Goal: Task Accomplishment & Management: Complete application form

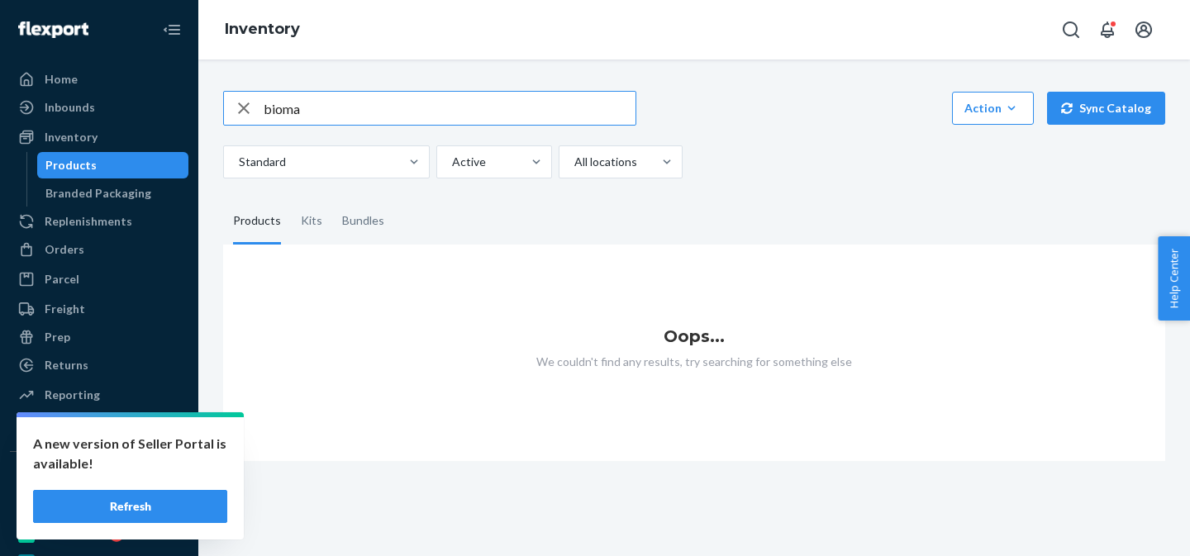
click at [355, 101] on input "bioma" at bounding box center [450, 108] width 372 height 33
type input "bioma"
click at [156, 497] on button "Refresh" at bounding box center [130, 506] width 194 height 33
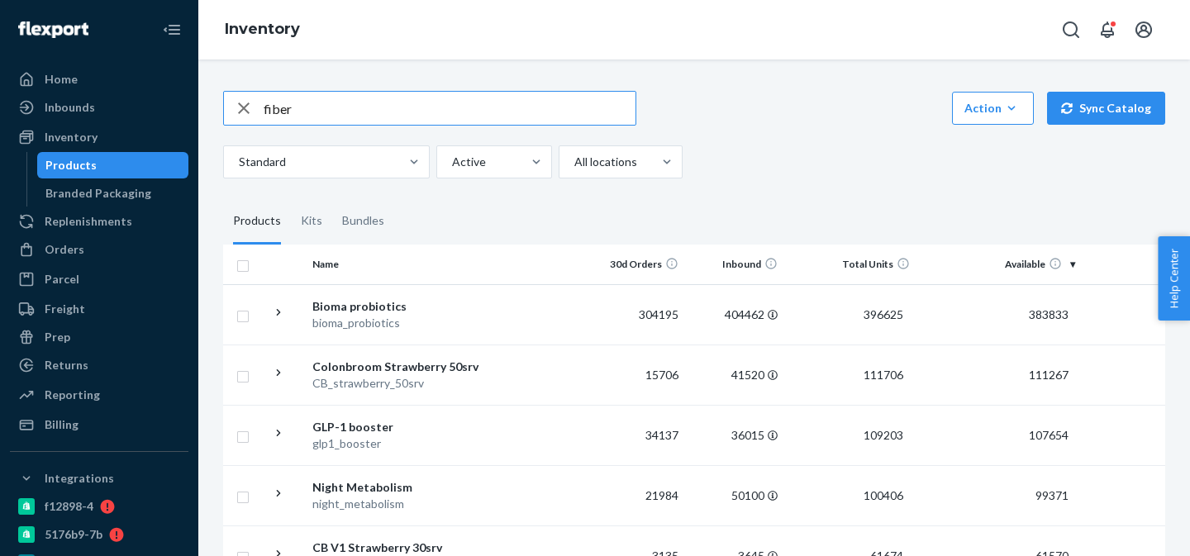
type input "fiber"
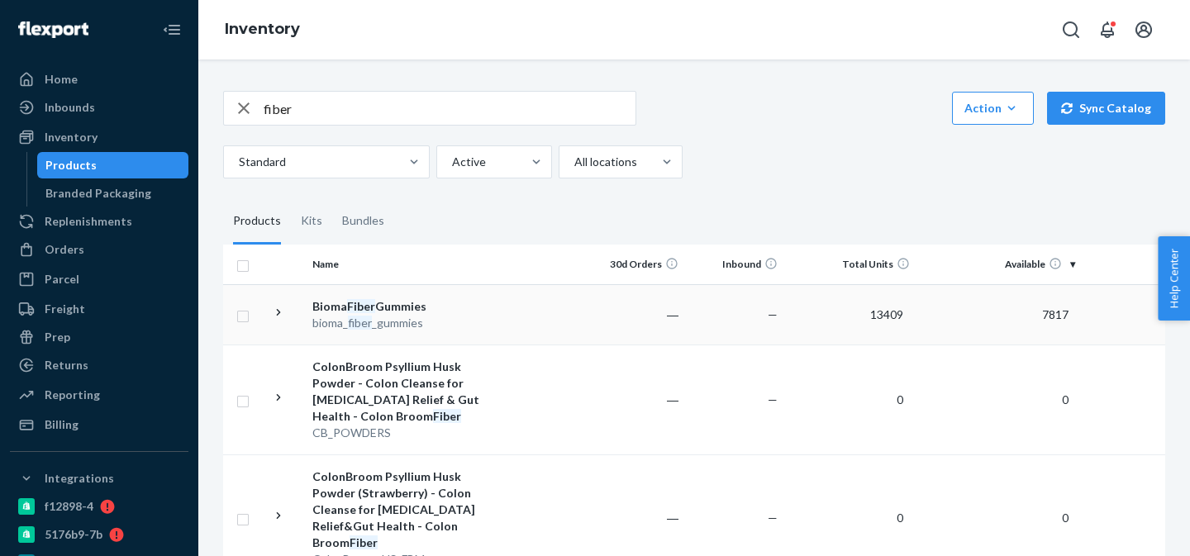
click at [469, 309] on div "Bioma Fiber Gummies" at bounding box center [398, 306] width 173 height 17
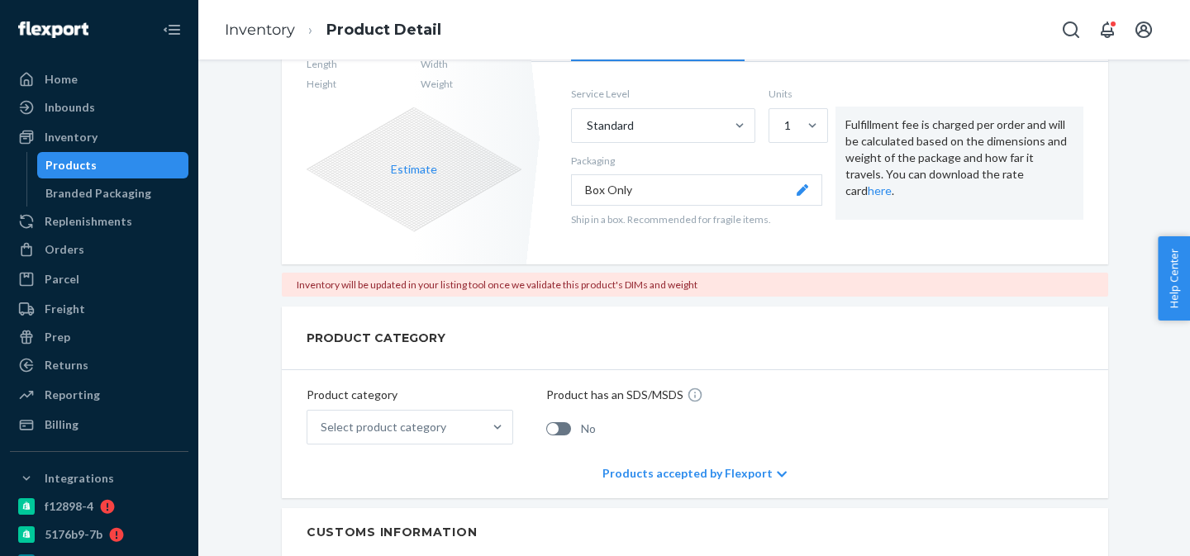
scroll to position [398, 0]
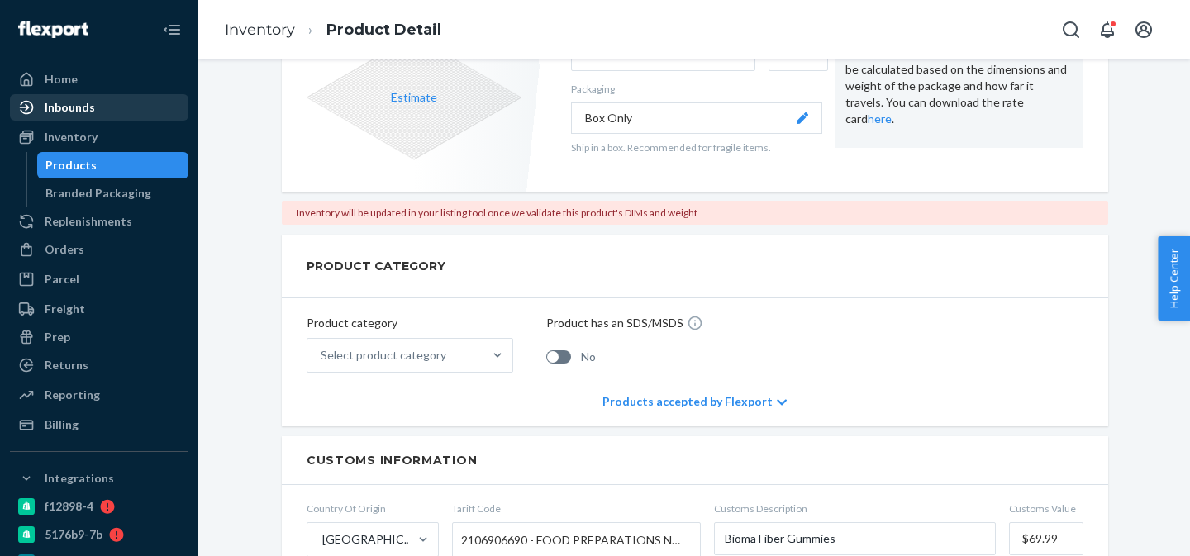
click at [102, 112] on div "Inbounds" at bounding box center [99, 107] width 175 height 23
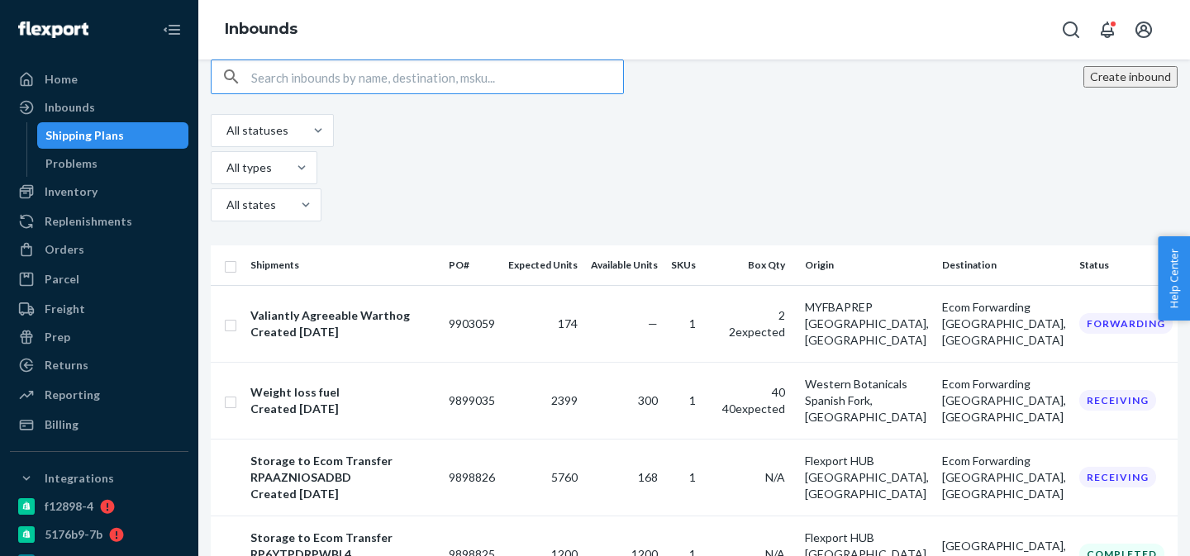
click at [1143, 88] on button "Create inbound" at bounding box center [1131, 76] width 94 height 21
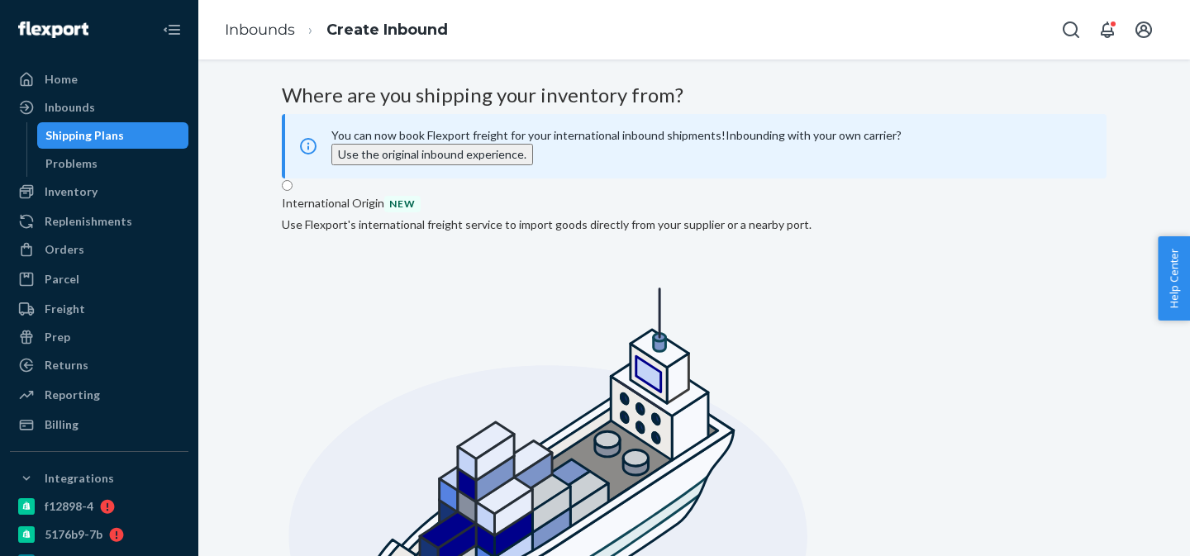
radio input "true"
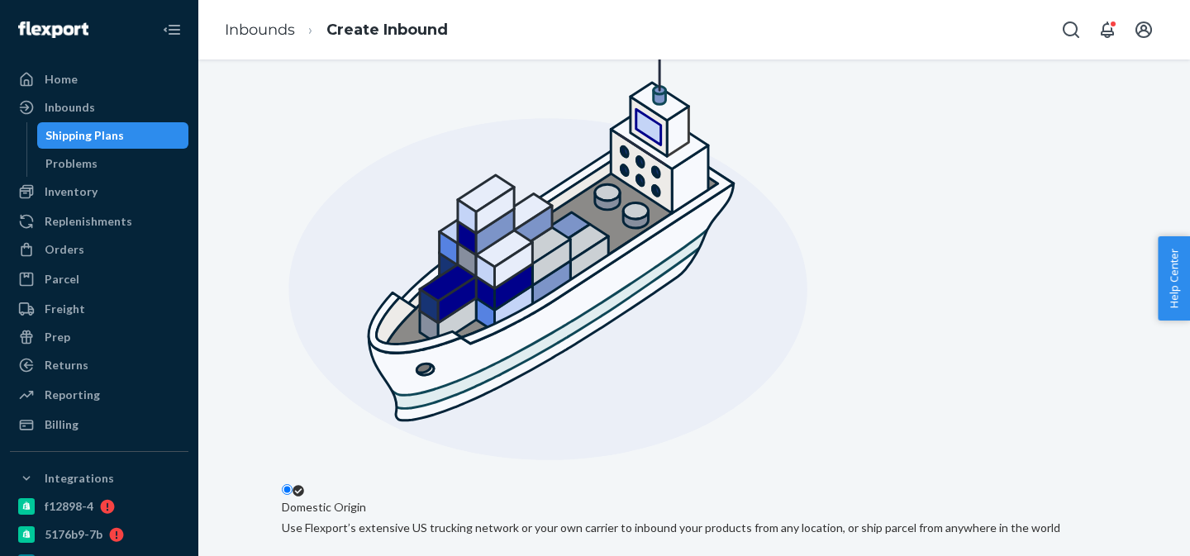
scroll to position [248, 0]
paste input "1401 N 300 S"
type input "1401 N 300 S"
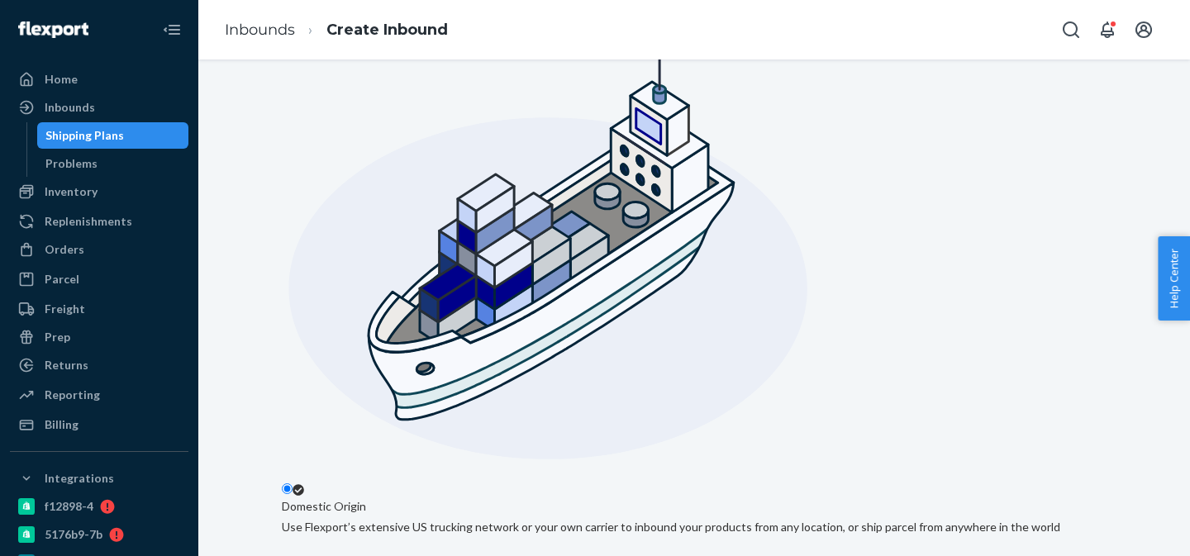
type input "[PERSON_NAME]"
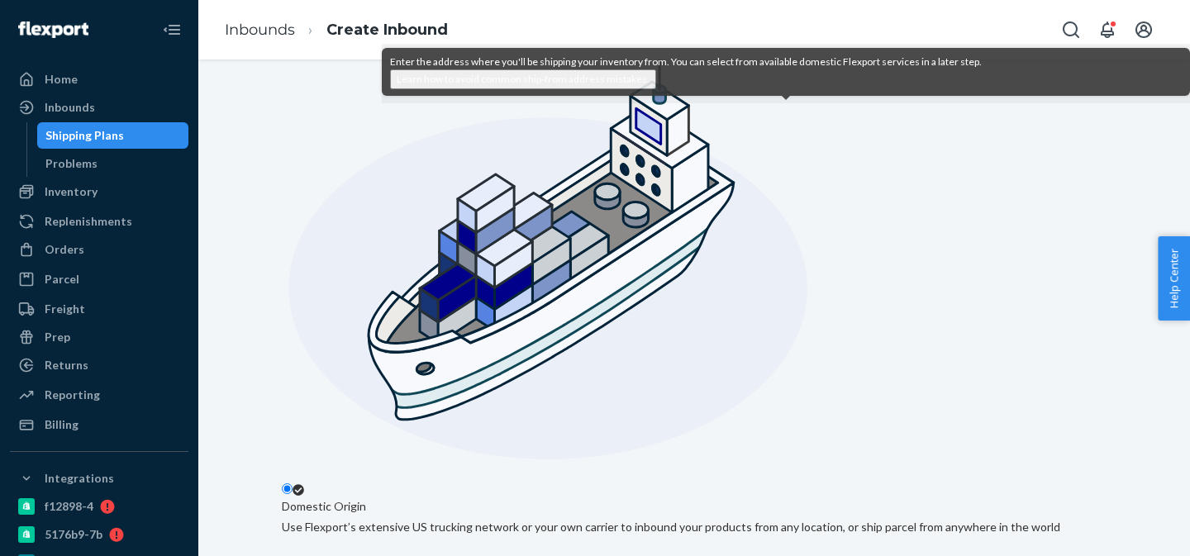
type input "W"
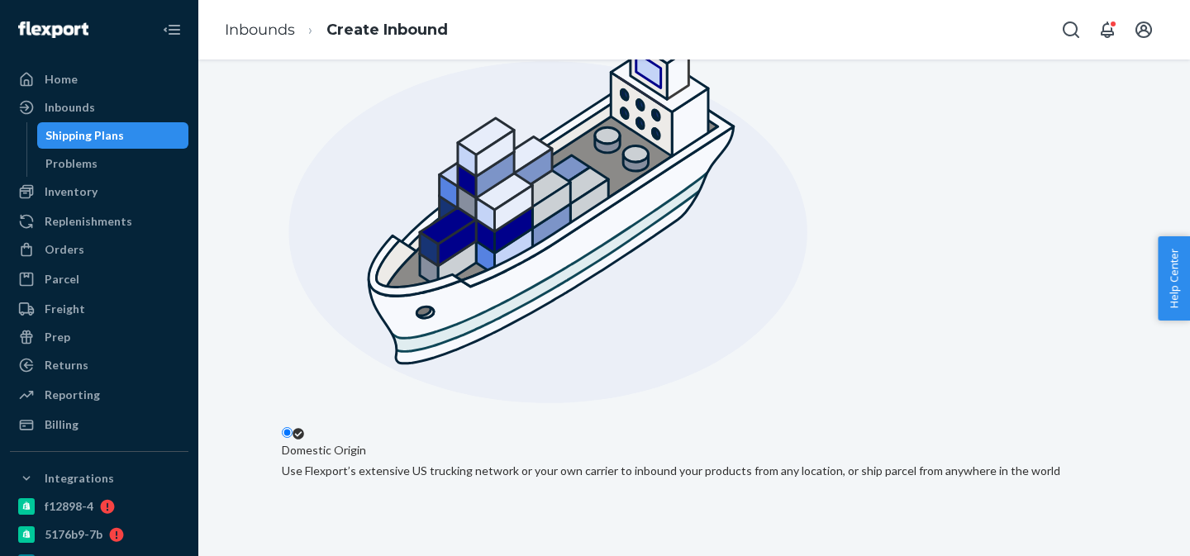
scroll to position [308, 0]
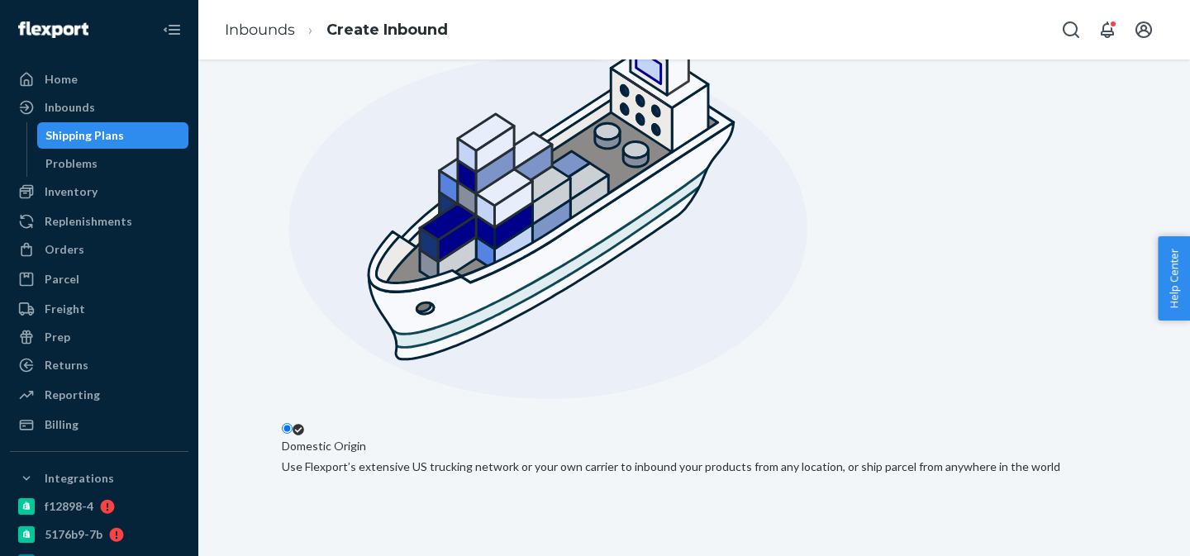
paste input "1401 N 300 S"
type input "1401 N 300 S"
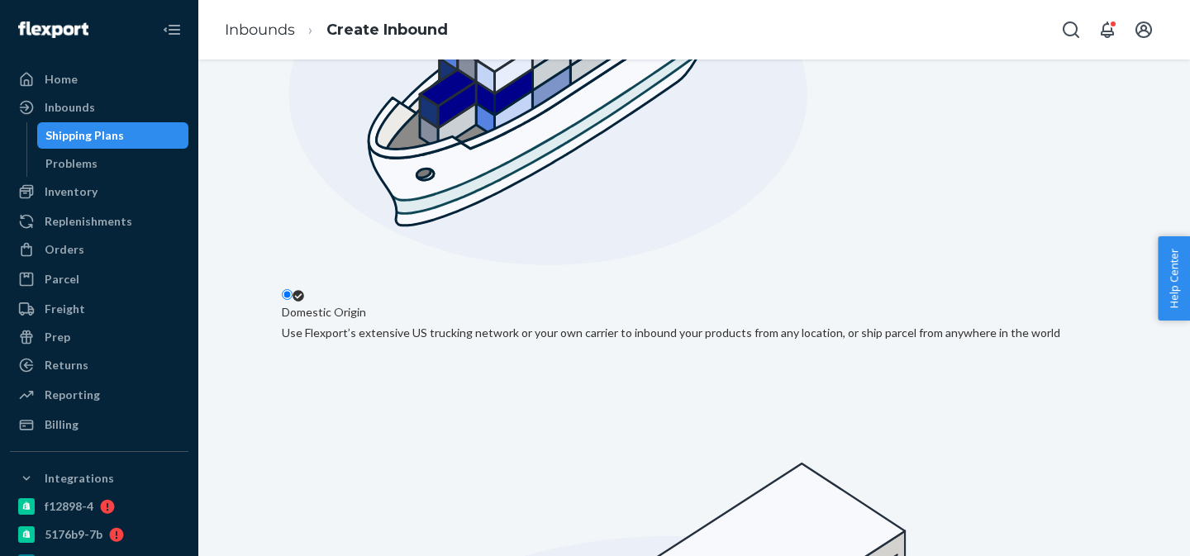
scroll to position [449, 0]
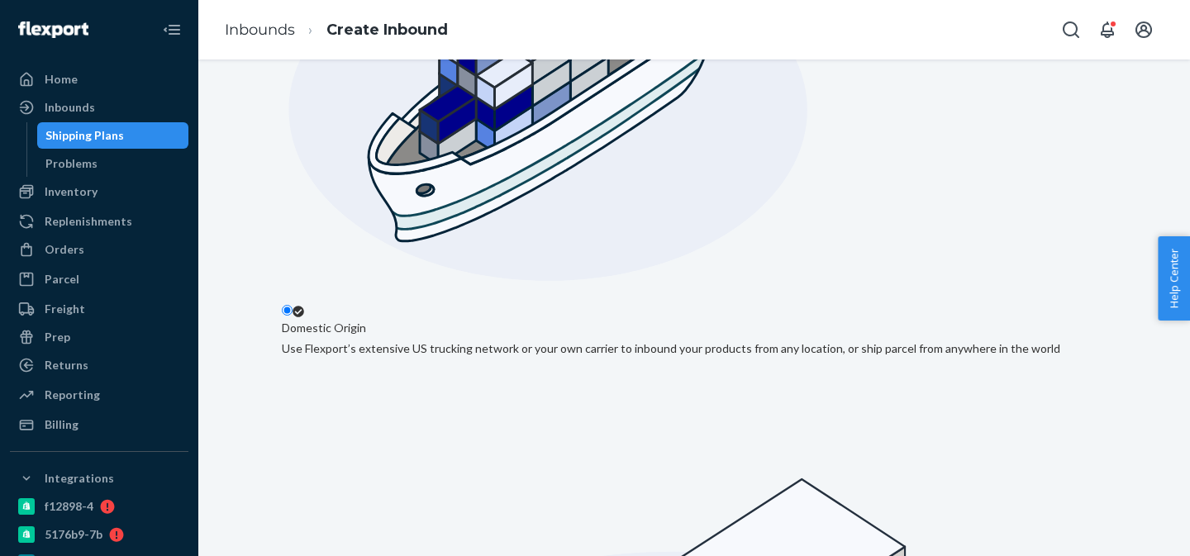
scroll to position [428, 0]
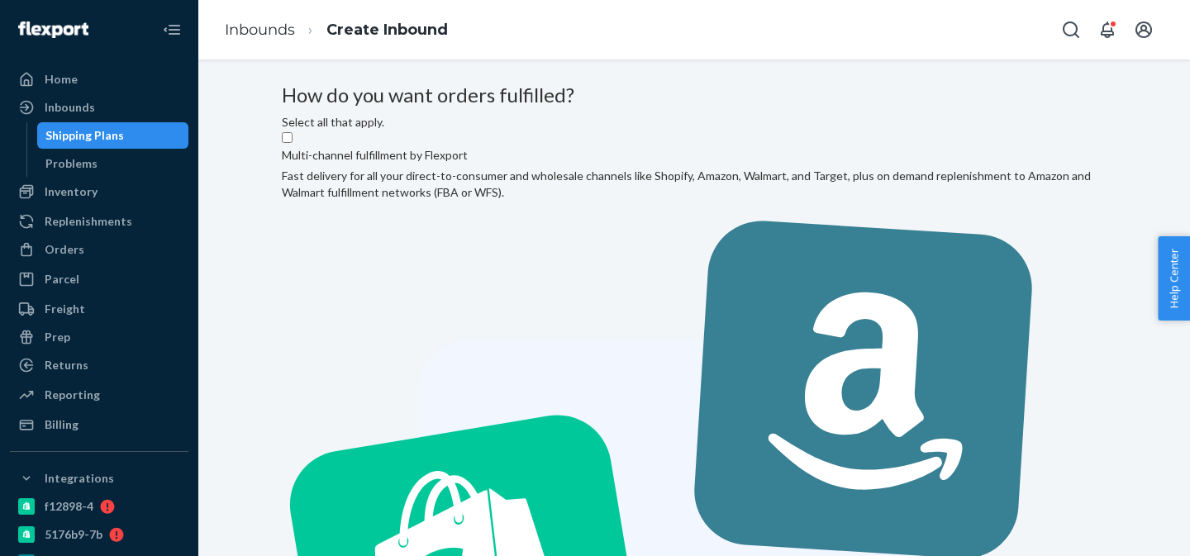
click at [293, 143] on input "Multi-channel fulfillment by Flexport Fast delivery for all your direct-to-cons…" at bounding box center [287, 137] width 11 height 11
checkbox input "true"
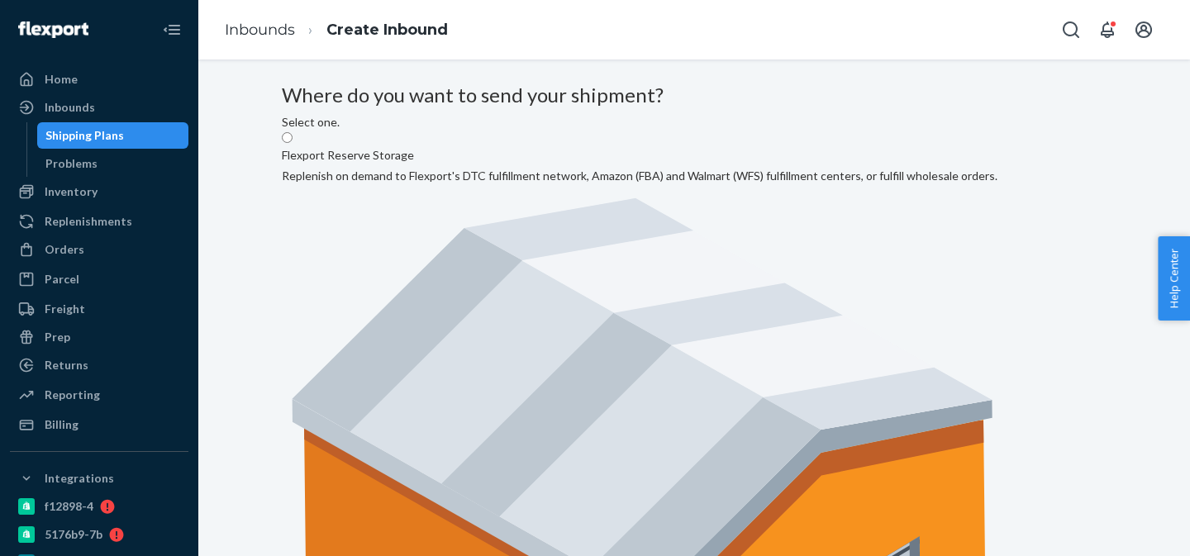
click at [615, 279] on label "Flexport Reserve Storage Replenish on demand to Flexport's DTC fulfillment netw…" at bounding box center [640, 504] width 716 height 746
click at [293, 143] on input "Flexport Reserve Storage Replenish on demand to Flexport's DTC fulfillment netw…" at bounding box center [287, 137] width 11 height 11
radio input "true"
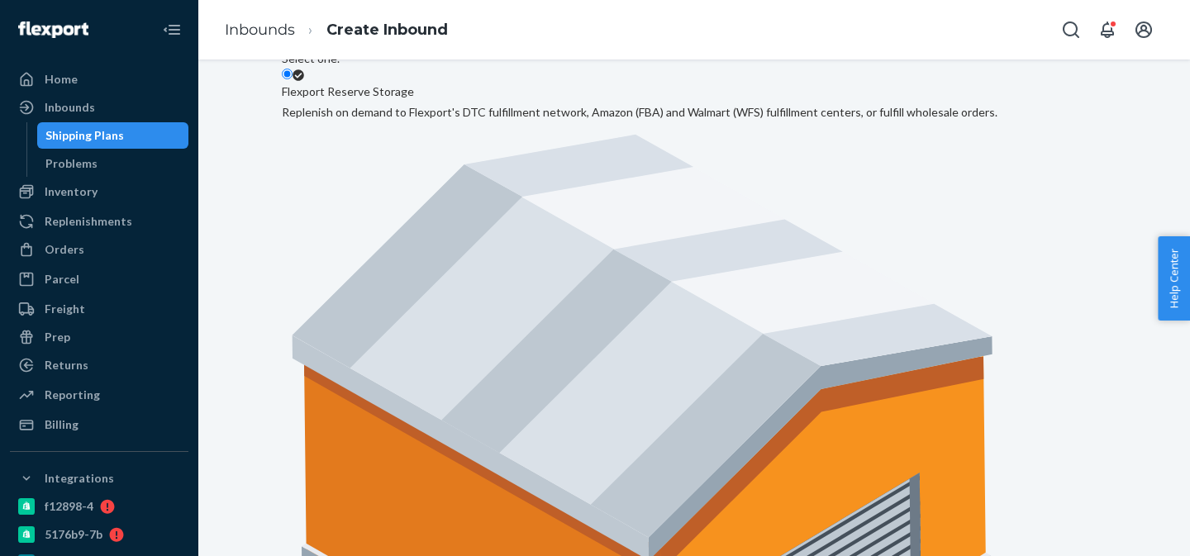
scroll to position [210, 0]
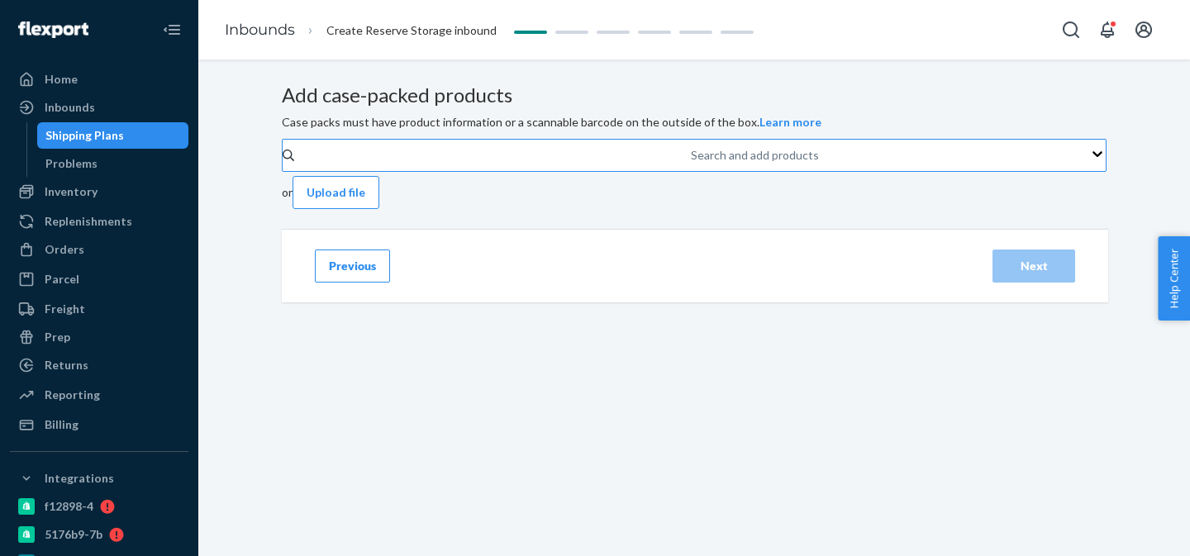
click at [691, 165] on div "Search and add products" at bounding box center [692, 155] width 2 height 20
click at [691, 164] on input "Search and add products" at bounding box center [692, 155] width 2 height 17
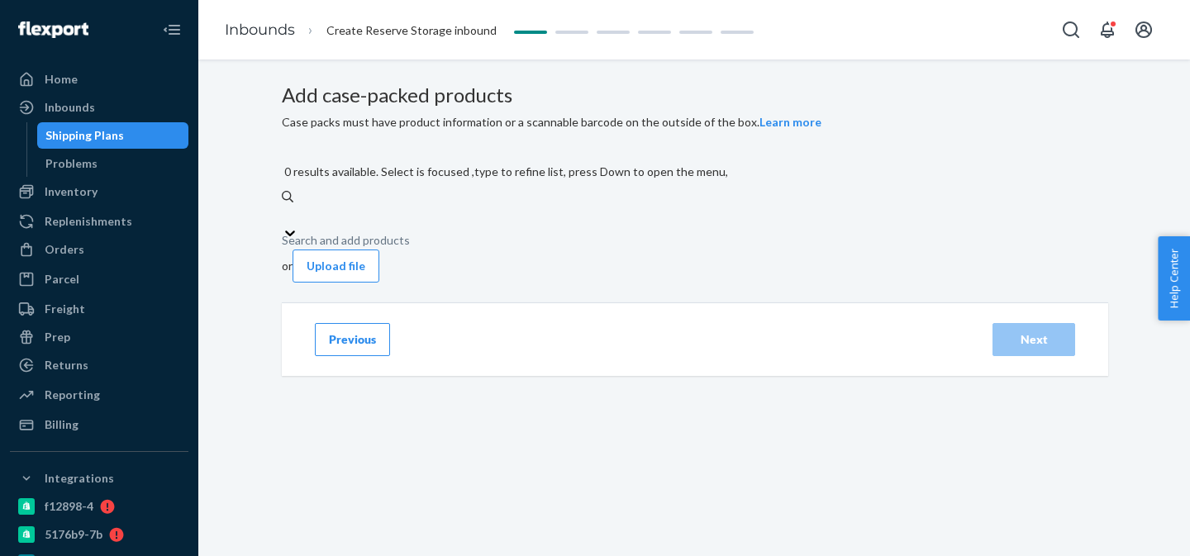
click at [598, 225] on div "Search and add products" at bounding box center [694, 215] width 825 height 20
click at [284, 223] on input "0 results available. Select is focused ,type to refine list, press Down to open…" at bounding box center [283, 215] width 2 height 17
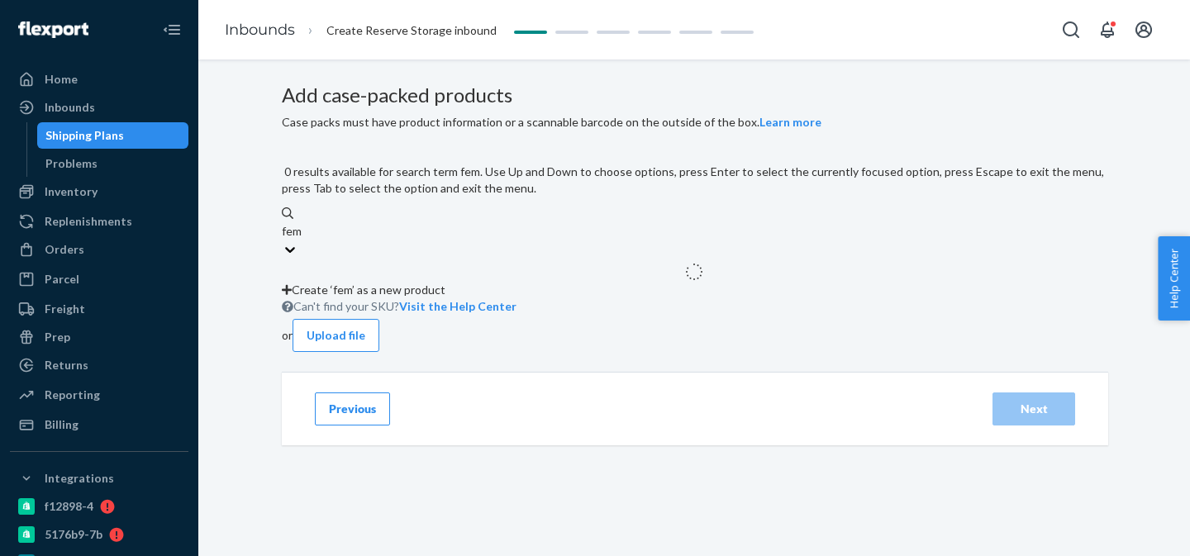
type input "femi"
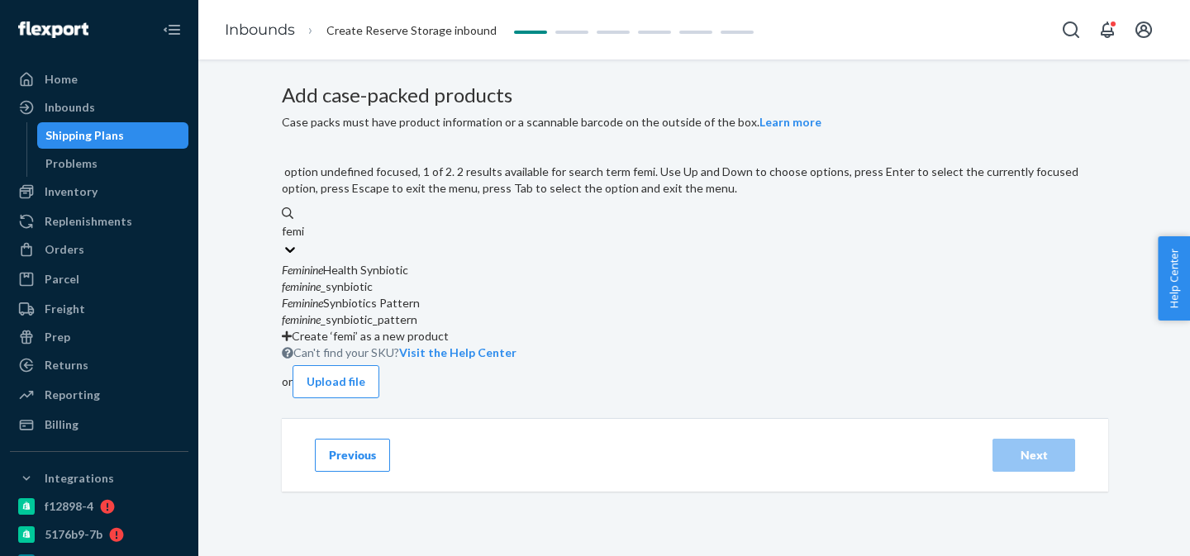
click at [575, 289] on div "feminine _synbiotic" at bounding box center [694, 287] width 825 height 17
click at [306, 240] on input "femi" at bounding box center [294, 231] width 24 height 17
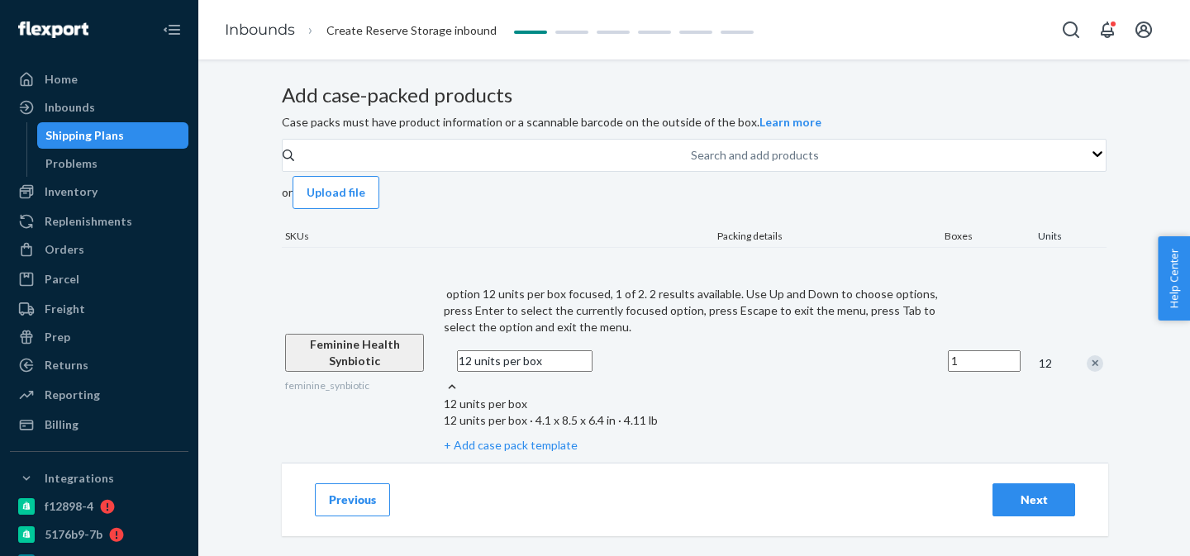
click at [795, 344] on div "12 units per box" at bounding box center [693, 361] width 498 height 35
click at [593, 350] on input "option 12 units per box focused, 1 of 2. 2 results available. Use Up and Down t…" at bounding box center [525, 360] width 136 height 21
click at [841, 308] on div "option 12 units per box focused, 1 of 2. 2 results available. Use Up and Down t…" at bounding box center [693, 363] width 504 height 231
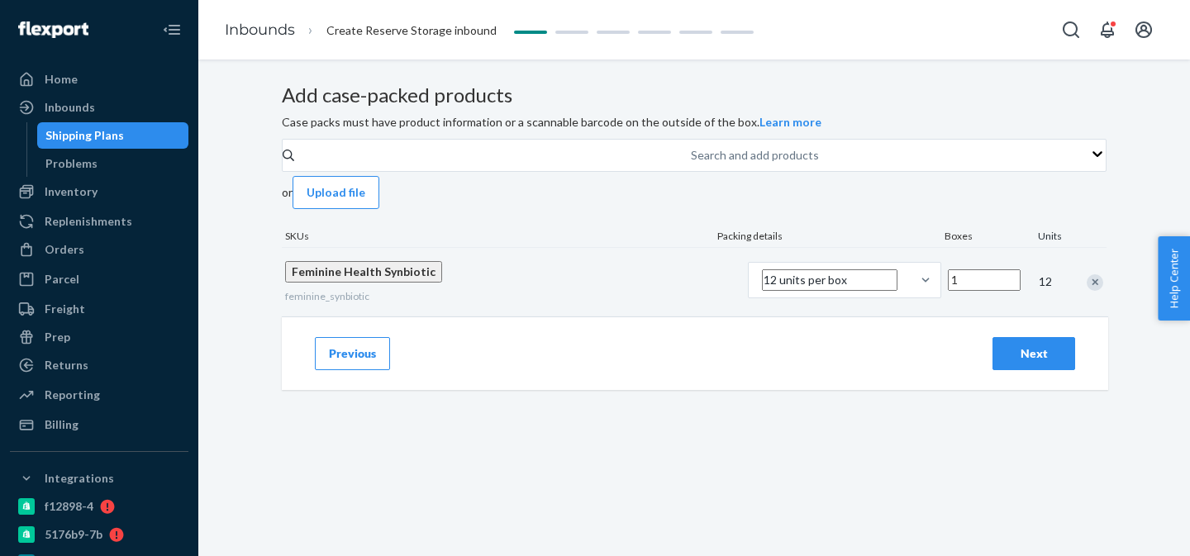
click at [948, 291] on input "Number of boxes" at bounding box center [984, 279] width 73 height 21
type input "1612"
click at [1048, 362] on div "Next" at bounding box center [1034, 354] width 55 height 17
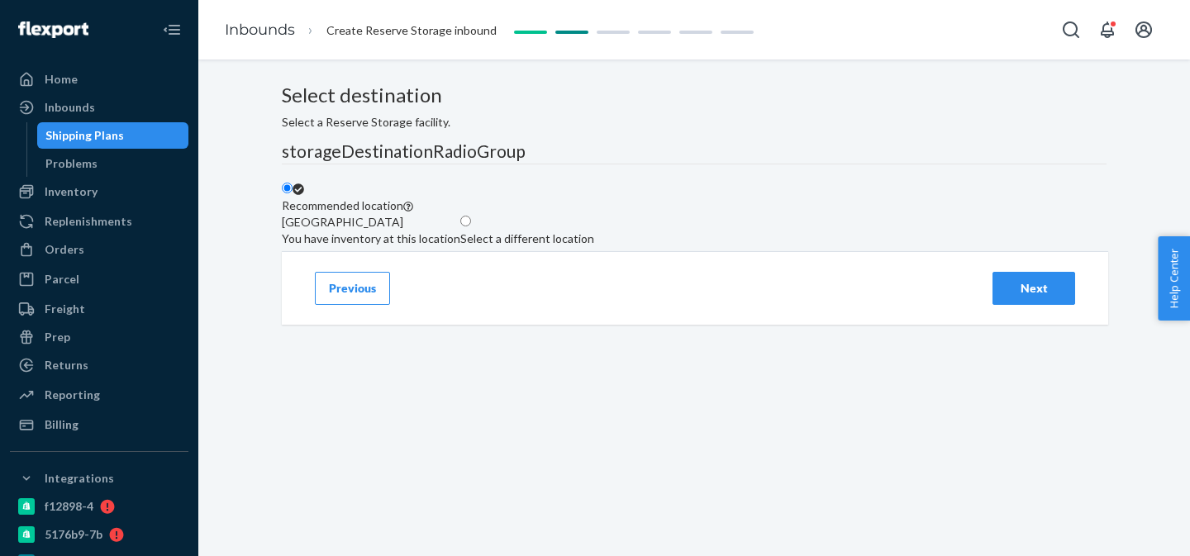
click at [1029, 297] on div "Next" at bounding box center [1034, 288] width 55 height 17
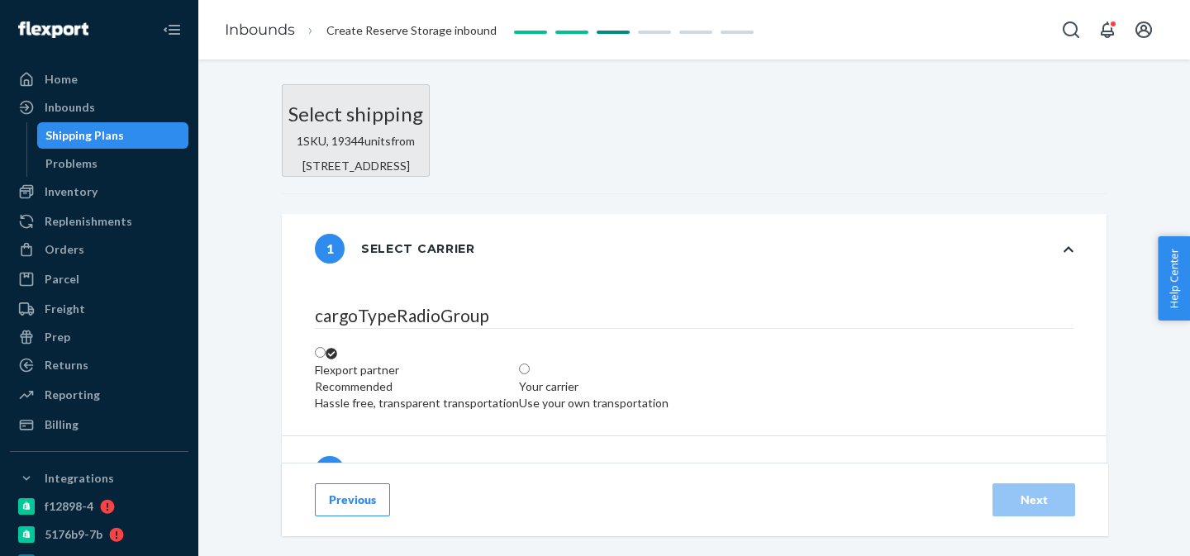
click at [355, 489] on button "Previous" at bounding box center [352, 500] width 75 height 33
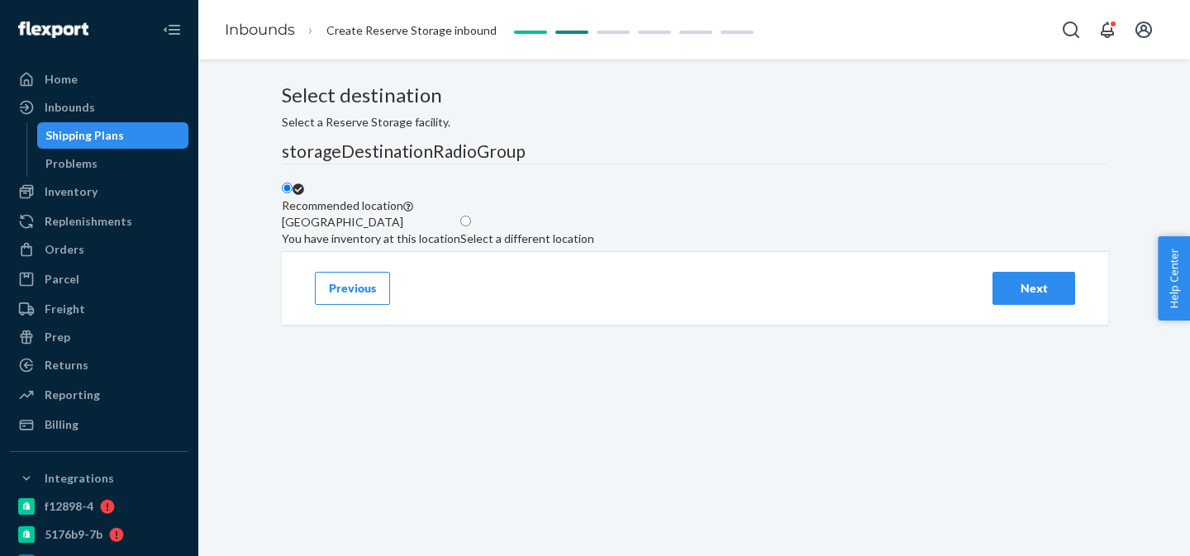
click at [594, 247] on label "Select a different location" at bounding box center [527, 230] width 134 height 33
click at [471, 226] on input "Select a different location" at bounding box center [465, 221] width 11 height 11
radio input "true"
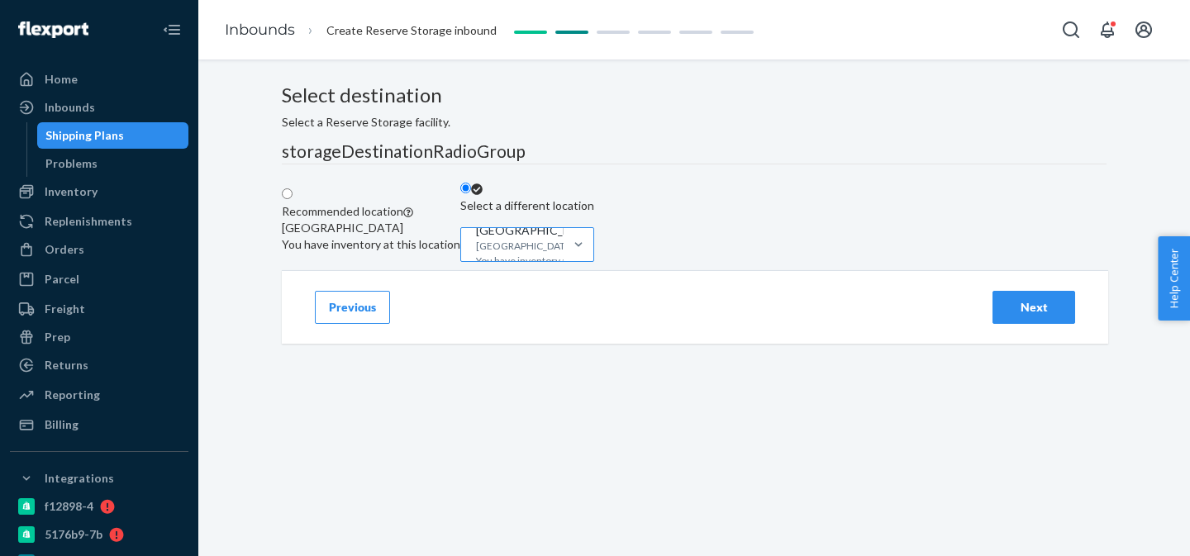
click at [572, 267] on div "[GEOGRAPHIC_DATA] You have inventory available at this location" at bounding box center [524, 253] width 96 height 28
click at [476, 253] on input "[GEOGRAPHIC_DATA], [GEOGRAPHIC_DATA] You have inventory available at this locat…" at bounding box center [475, 244] width 2 height 17
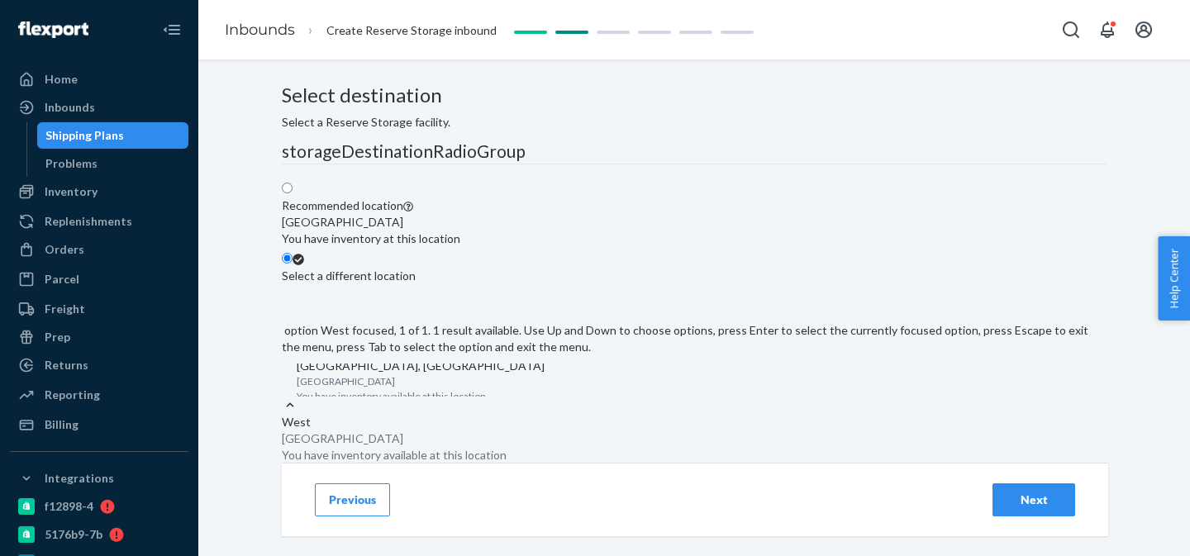
click at [744, 451] on div "[GEOGRAPHIC_DATA] You have inventory available at this location" at bounding box center [694, 447] width 825 height 33
click at [297, 389] on input "option West focused, 1 of 1. 1 result available. Use Up and Down to choose opti…" at bounding box center [296, 380] width 2 height 17
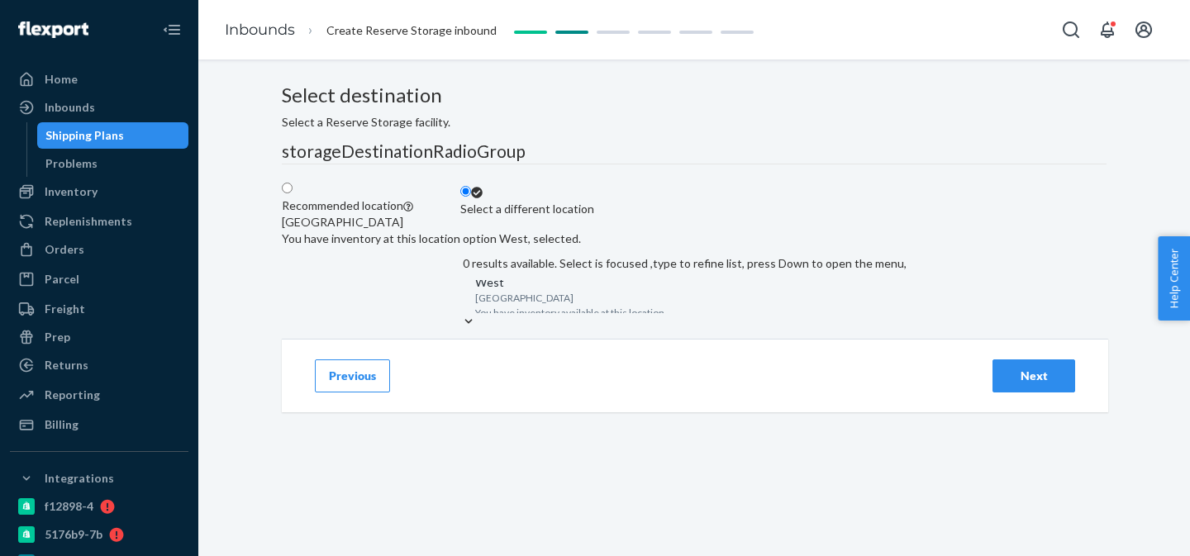
click at [811, 331] on div at bounding box center [683, 321] width 446 height 17
click at [475, 305] on input "option West, selected. 0 results available. Select is focused ,type to refine l…" at bounding box center [475, 296] width 2 height 17
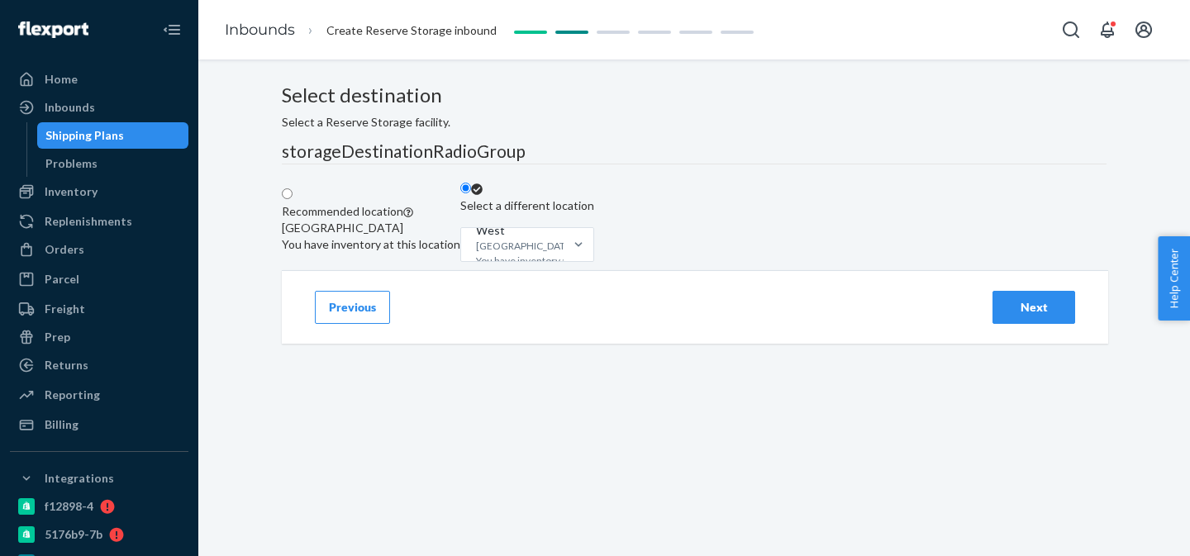
click at [978, 266] on div "Select destination Select a Reserve Storage facility. storageDestinationRadioGr…" at bounding box center [694, 177] width 825 height 186
click at [1033, 316] on div "Next" at bounding box center [1034, 307] width 55 height 17
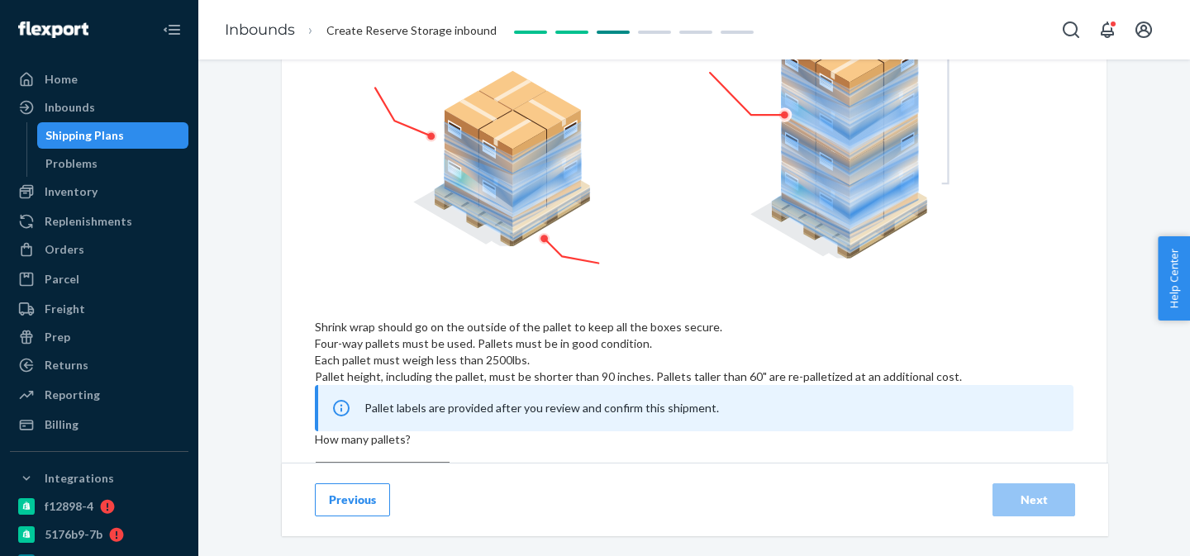
scroll to position [671, 0]
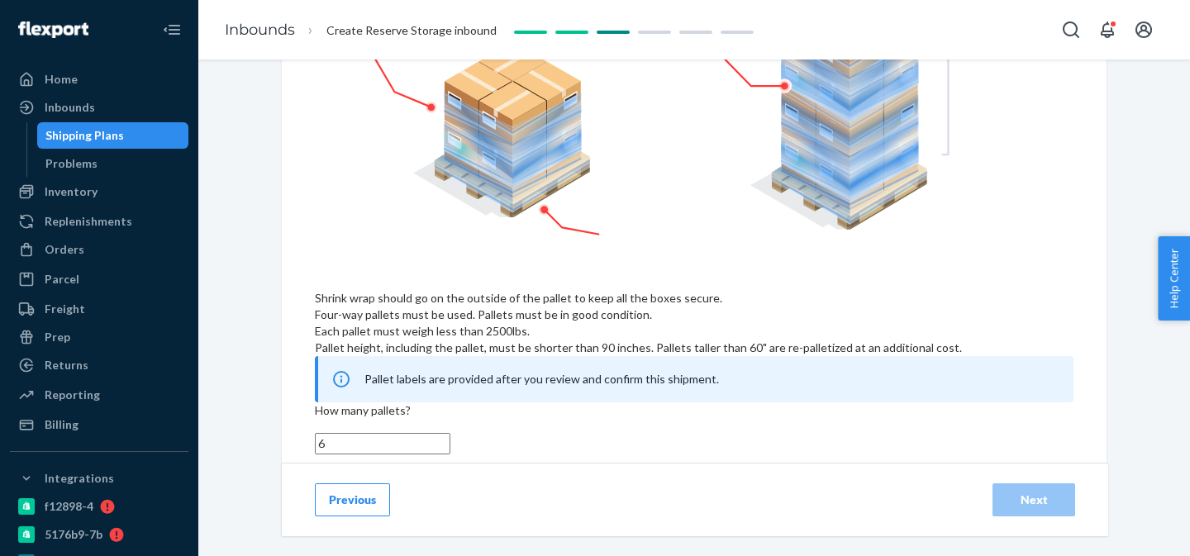
click at [351, 433] on input "6" at bounding box center [383, 443] width 136 height 21
type input "4"
click at [560, 433] on div "4" at bounding box center [694, 443] width 759 height 21
click at [451, 433] on input "4" at bounding box center [383, 443] width 136 height 21
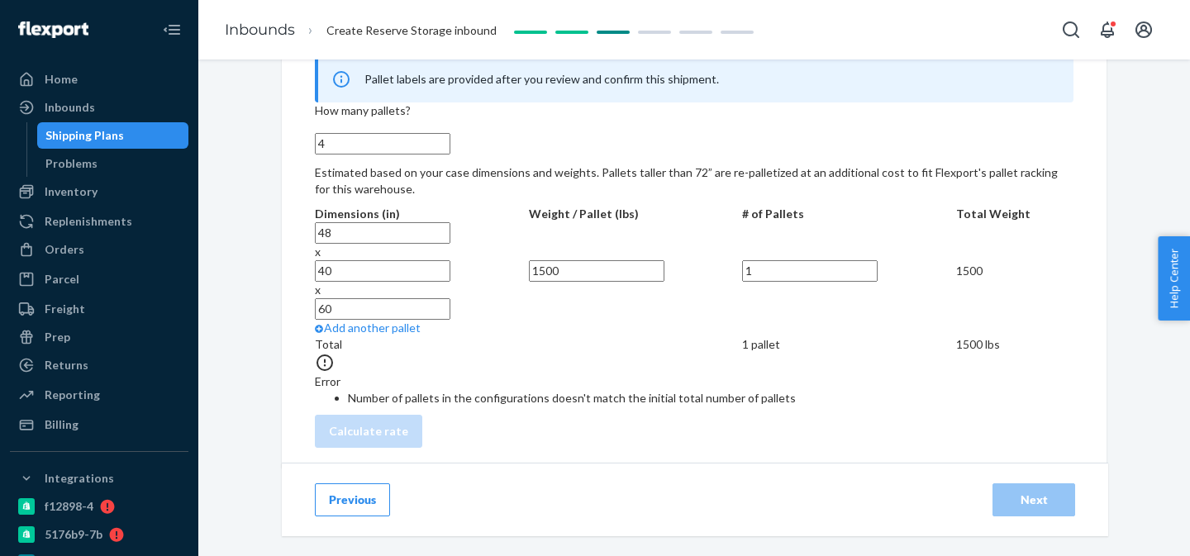
scroll to position [979, 0]
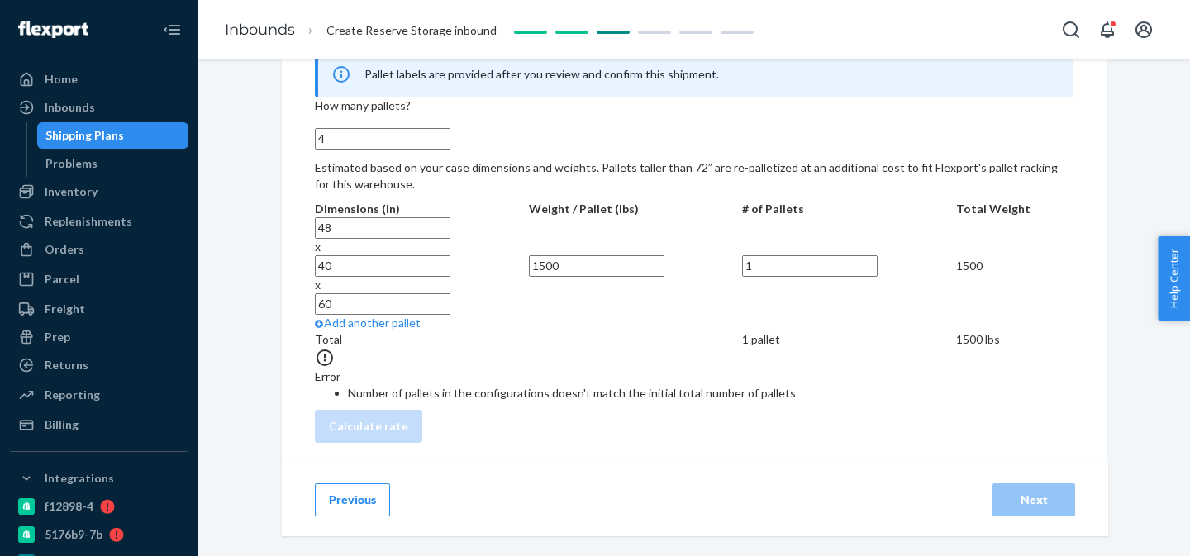
click at [956, 259] on span "1500" at bounding box center [969, 266] width 26 height 14
click at [560, 255] on input "1500" at bounding box center [597, 265] width 136 height 21
type input "1600"
click at [846, 235] on tr "48 x 40 x 60 1600 1 1600" at bounding box center [694, 266] width 759 height 98
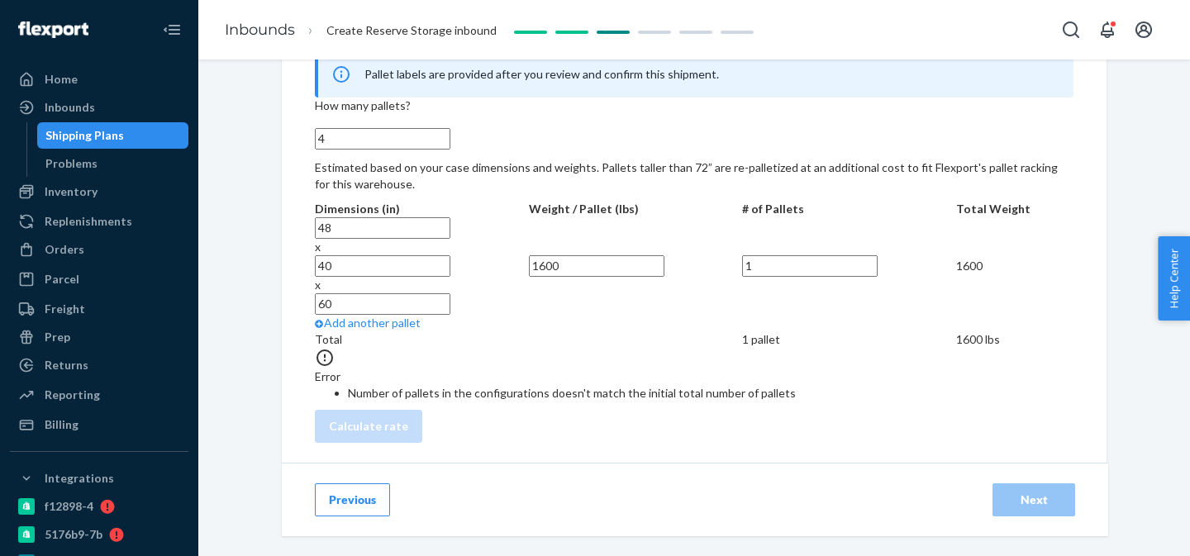
click at [742, 255] on input "1" at bounding box center [810, 265] width 136 height 21
type input "4"
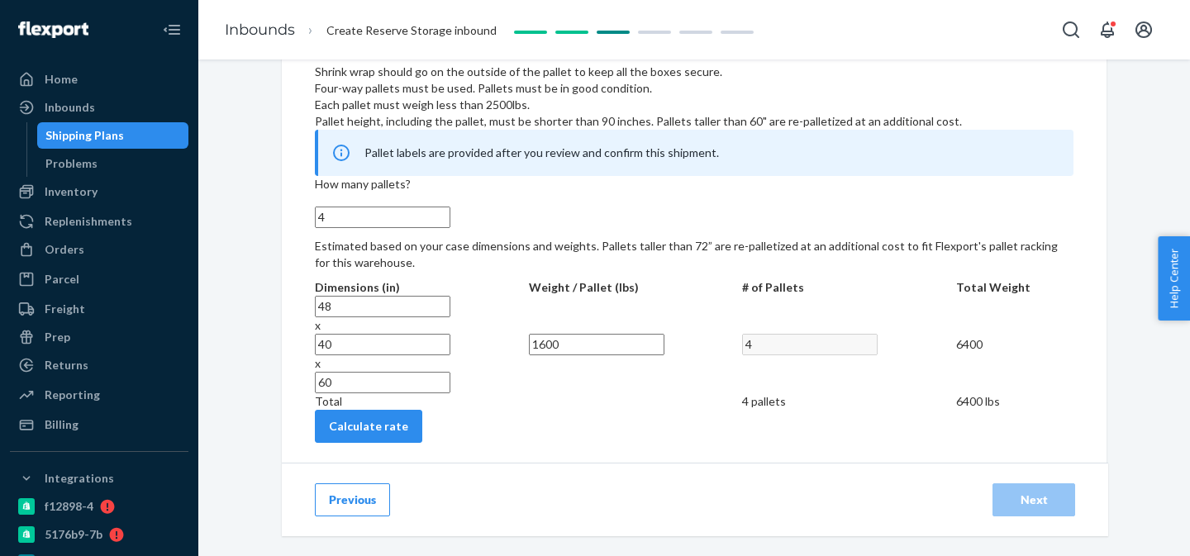
click at [894, 299] on tr "48 x 40 x 60 1600 4 6400" at bounding box center [694, 345] width 759 height 98
click at [637, 421] on div "Calculate rate" at bounding box center [694, 426] width 759 height 33
click at [422, 428] on button "Calculate rate" at bounding box center [368, 426] width 107 height 33
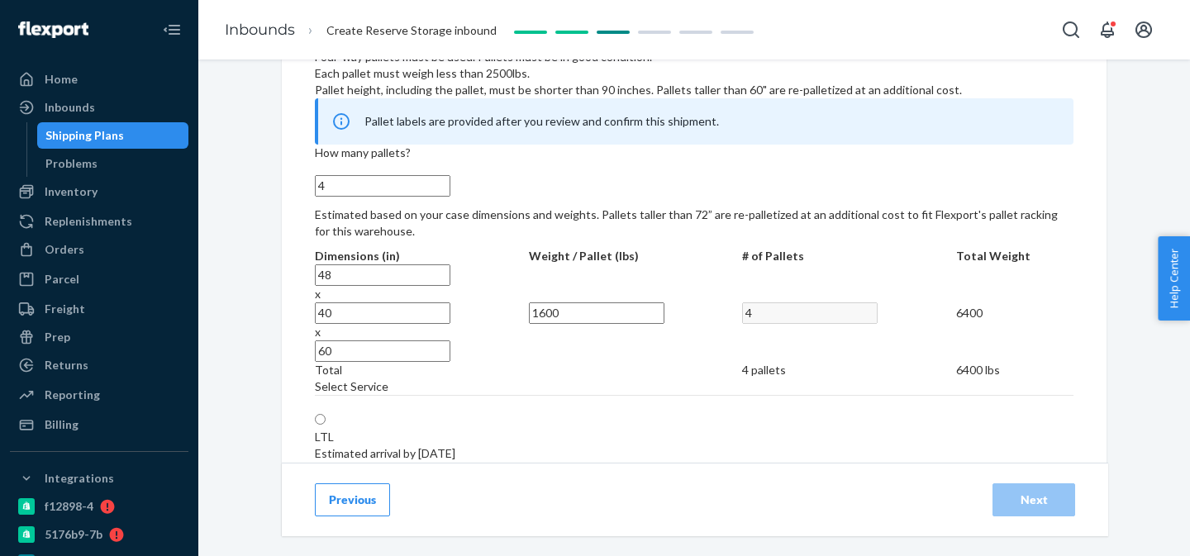
scroll to position [1067, 0]
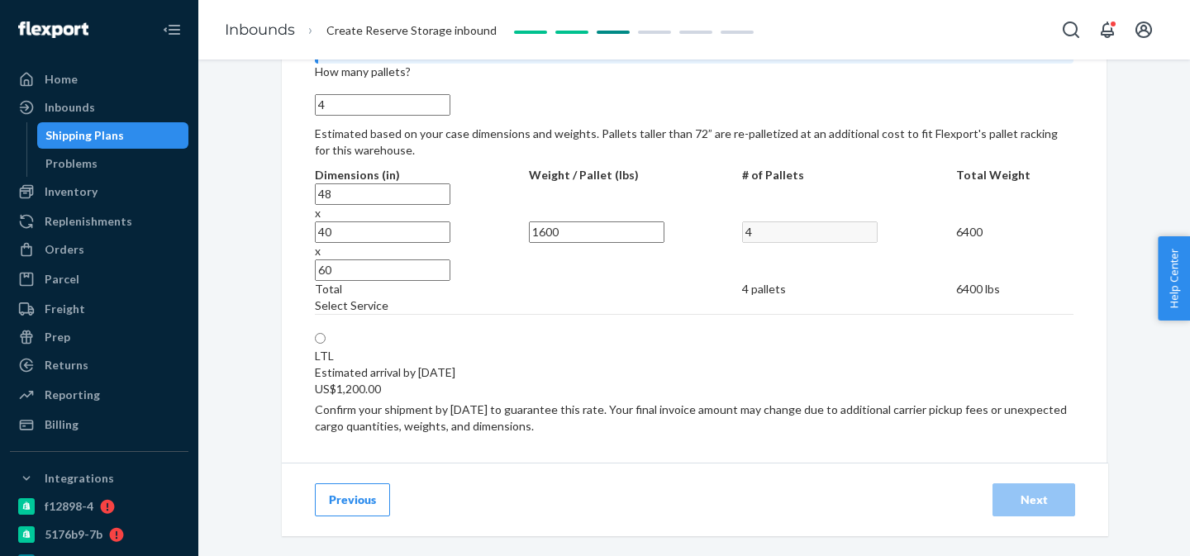
click at [455, 364] on label "LTL Estimated arrival by [DATE] US$1,200.00" at bounding box center [385, 364] width 141 height 66
click at [326, 344] on input "LTL Estimated arrival by [DATE] US$1,200.00" at bounding box center [320, 338] width 11 height 11
radio input "true"
click at [1017, 485] on button "Next" at bounding box center [1034, 500] width 83 height 33
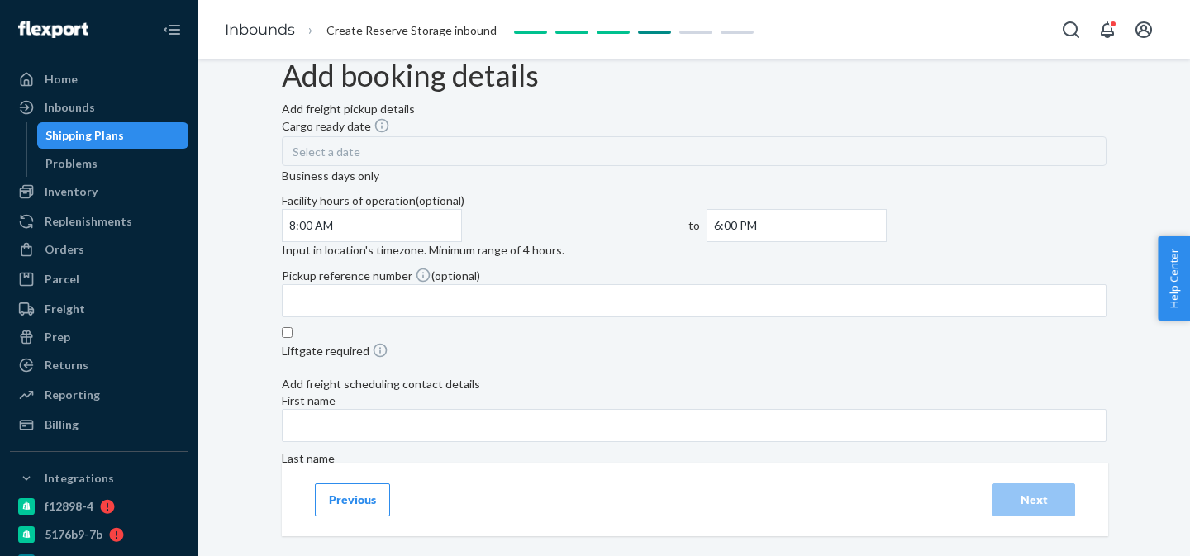
scroll to position [31, 0]
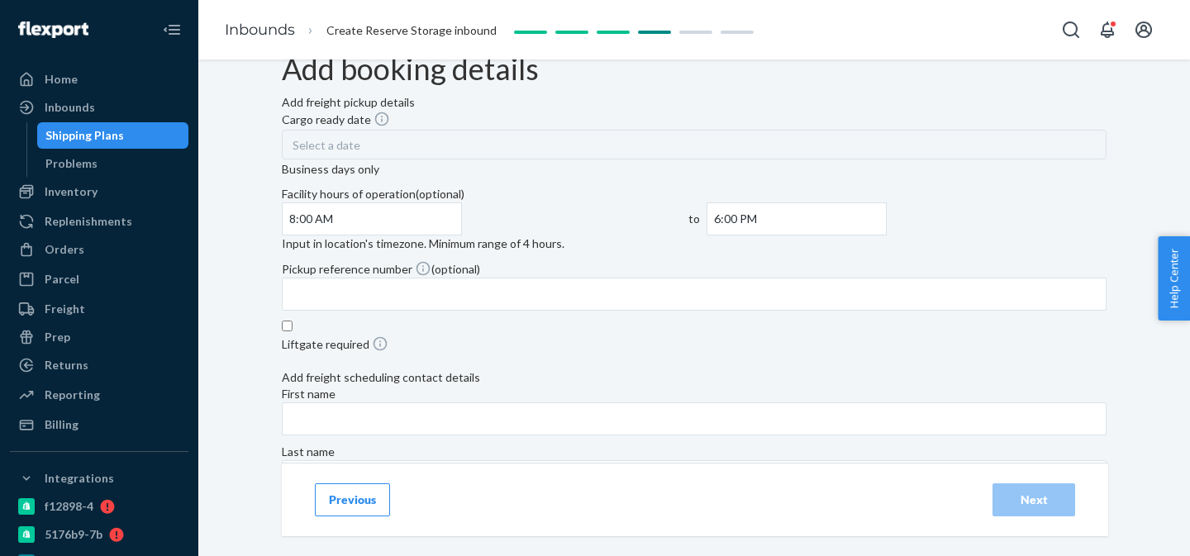
click at [586, 160] on div "Select a date" at bounding box center [694, 145] width 825 height 30
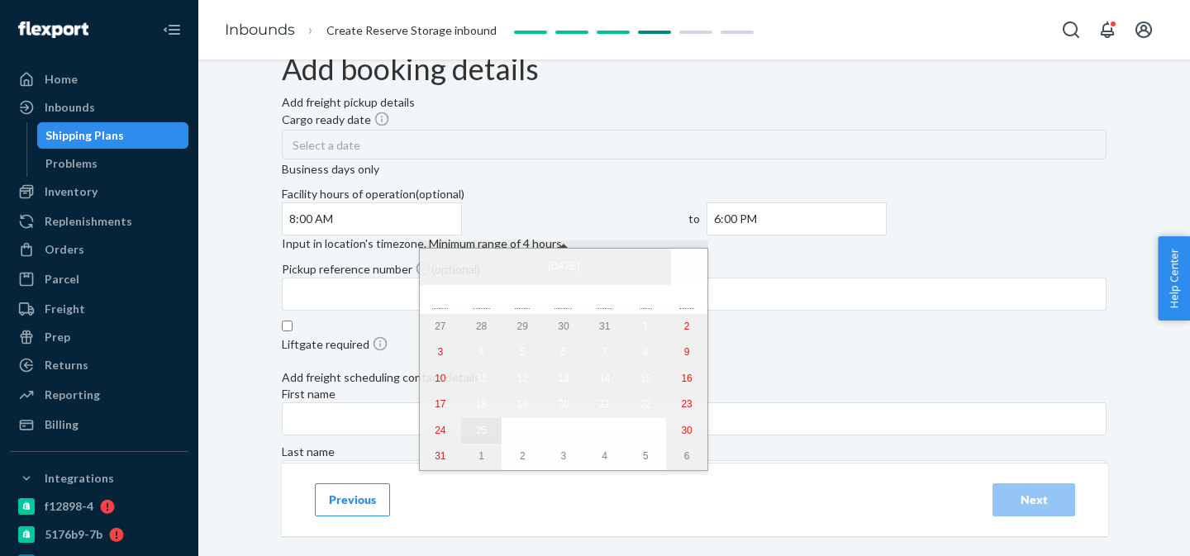
click at [475, 444] on button "25" at bounding box center [481, 431] width 41 height 26
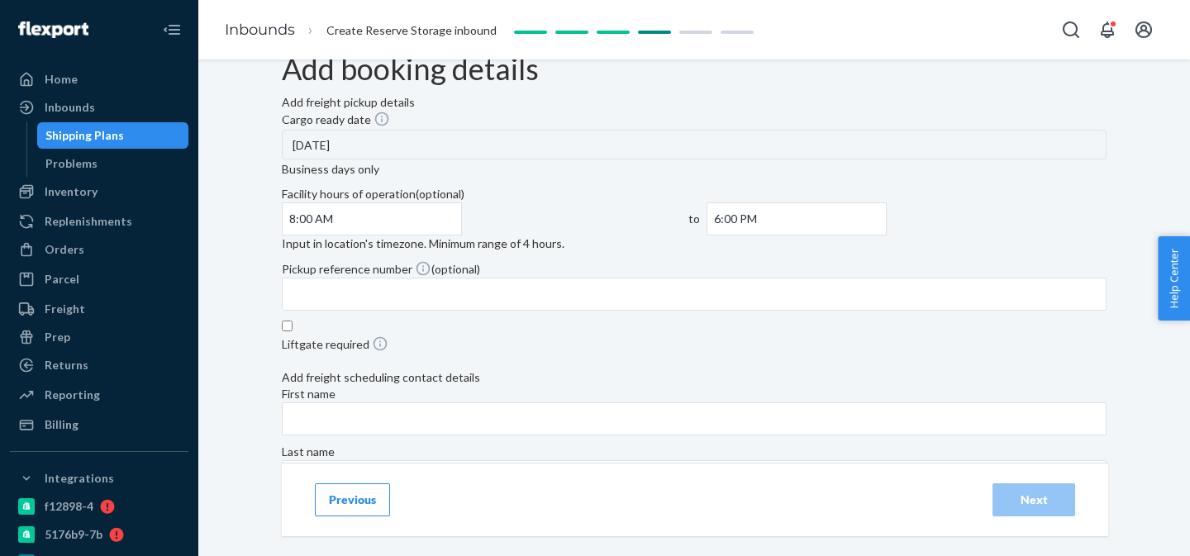
click at [462, 226] on input "8:00 AM" at bounding box center [372, 219] width 180 height 33
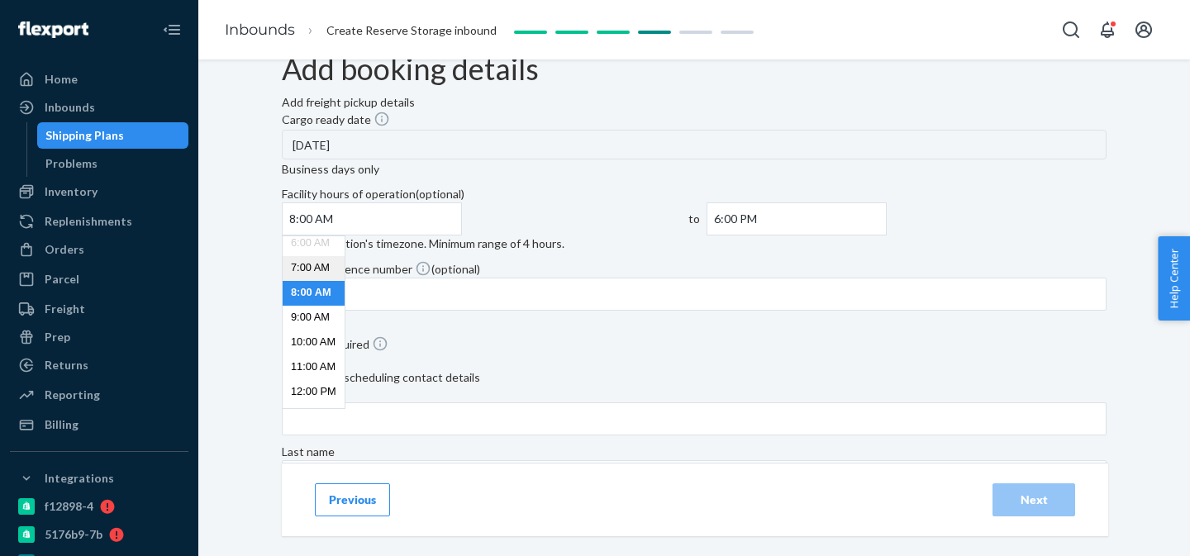
click at [345, 281] on li "7:00 AM" at bounding box center [314, 268] width 62 height 25
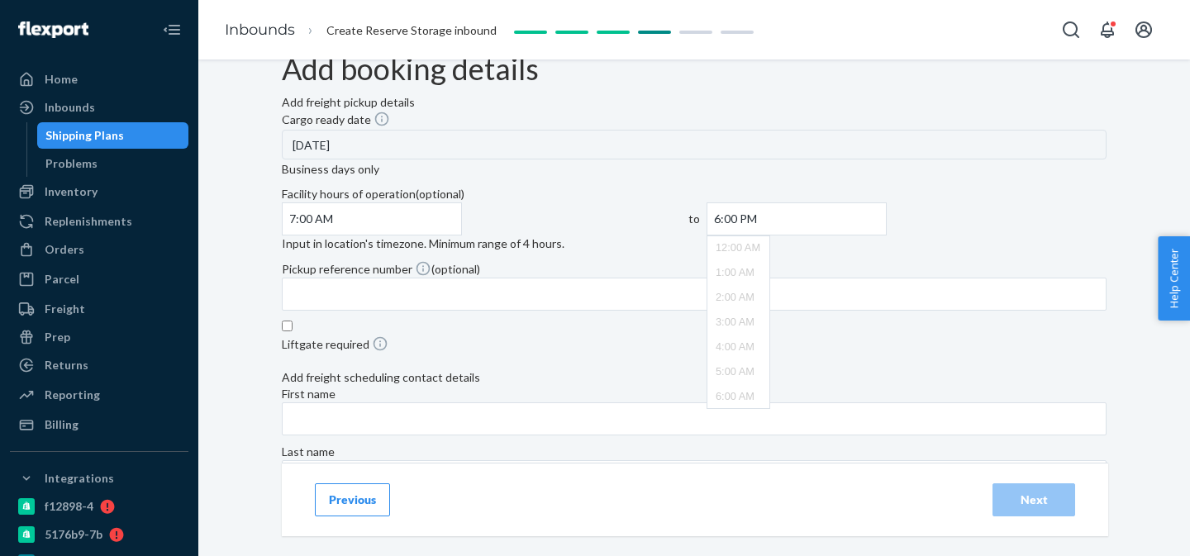
click at [887, 216] on input "6:00 PM" at bounding box center [797, 219] width 180 height 33
click at [770, 249] on li "3:00 PM" at bounding box center [739, 236] width 62 height 25
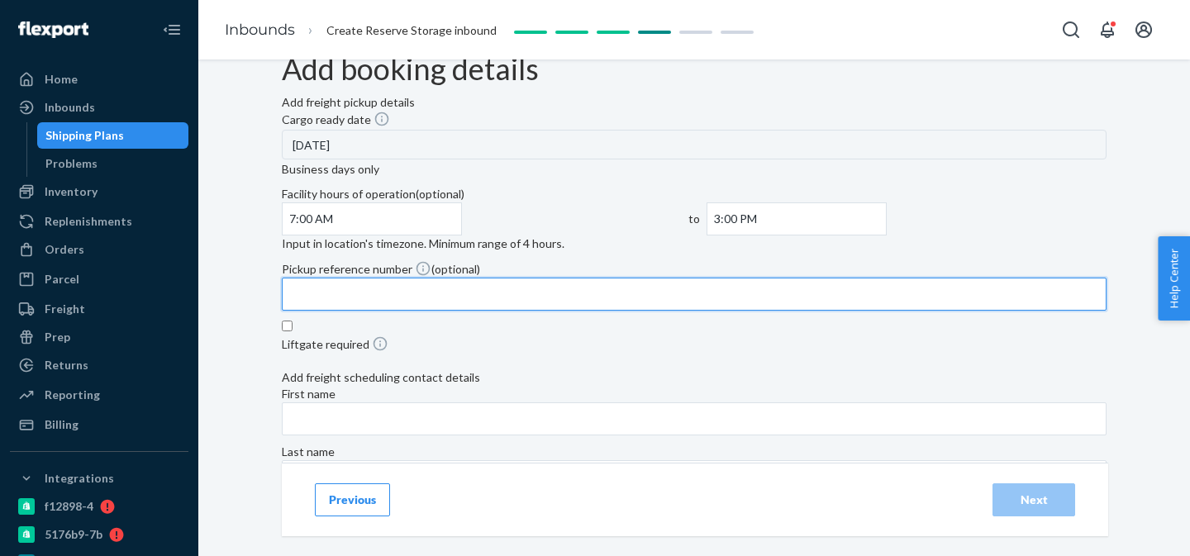
click at [612, 311] on input "Pickup reference number (optional)" at bounding box center [694, 294] width 825 height 33
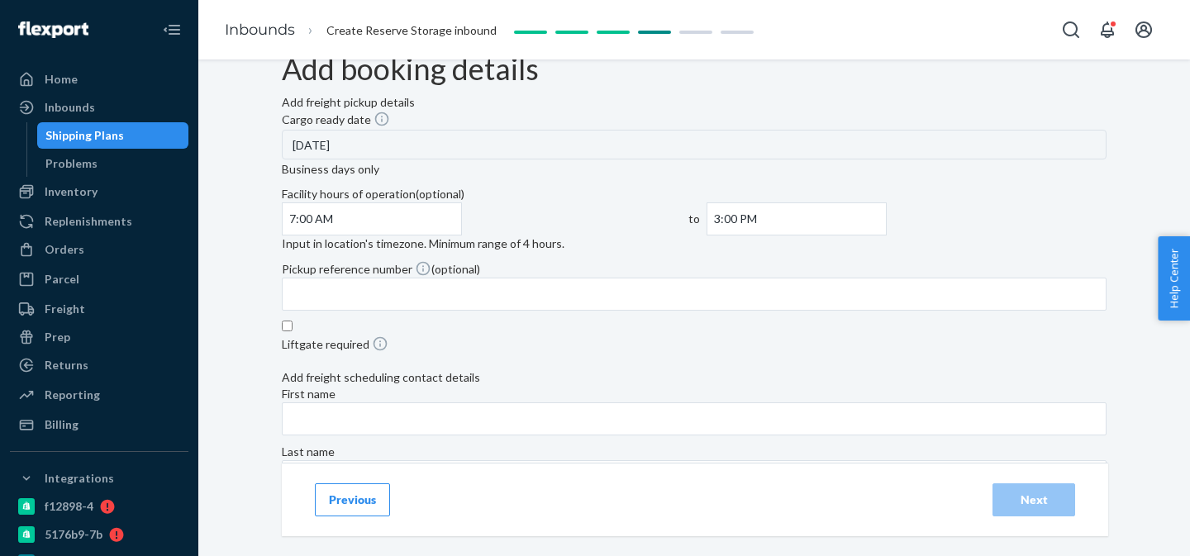
click at [746, 294] on div "Pickup reference number (optional)" at bounding box center [694, 287] width 825 height 55
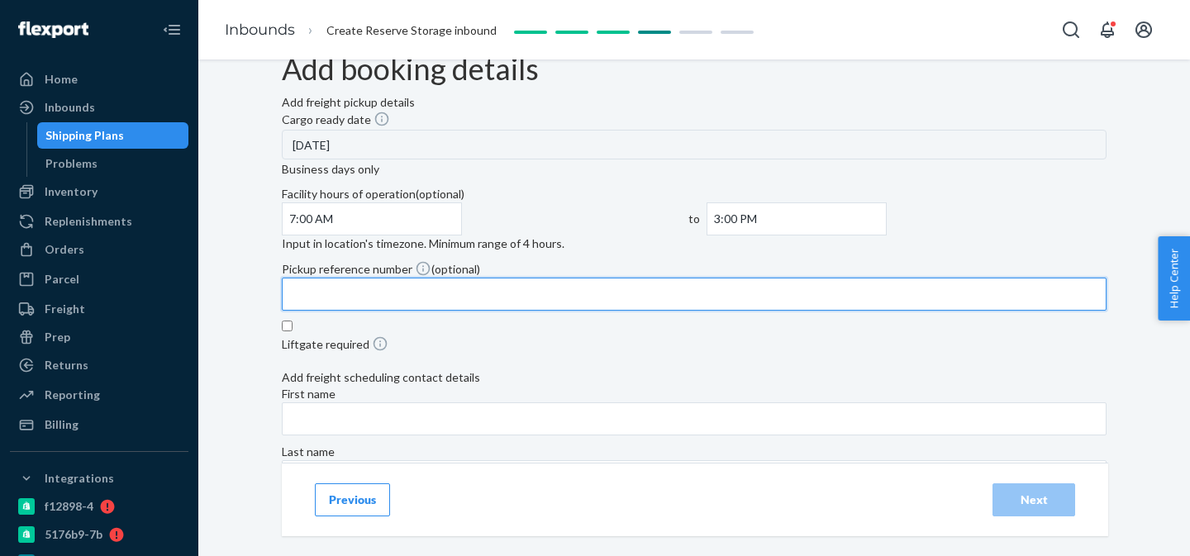
click at [627, 306] on input "Pickup reference number (optional)" at bounding box center [694, 294] width 825 height 33
paste input "Order Number: CT002409"
type input "Order Number: CT002409"
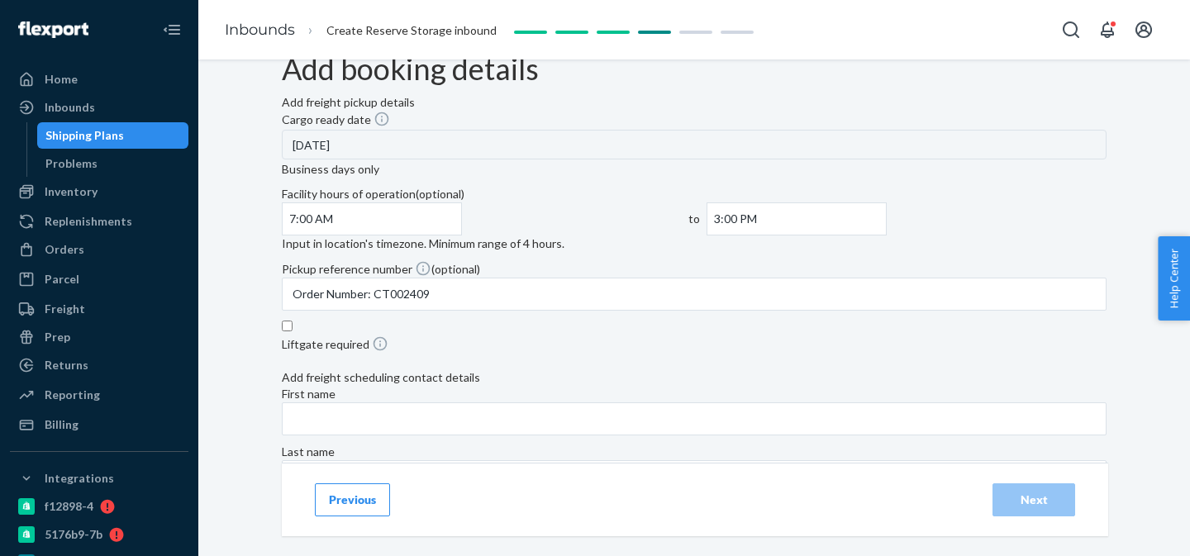
click at [775, 315] on div "Pickup reference number (optional) Order Number: CT002409" at bounding box center [694, 287] width 825 height 55
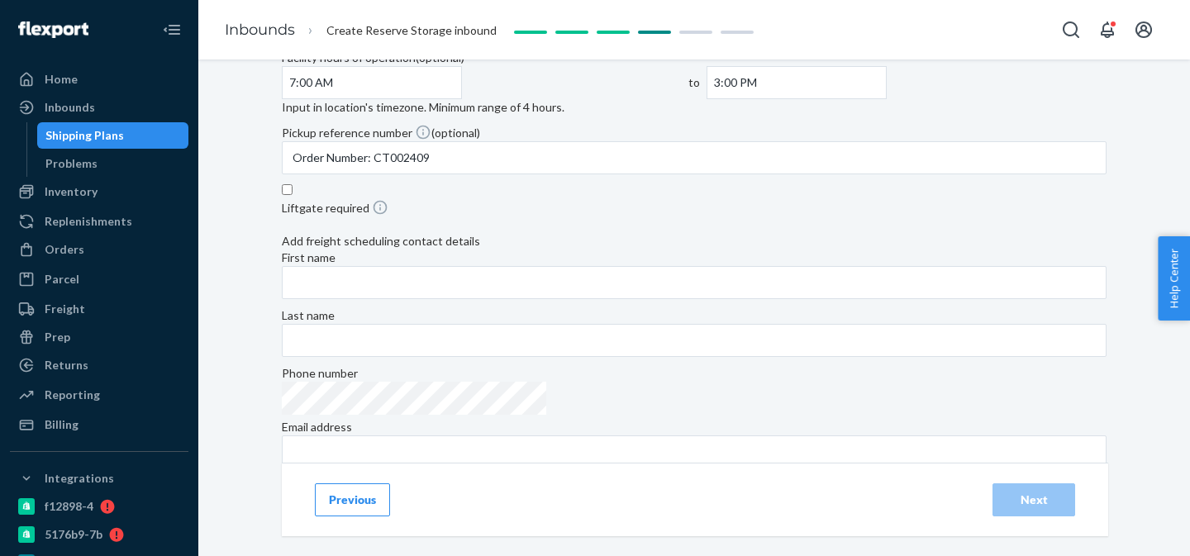
scroll to position [175, 0]
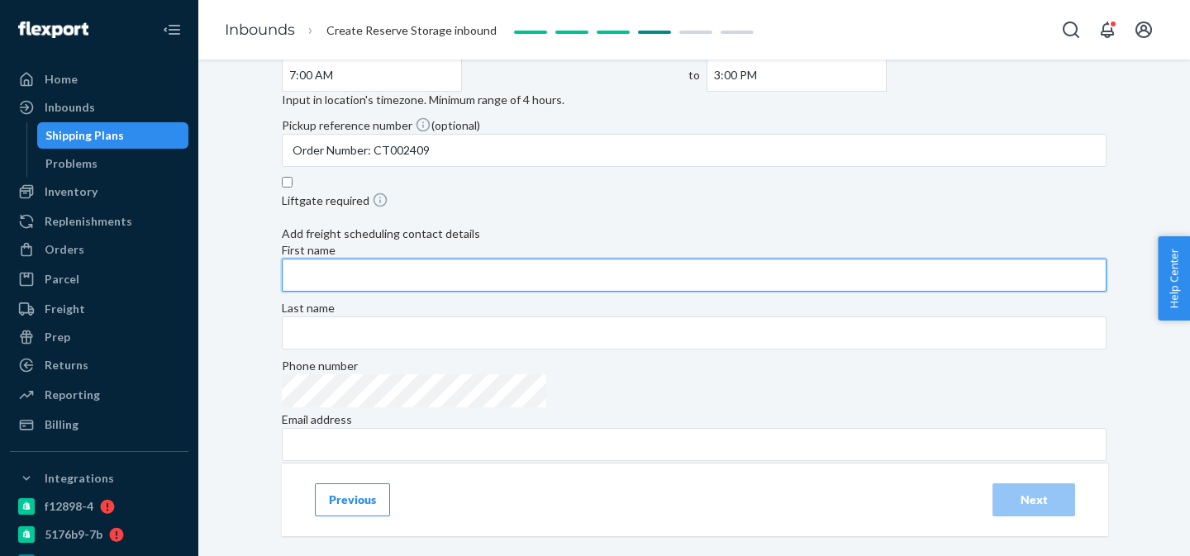
click at [572, 292] on input "First name" at bounding box center [694, 275] width 825 height 33
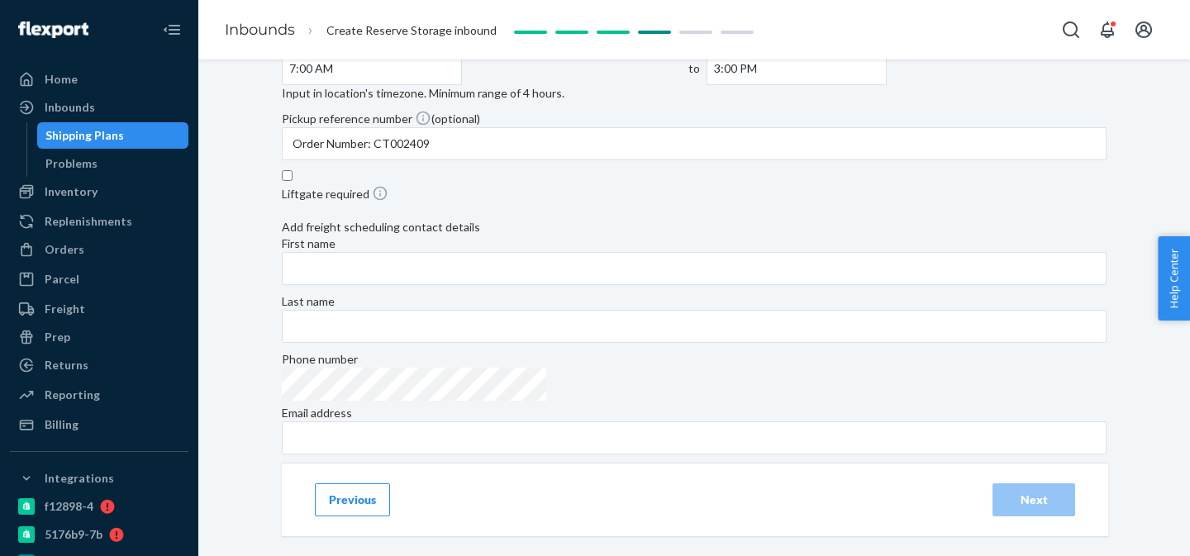
click at [700, 236] on div "Add freight scheduling contact details" at bounding box center [694, 227] width 825 height 17
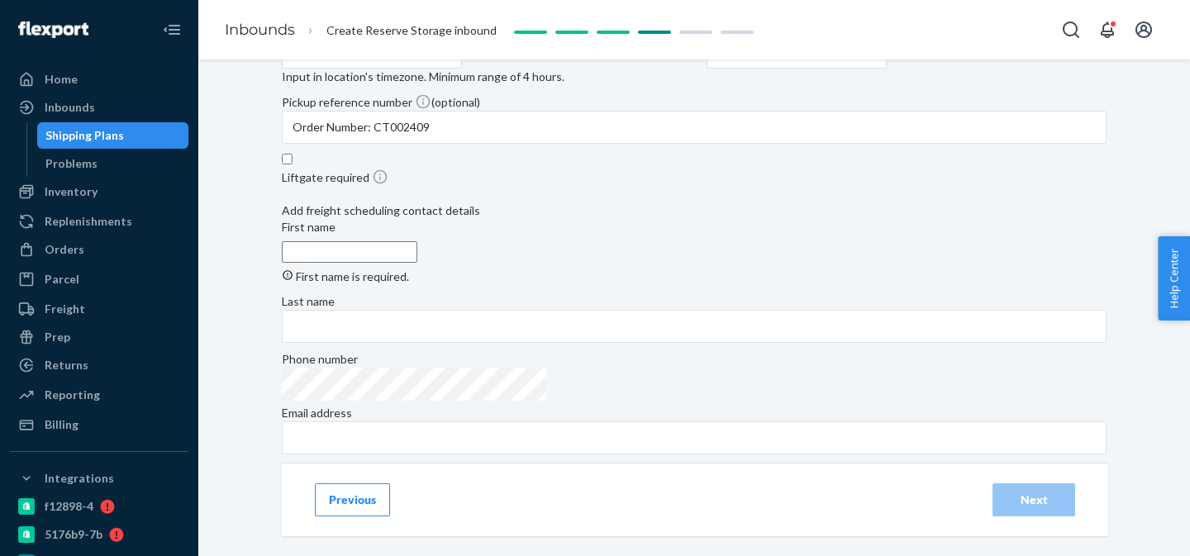
scroll to position [260, 0]
click at [417, 258] on input "First name First name is required." at bounding box center [350, 251] width 136 height 21
paste input "[PERSON_NAME]"
click at [417, 260] on input "[PERSON_NAME]" at bounding box center [350, 251] width 136 height 21
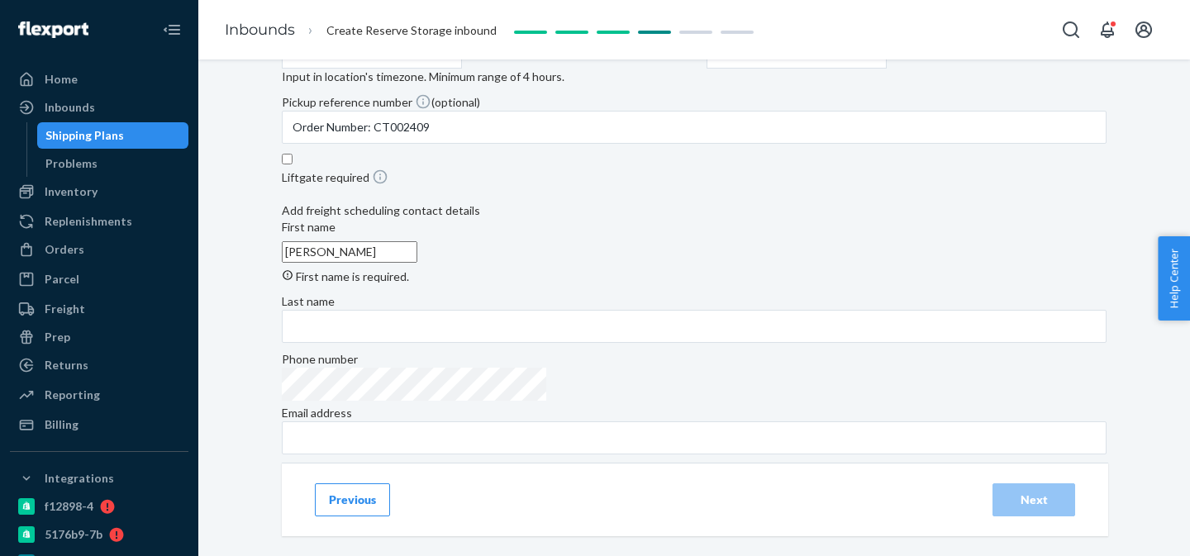
click at [417, 260] on input "[PERSON_NAME]" at bounding box center [350, 251] width 136 height 21
click at [417, 255] on input "[PERSON_NAME]" at bounding box center [350, 251] width 136 height 21
type input "[PERSON_NAME]"
click at [698, 260] on div "First name [PERSON_NAME] First name is required. Last name" at bounding box center [694, 283] width 825 height 128
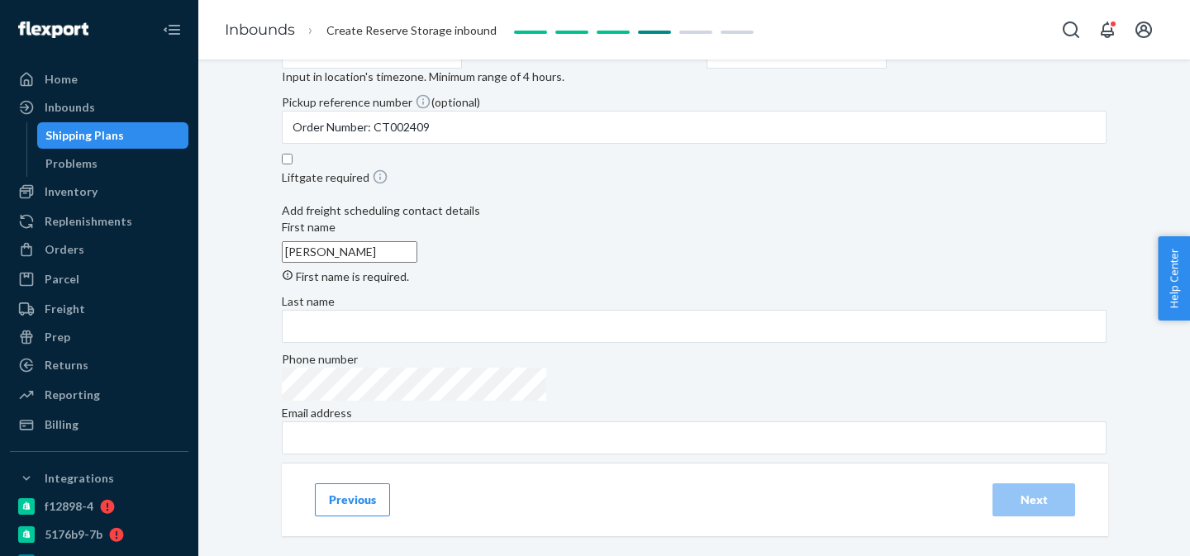
scroll to position [240, 0]
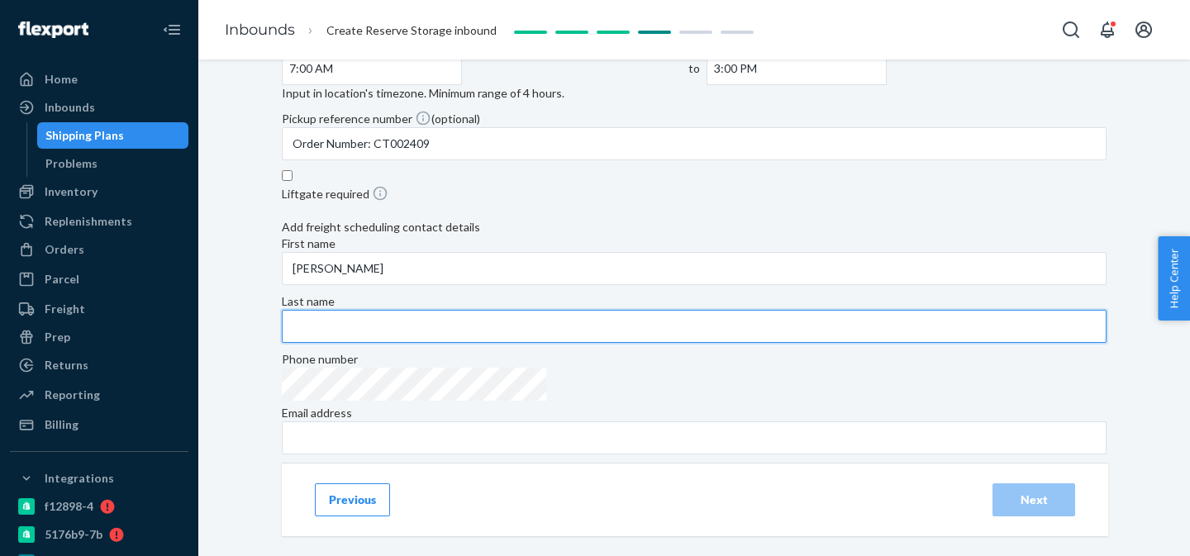
click at [717, 310] on input "Last name" at bounding box center [694, 326] width 825 height 33
paste input "[PERSON_NAME]"
type input "[PERSON_NAME]"
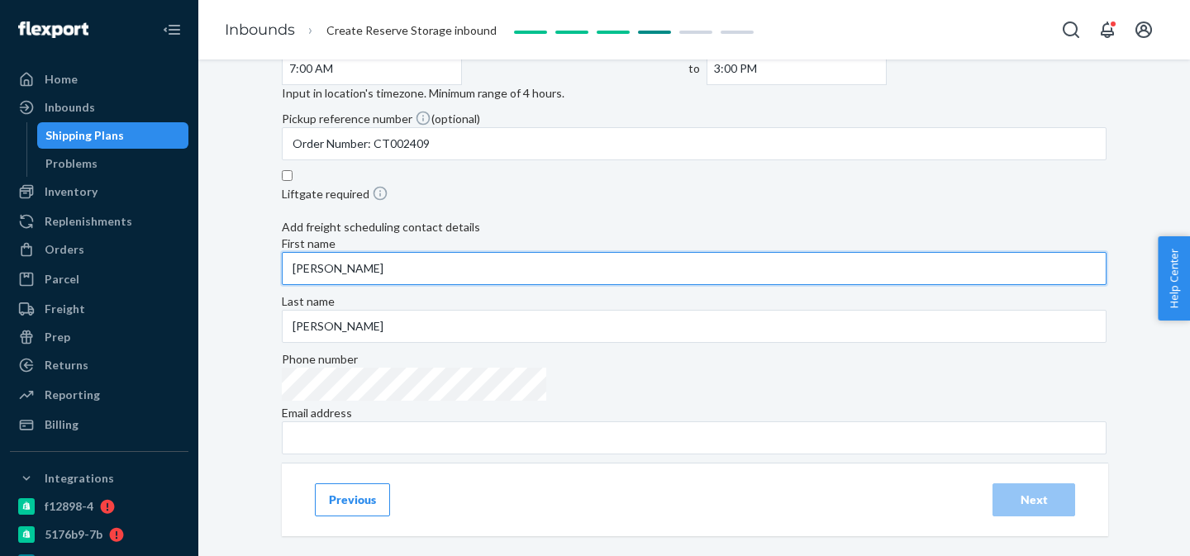
click at [517, 284] on input "[PERSON_NAME]" at bounding box center [694, 268] width 825 height 33
type input "[PERSON_NAME]"
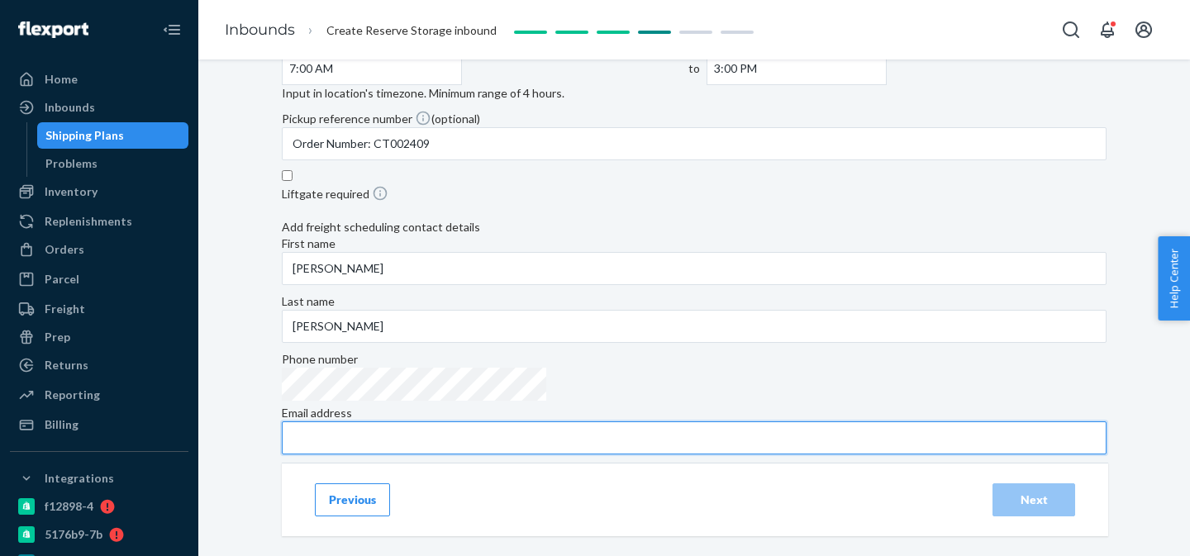
click at [715, 422] on input "Email address" at bounding box center [694, 438] width 825 height 33
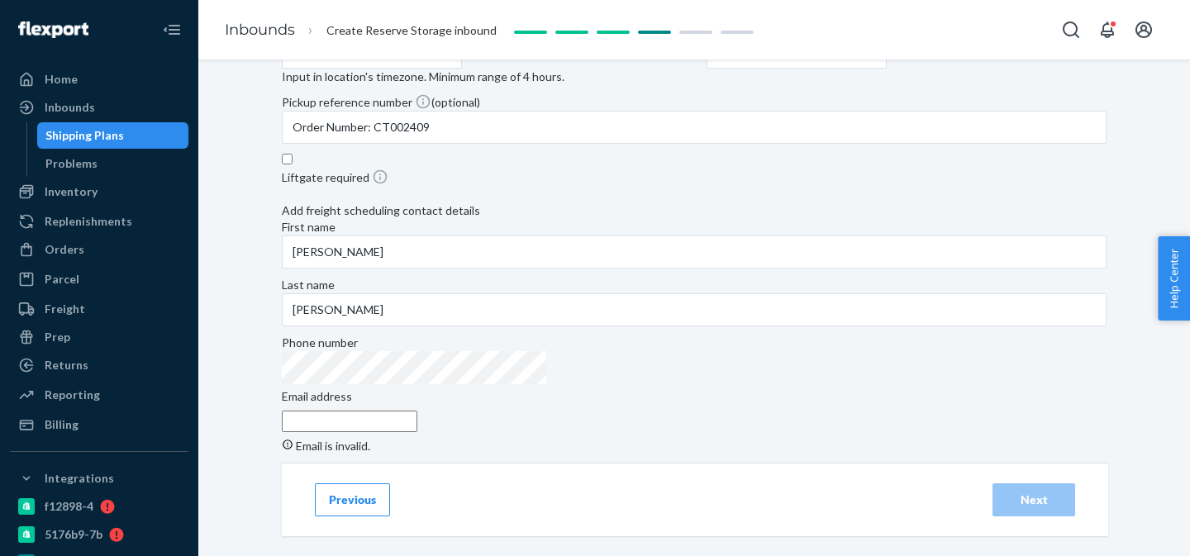
paste input "[EMAIL_ADDRESS][DOMAIN_NAME]"
type input "[EMAIL_ADDRESS][DOMAIN_NAME]"
click at [1018, 265] on div "Add booking details Add freight pickup details Cargo ready date [DATE] Business…" at bounding box center [694, 172] width 825 height 573
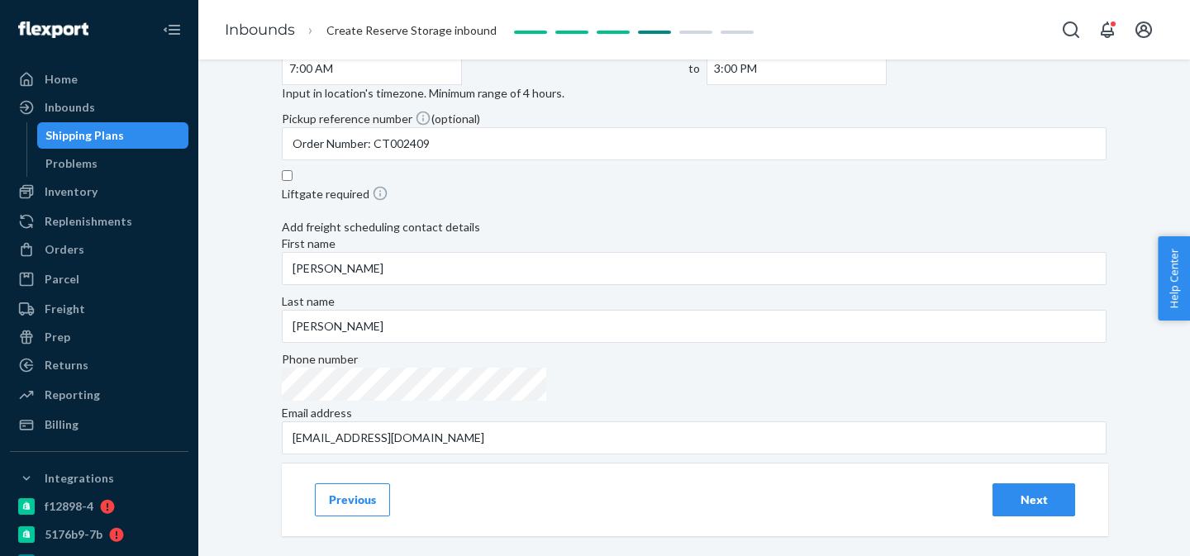
click at [1031, 489] on button "Next" at bounding box center [1034, 500] width 83 height 33
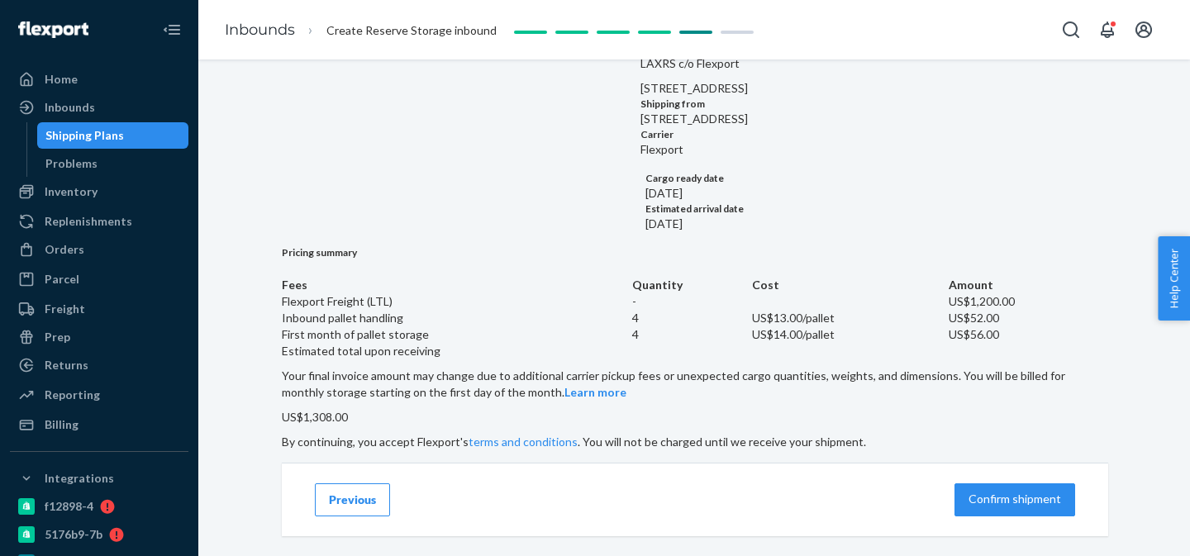
scroll to position [181, 0]
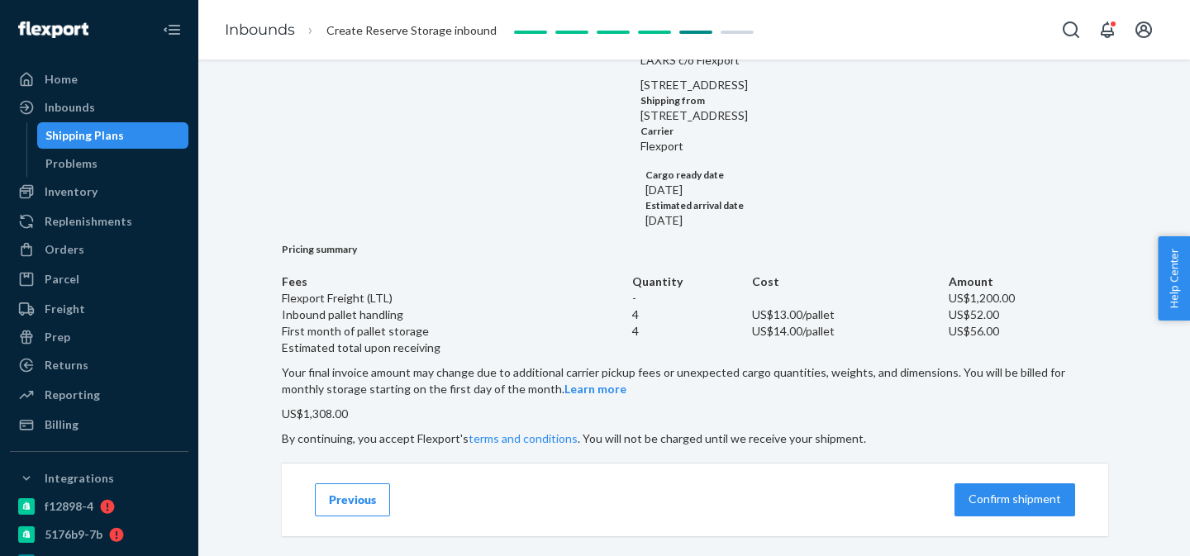
click at [1023, 509] on button "Confirm shipment" at bounding box center [1015, 500] width 121 height 33
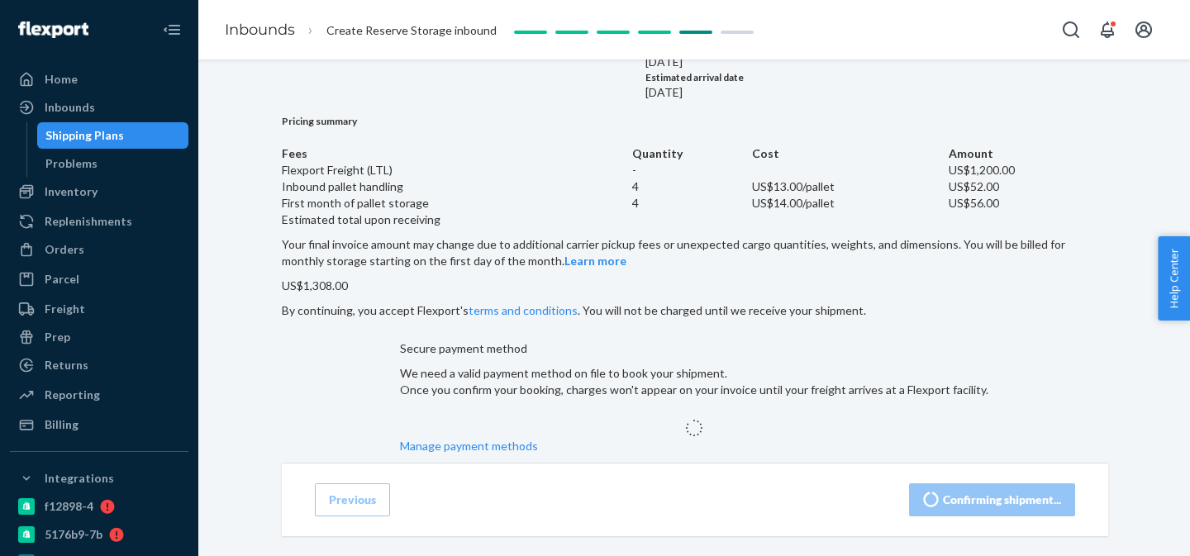
scroll to position [0, 0]
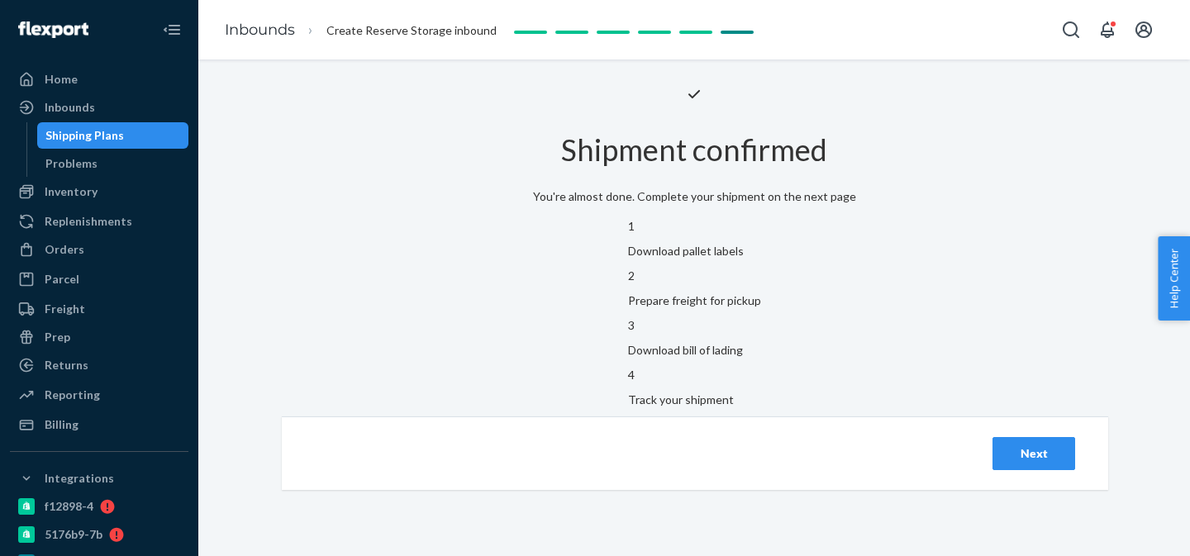
click at [1050, 462] on div "Next" at bounding box center [1034, 454] width 55 height 17
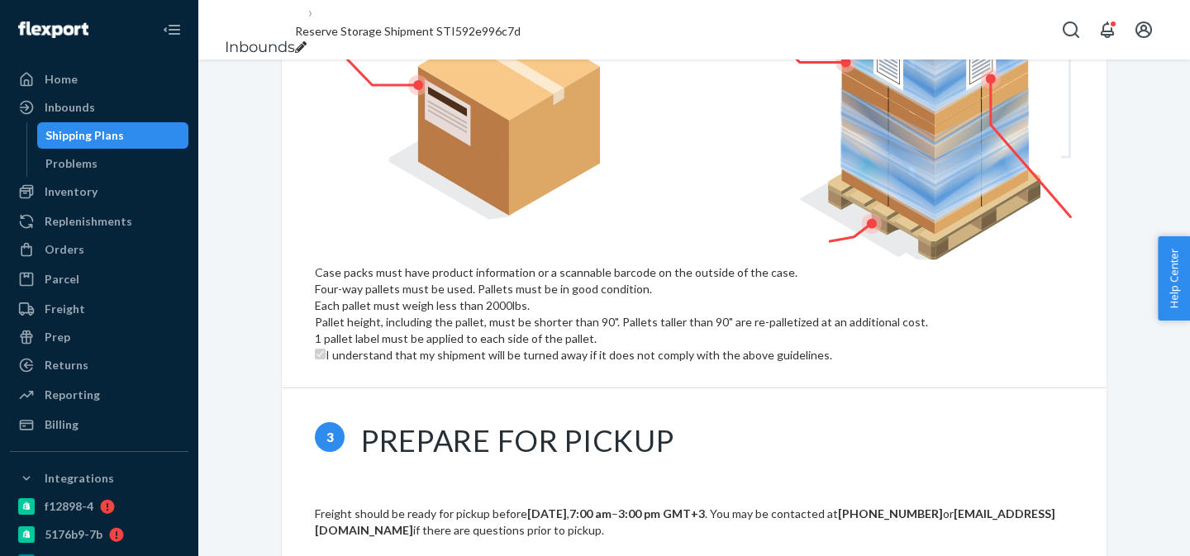
scroll to position [1313, 0]
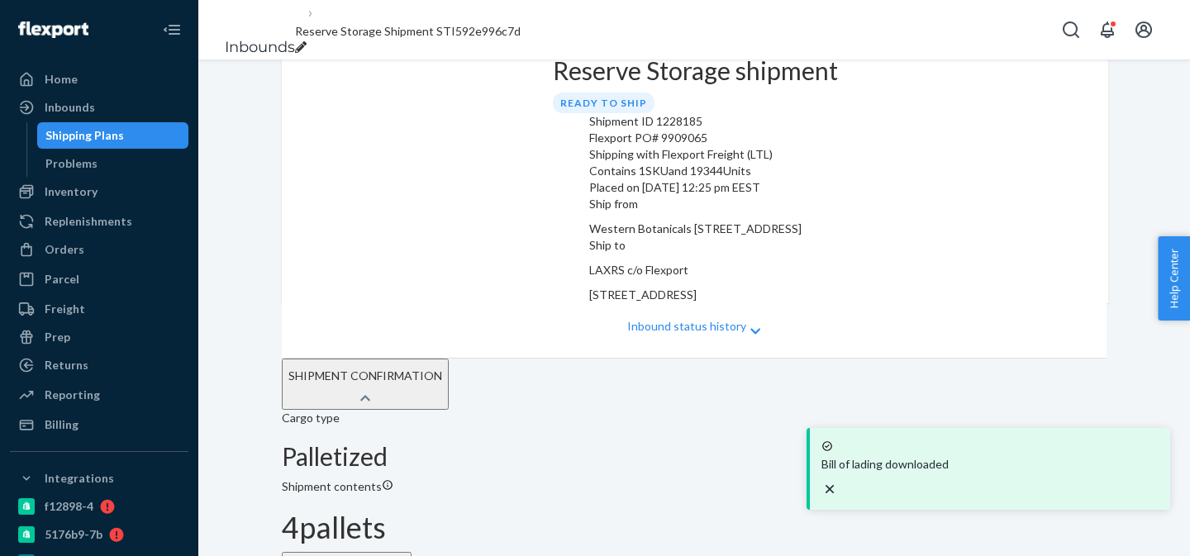
scroll to position [0, 0]
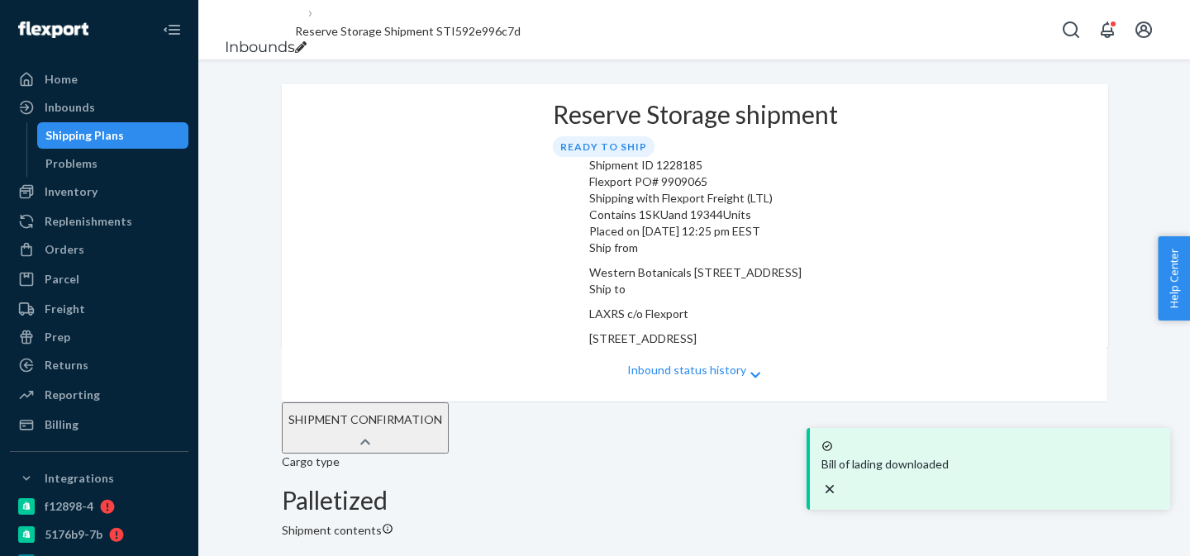
click at [606, 157] on div "Reserve Storage shipment Ready to ship" at bounding box center [695, 129] width 285 height 56
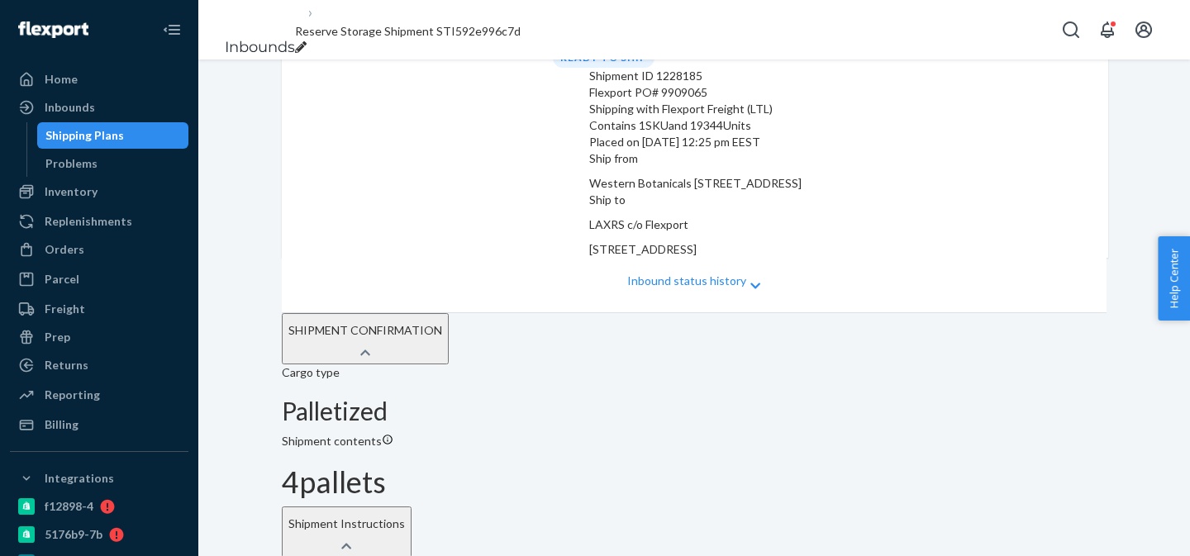
click at [765, 276] on div "Inbound status history" at bounding box center [694, 285] width 825 height 55
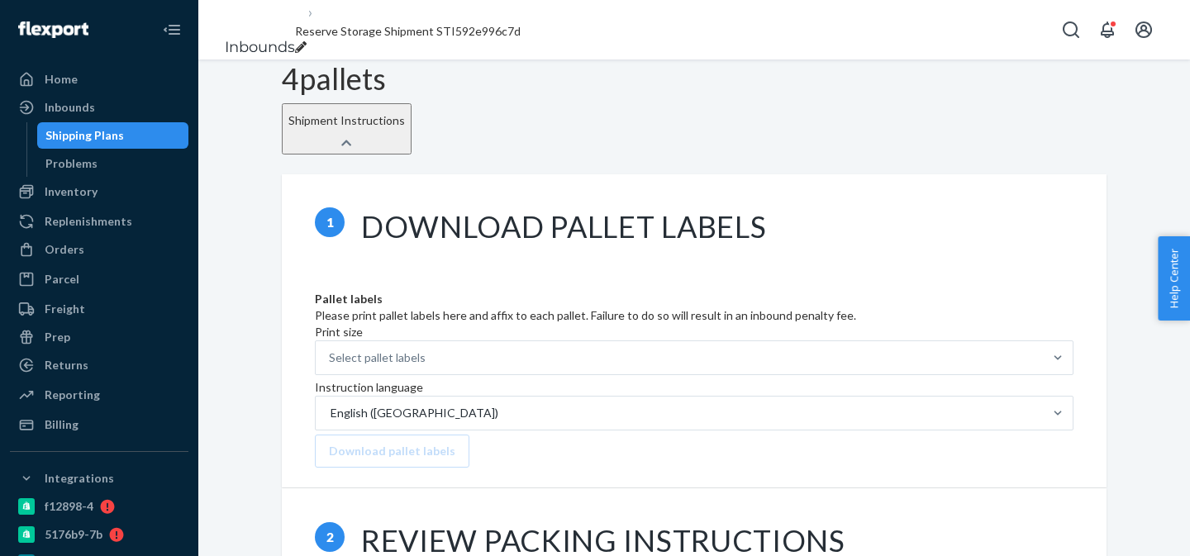
scroll to position [740, 0]
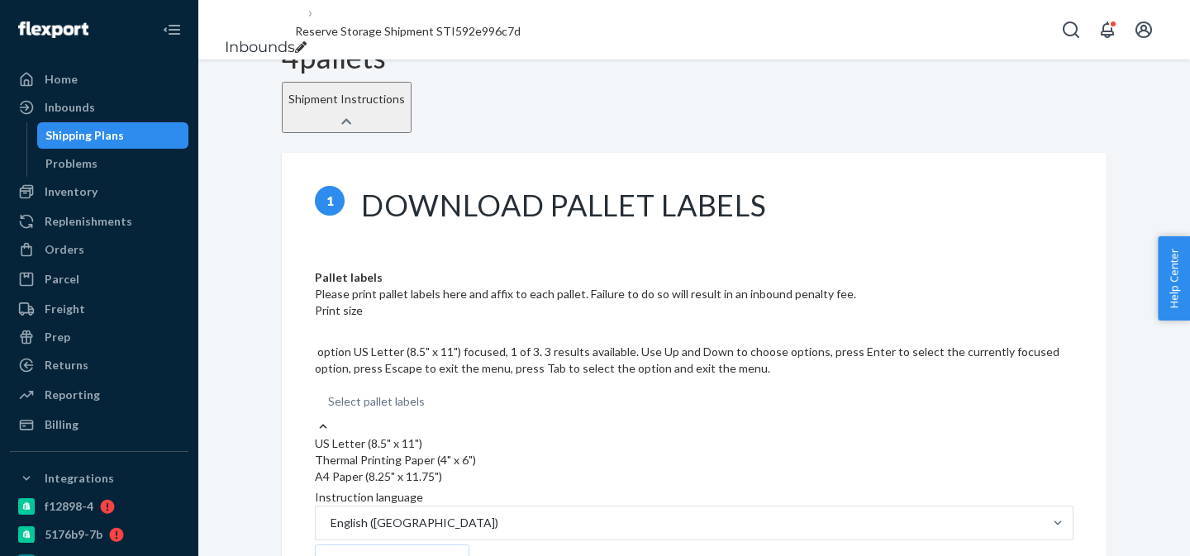
click at [628, 436] on div "US Letter (8.5" x 11")" at bounding box center [694, 444] width 759 height 17
click at [330, 393] on input "Print size option US Letter (8.5" x 11") focused, 1 of 3. 3 results available. …" at bounding box center [329, 401] width 2 height 17
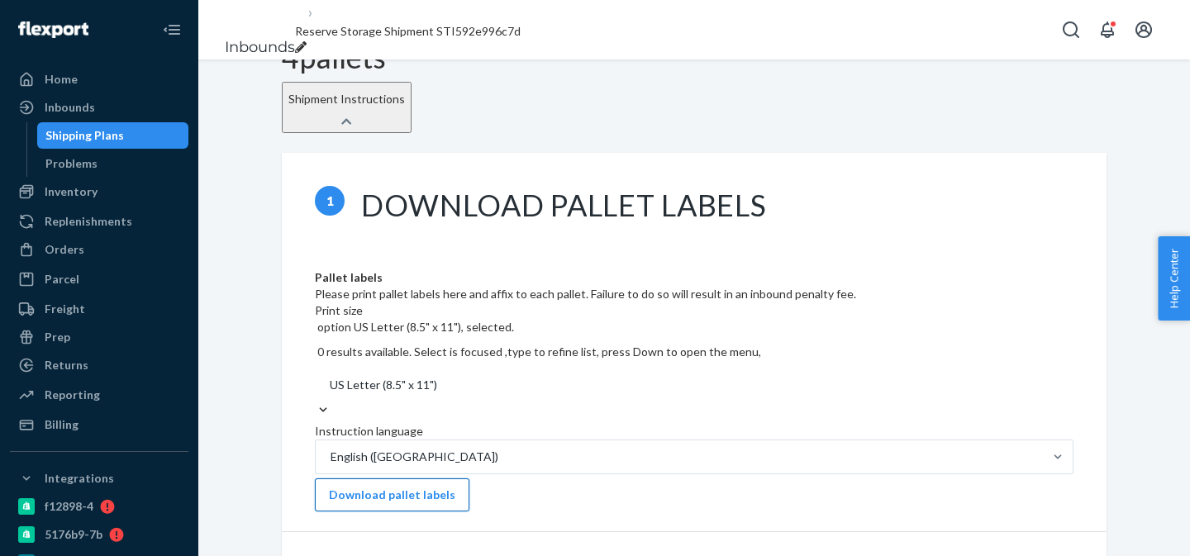
click at [470, 479] on button "Download pallet labels" at bounding box center [392, 495] width 155 height 33
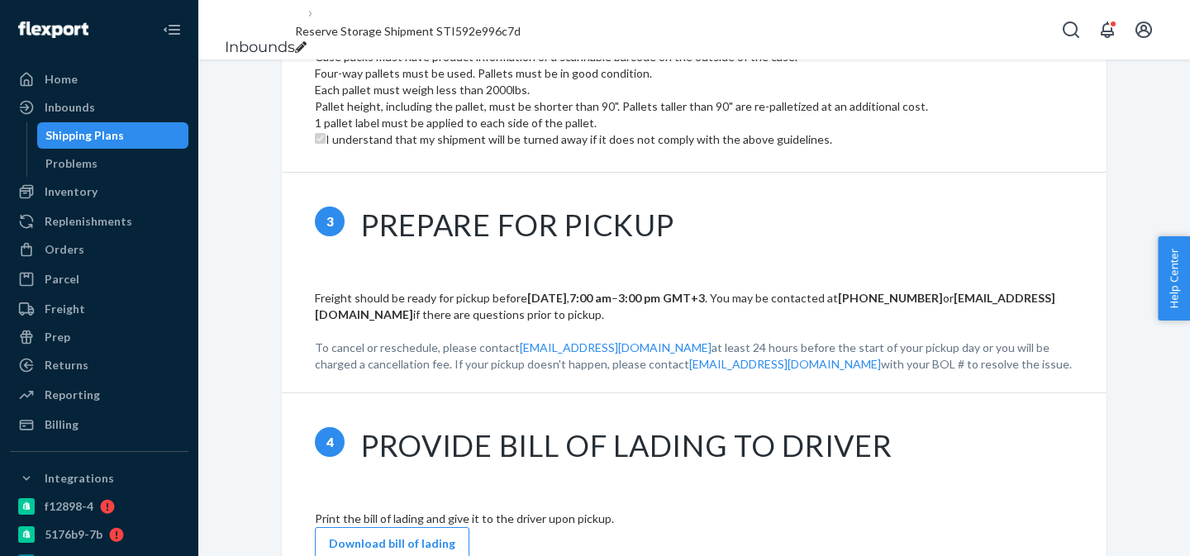
scroll to position [1726, 0]
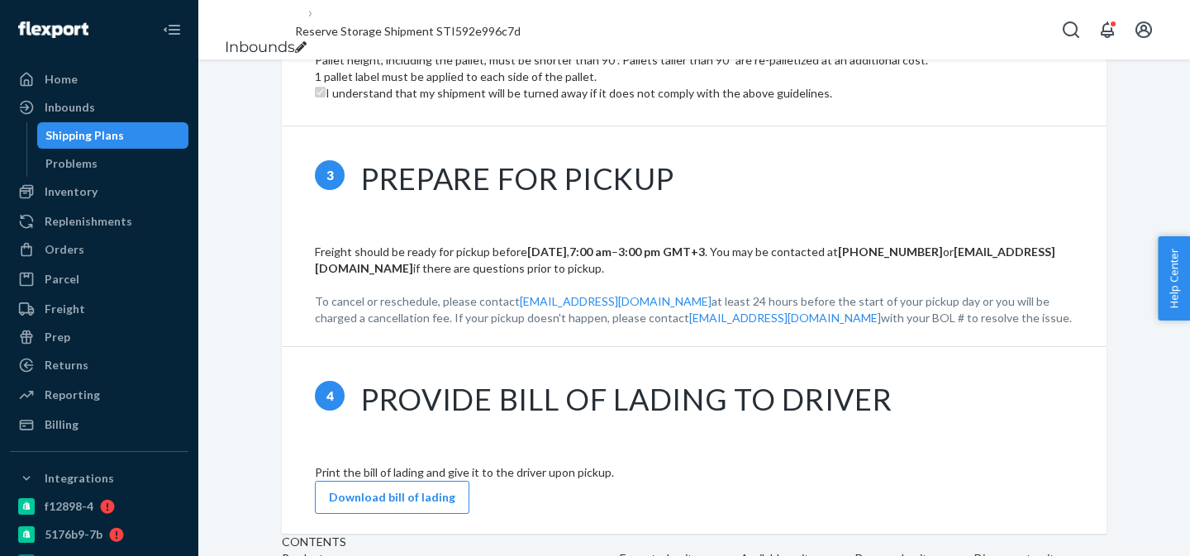
click at [112, 144] on div "Shipping Plans" at bounding box center [113, 135] width 149 height 23
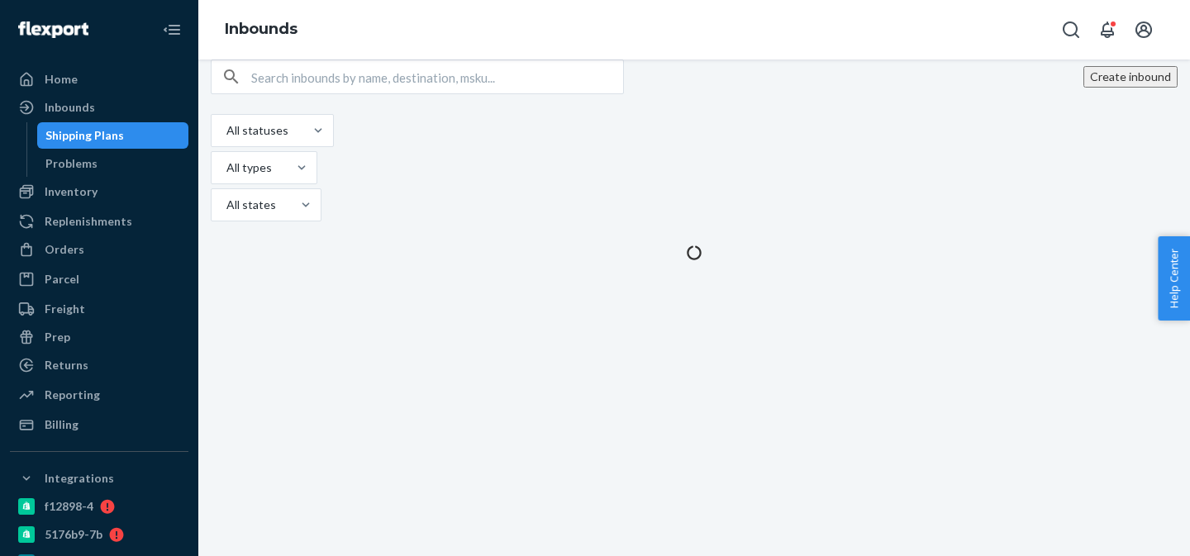
click at [1130, 88] on button "Create inbound" at bounding box center [1131, 76] width 94 height 21
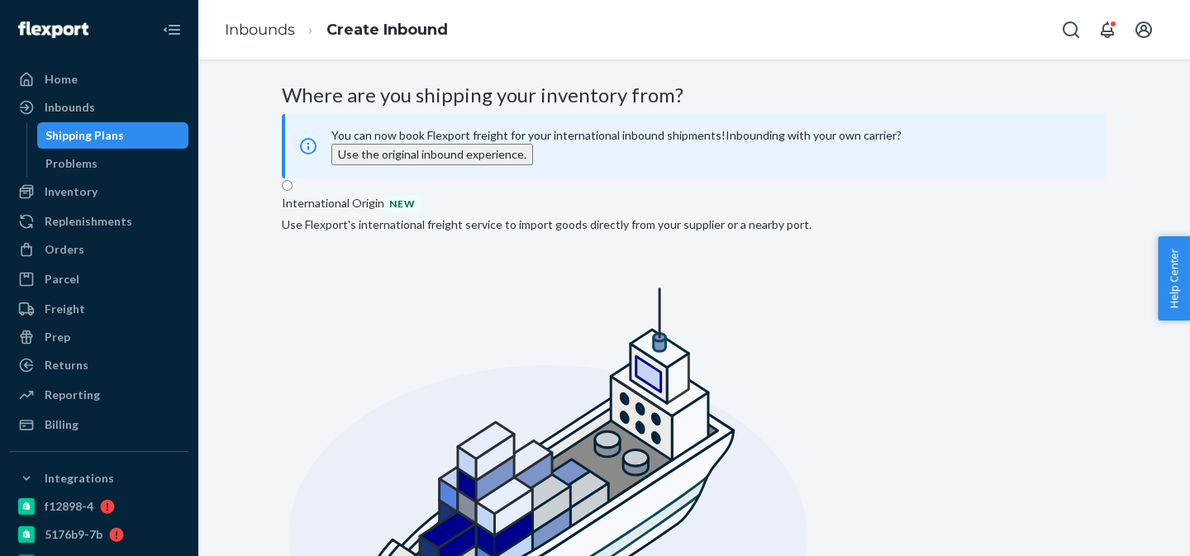
radio input "true"
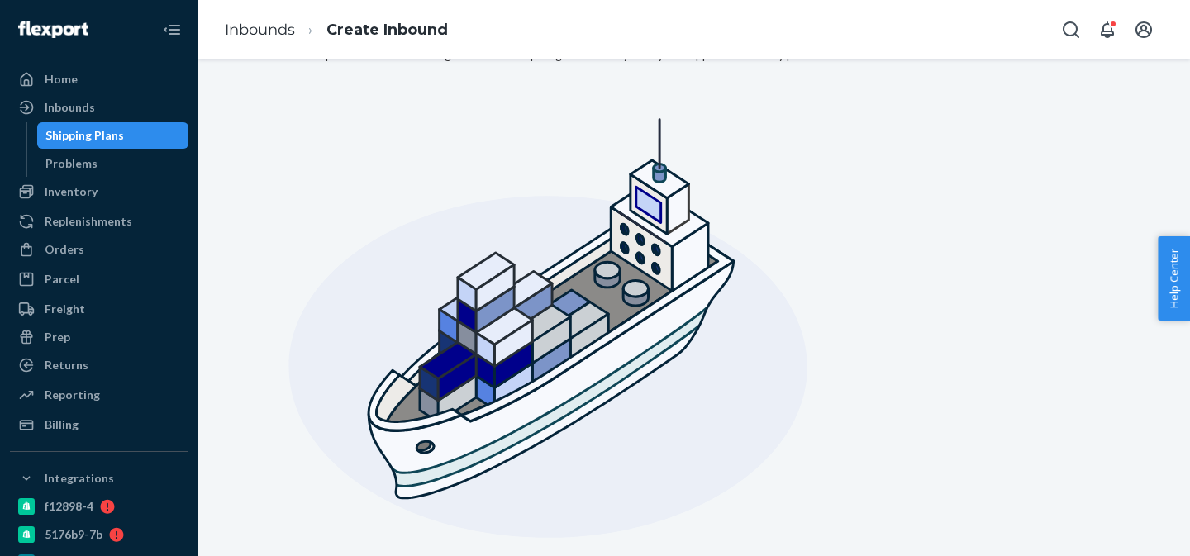
scroll to position [191, 0]
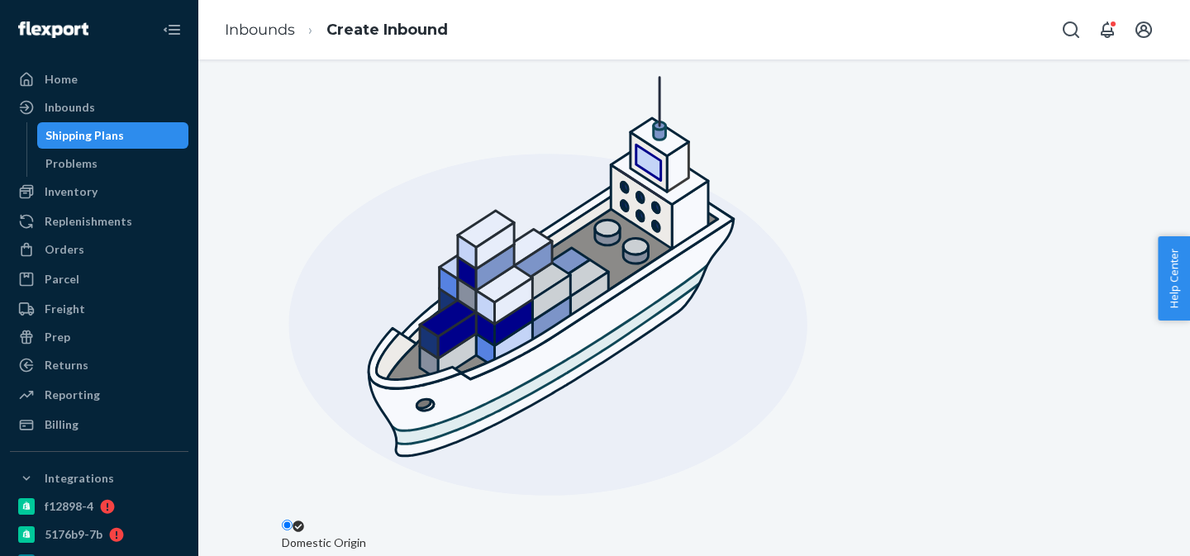
scroll to position [251, 0]
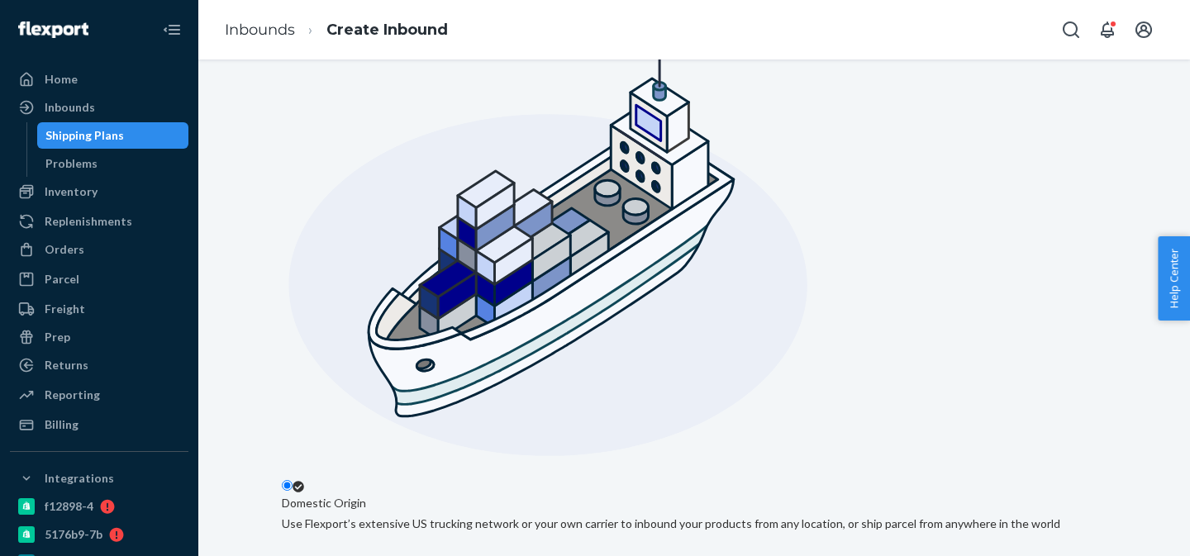
paste input "1401 N 300 S."
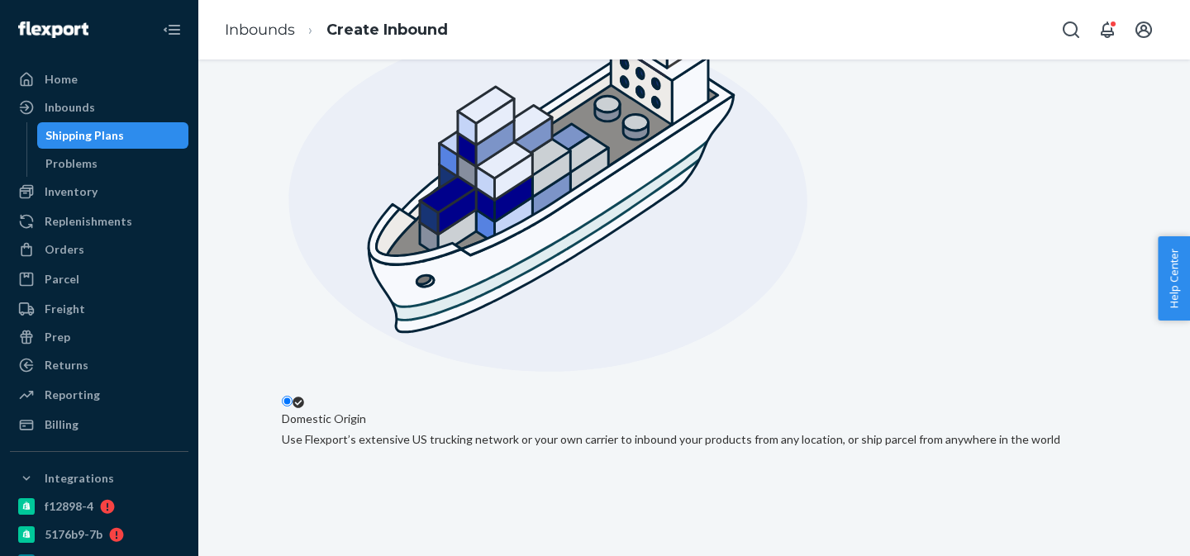
scroll to position [338, 0]
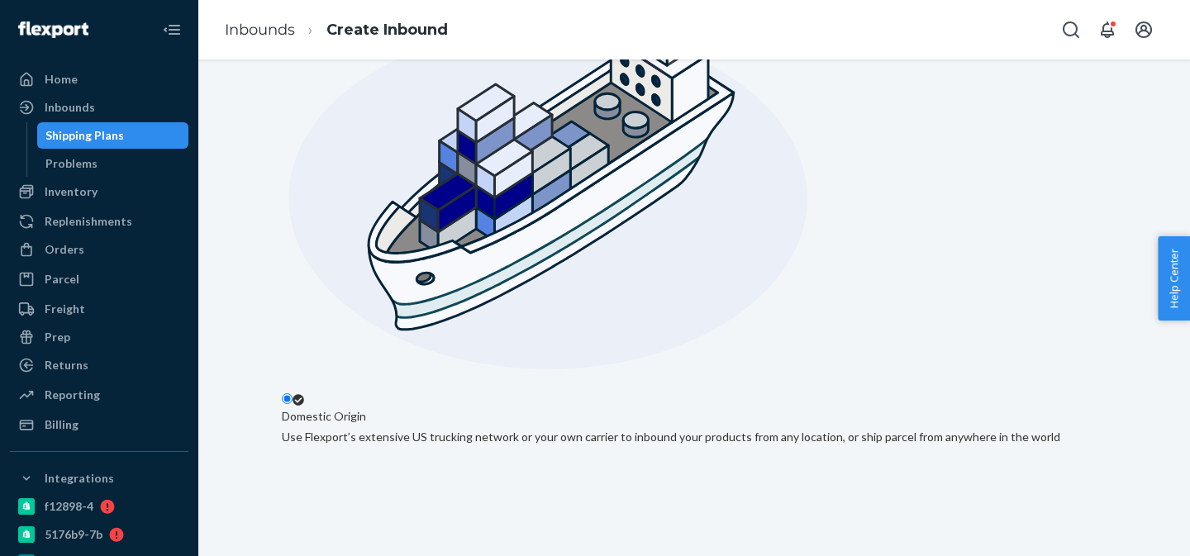
type input "1401 N 300 S"
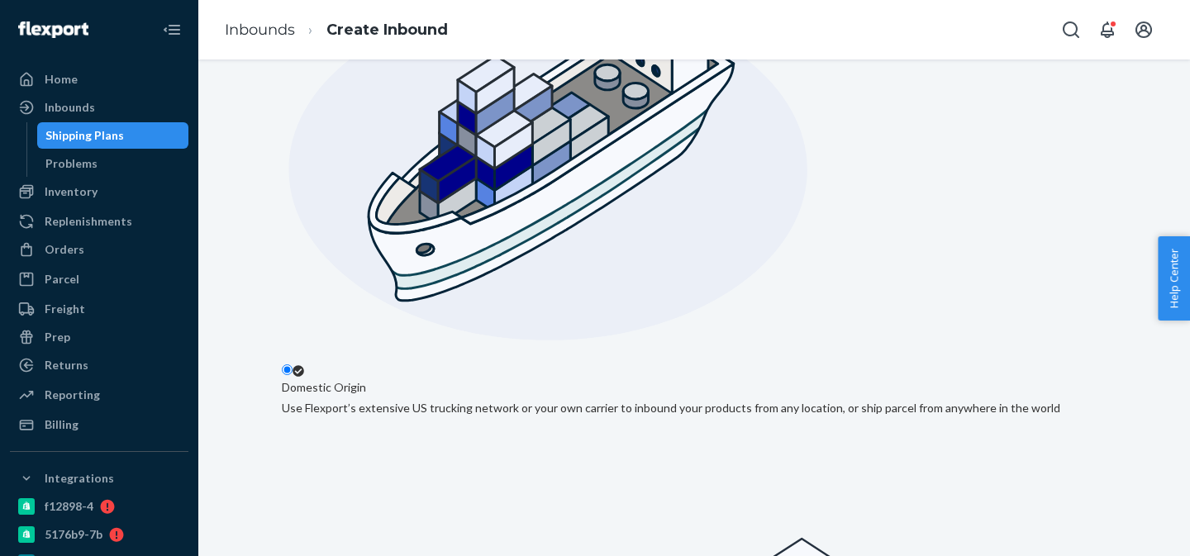
scroll to position [449, 0]
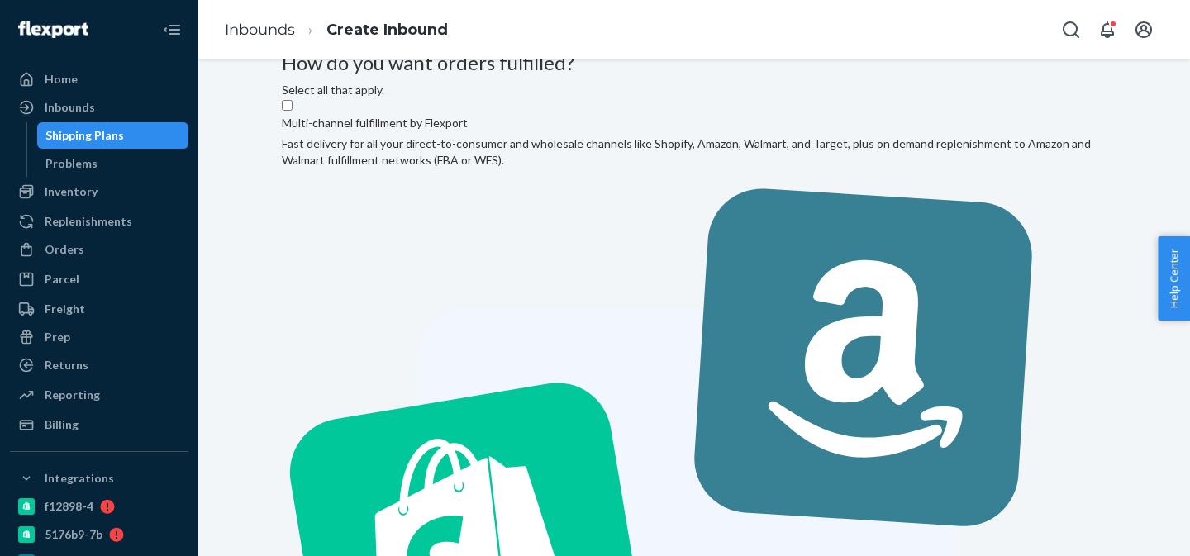
scroll to position [36, 0]
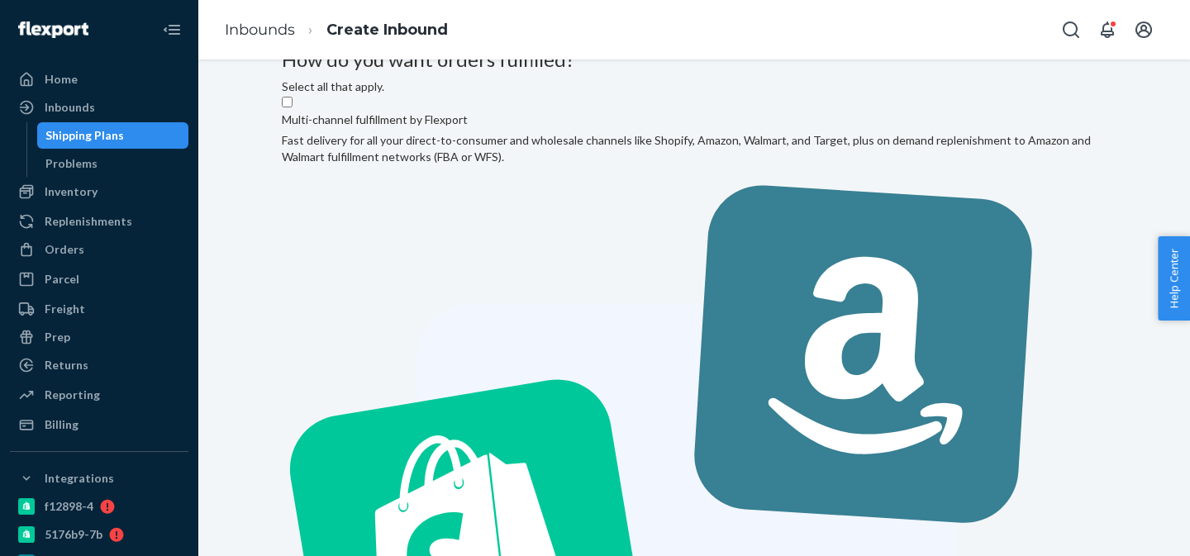
checkbox input "false"
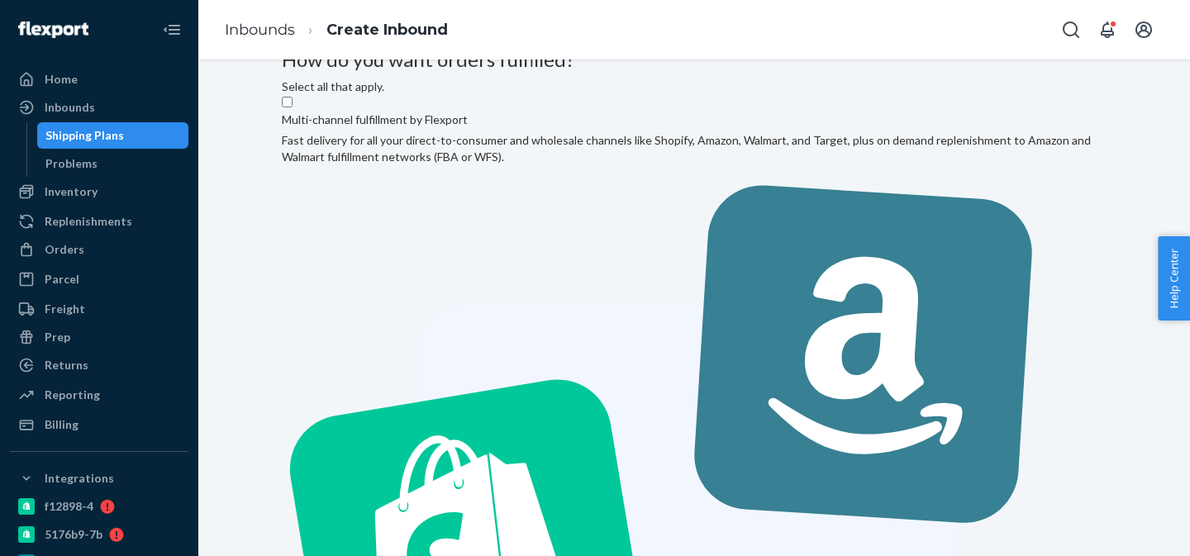
click at [651, 265] on label "Multi-channel fulfillment by Flexport Fast delivery for all your direct-to-cons…" at bounding box center [694, 544] width 825 height 899
click at [293, 107] on input "Multi-channel fulfillment by Flexport Fast delivery for all your direct-to-cons…" at bounding box center [287, 102] width 11 height 11
checkbox input "true"
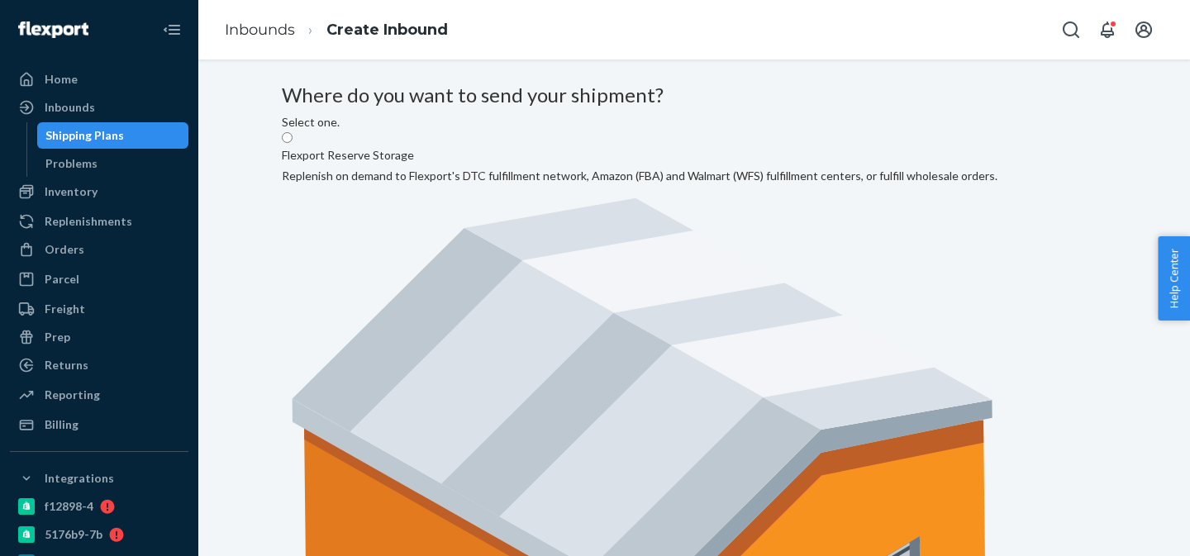
radio input "true"
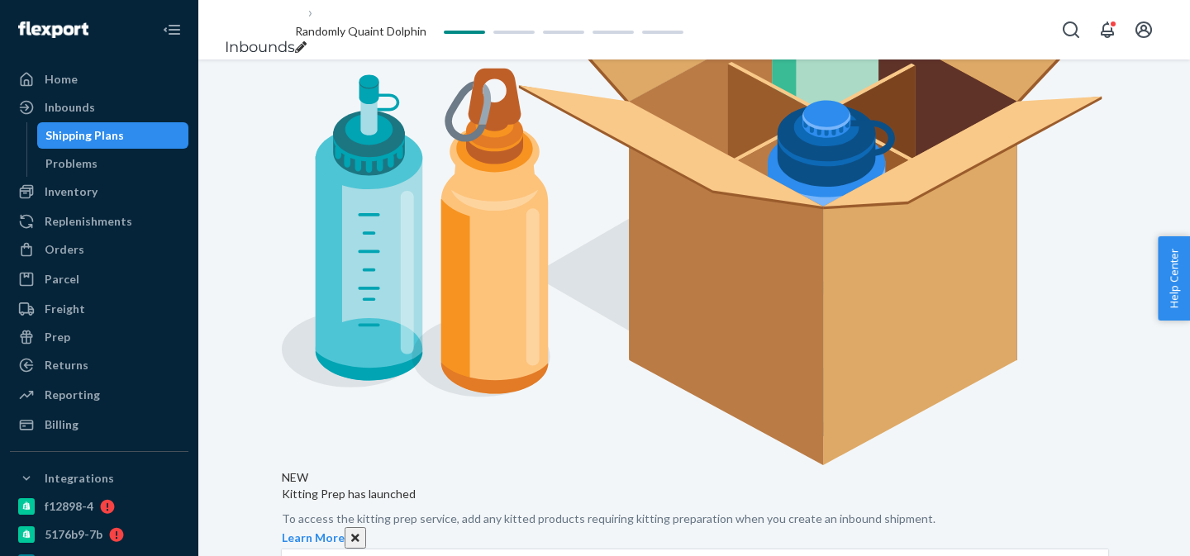
scroll to position [256, 0]
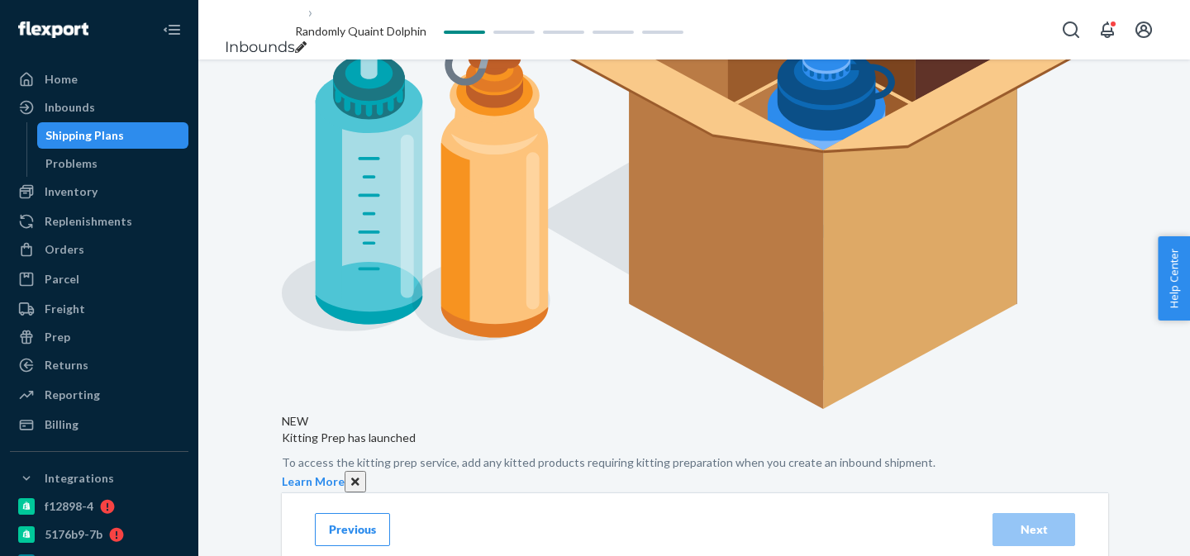
type input "femin"
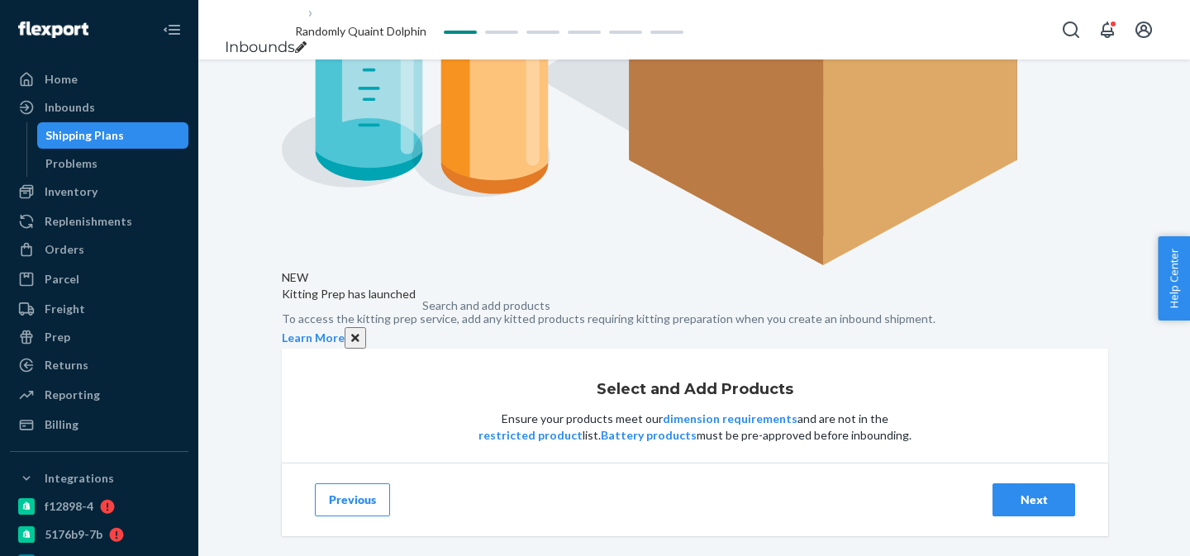
scroll to position [402, 0]
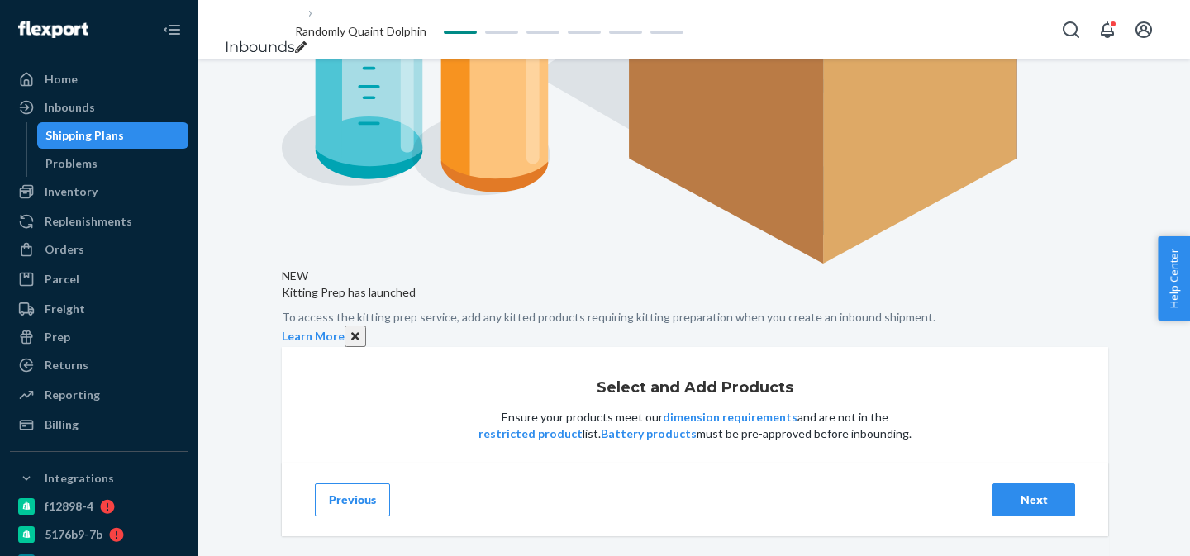
paste input "23876"
type input "23876"
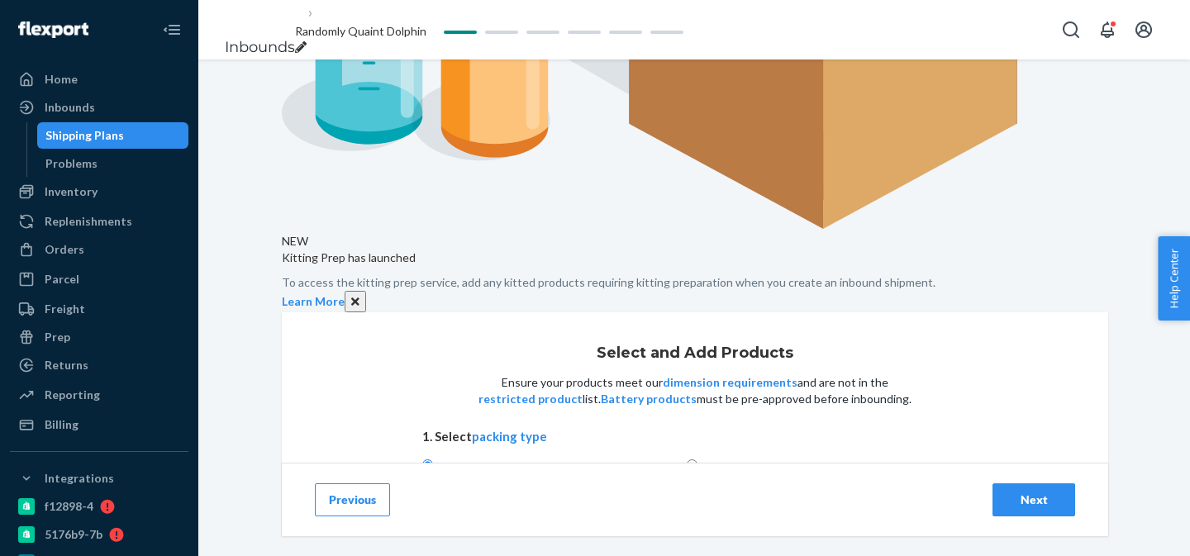
click at [1061, 500] on div "Next" at bounding box center [1034, 500] width 55 height 17
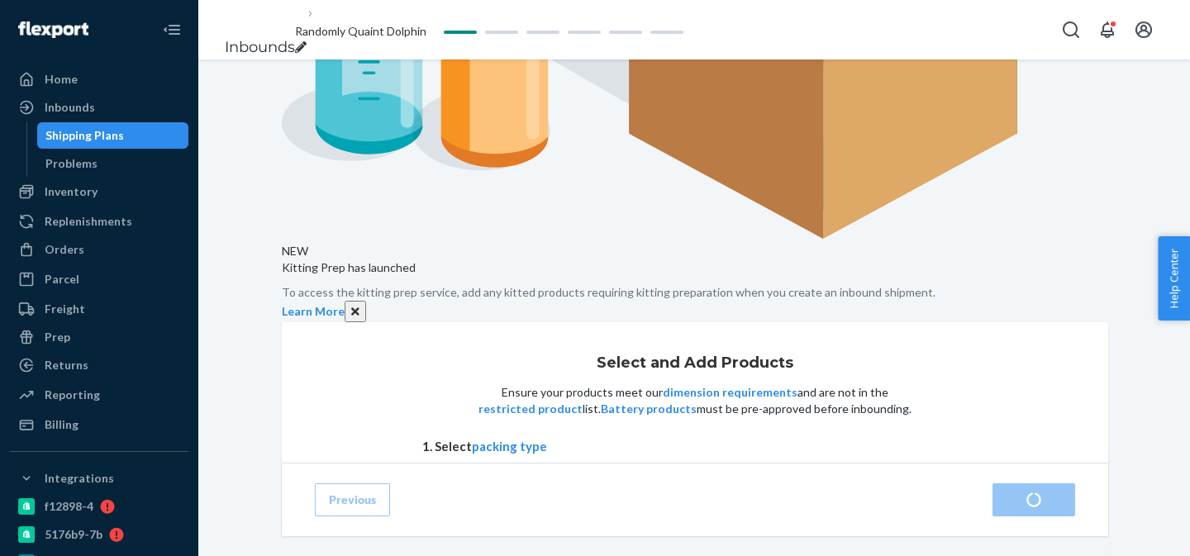
scroll to position [403, 0]
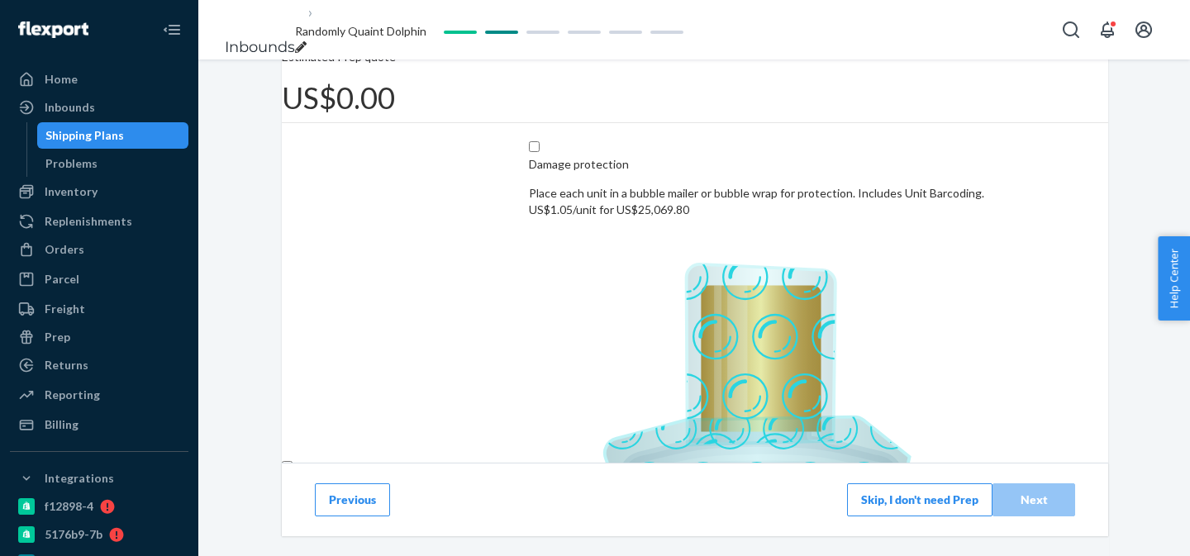
scroll to position [229, 0]
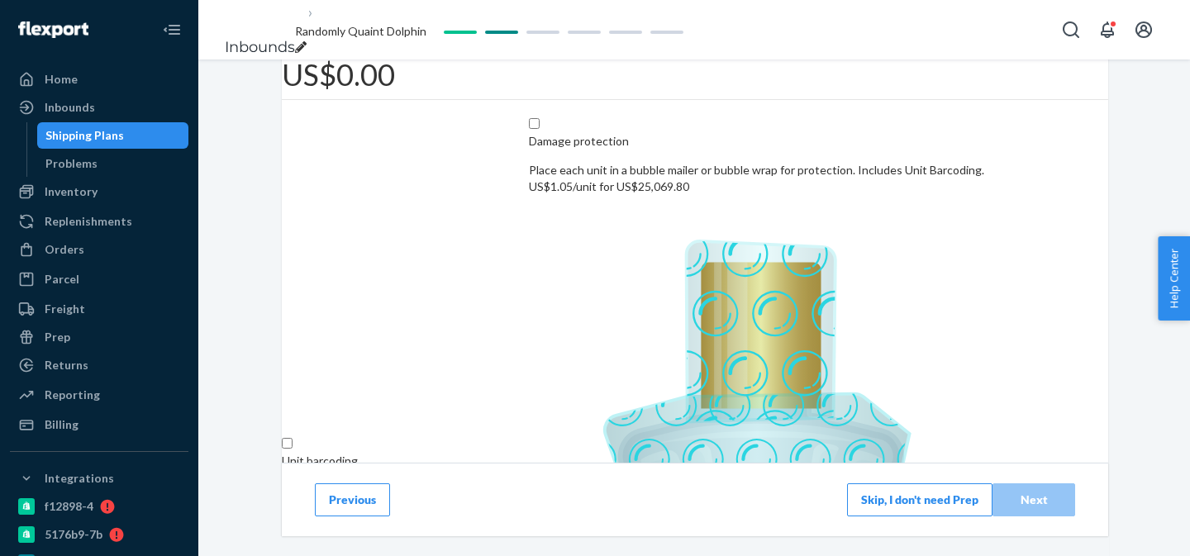
click at [889, 508] on button "Skip, I don't need Prep" at bounding box center [919, 500] width 145 height 33
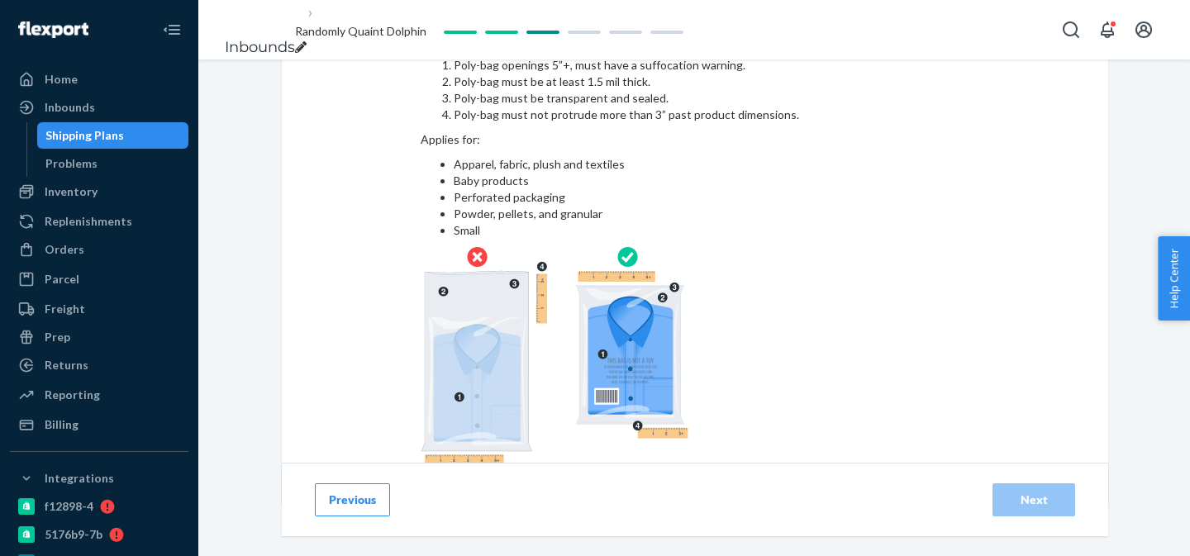
scroll to position [160, 0]
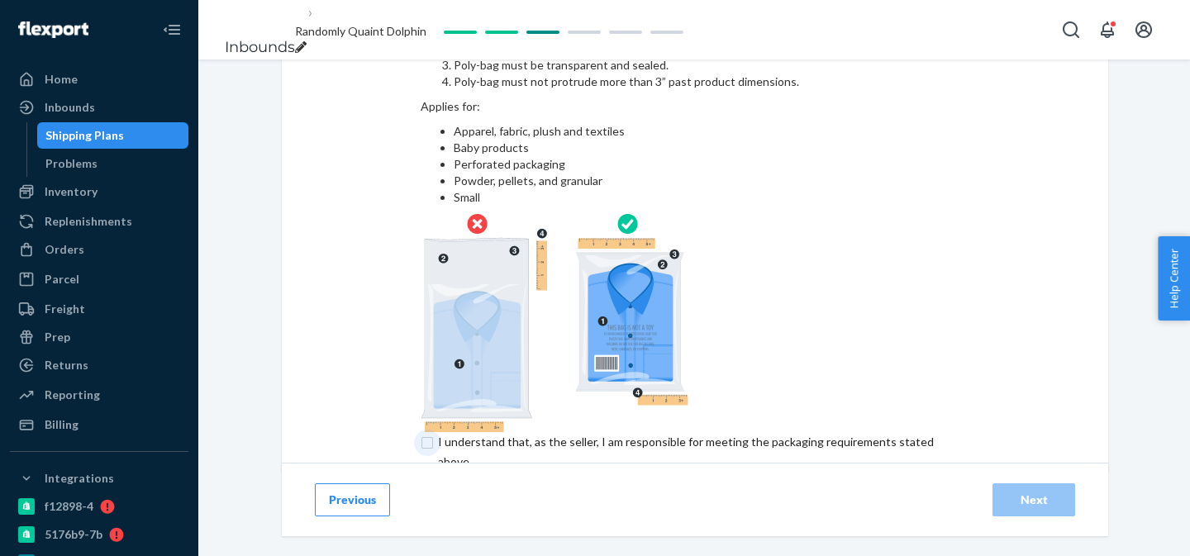
click at [821, 432] on input "checkbox" at bounding box center [696, 452] width 550 height 40
checkbox input "true"
click at [1056, 488] on button "Next" at bounding box center [1034, 500] width 83 height 33
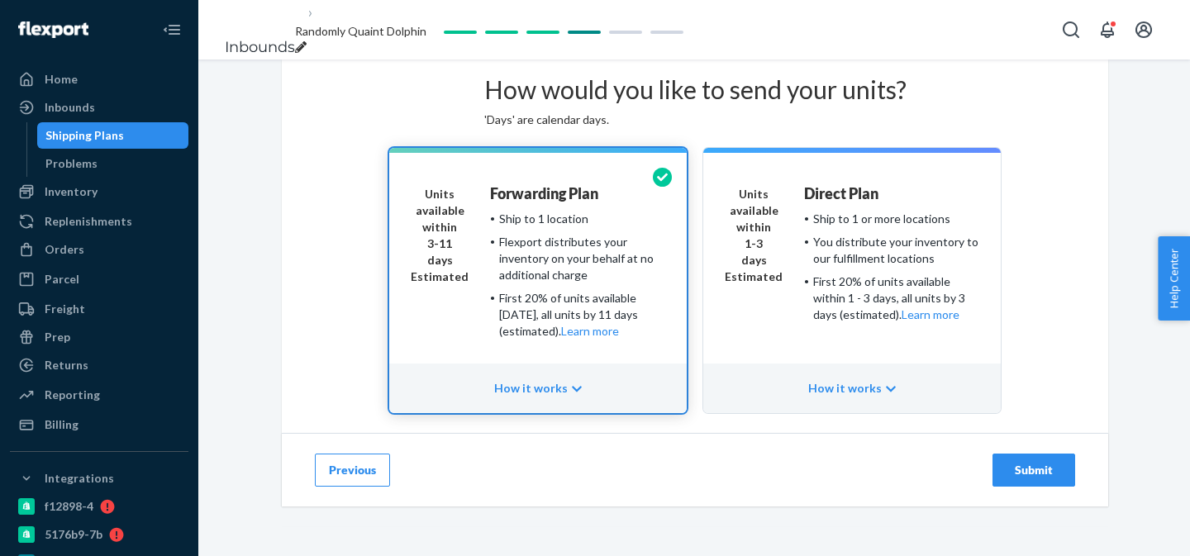
scroll to position [149, 0]
click at [1049, 462] on div "Submit" at bounding box center [1034, 470] width 55 height 17
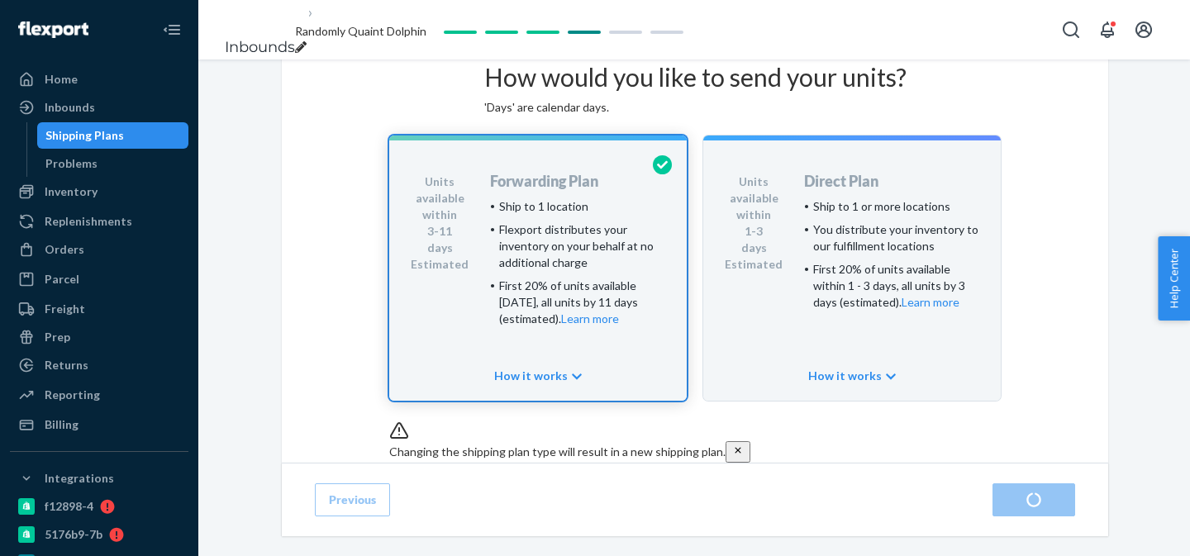
scroll to position [196, 0]
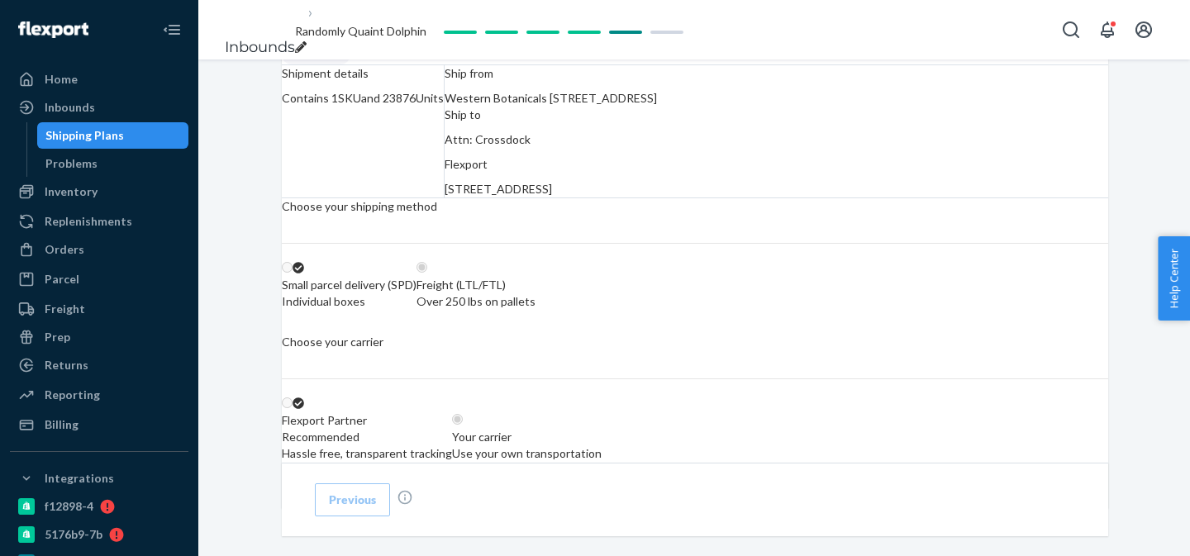
scroll to position [113, 0]
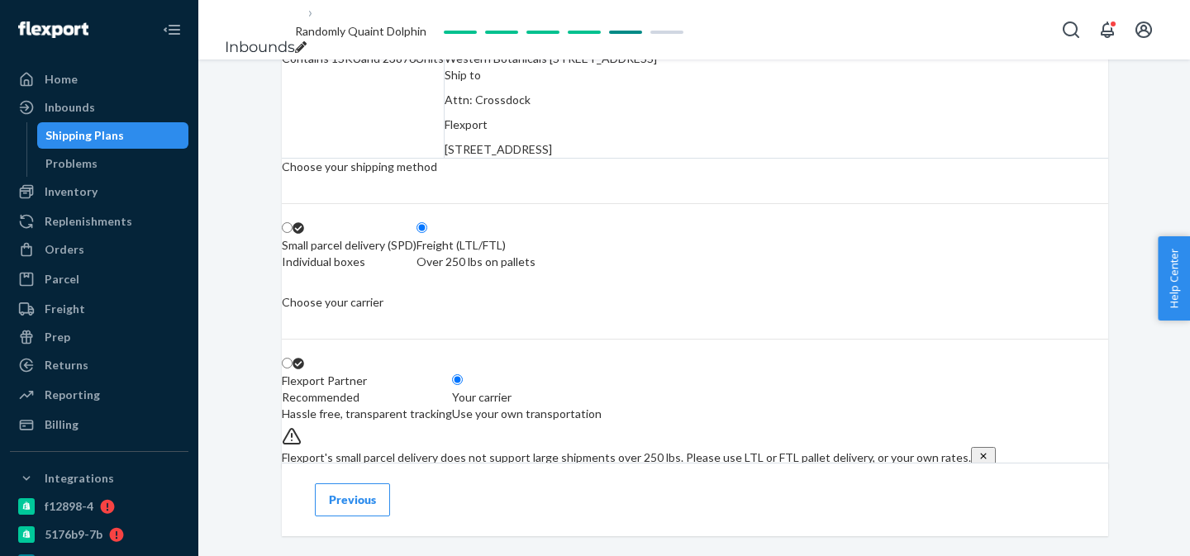
click at [813, 274] on fieldset "Small parcel delivery (SPD) Individual boxes Freight (LTL/FTL) Over 250 lbs on …" at bounding box center [695, 238] width 827 height 71
click at [536, 270] on div "Over 250 lbs on pallets" at bounding box center [476, 262] width 119 height 17
click at [427, 233] on input "Freight (LTL/FTL) Over 250 lbs on pallets" at bounding box center [422, 227] width 11 height 11
radio input "true"
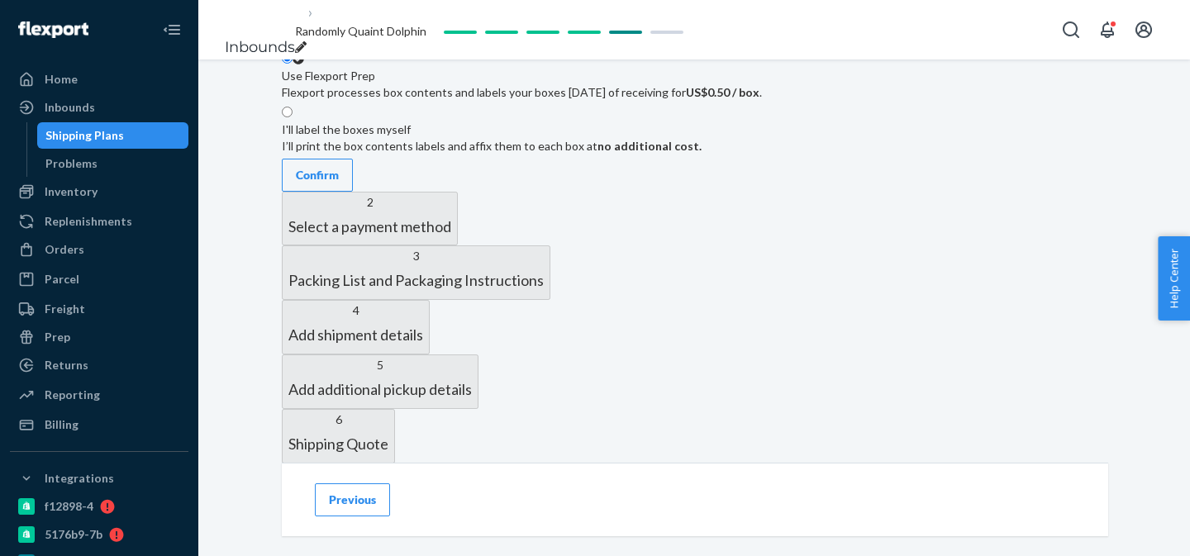
scroll to position [608, 0]
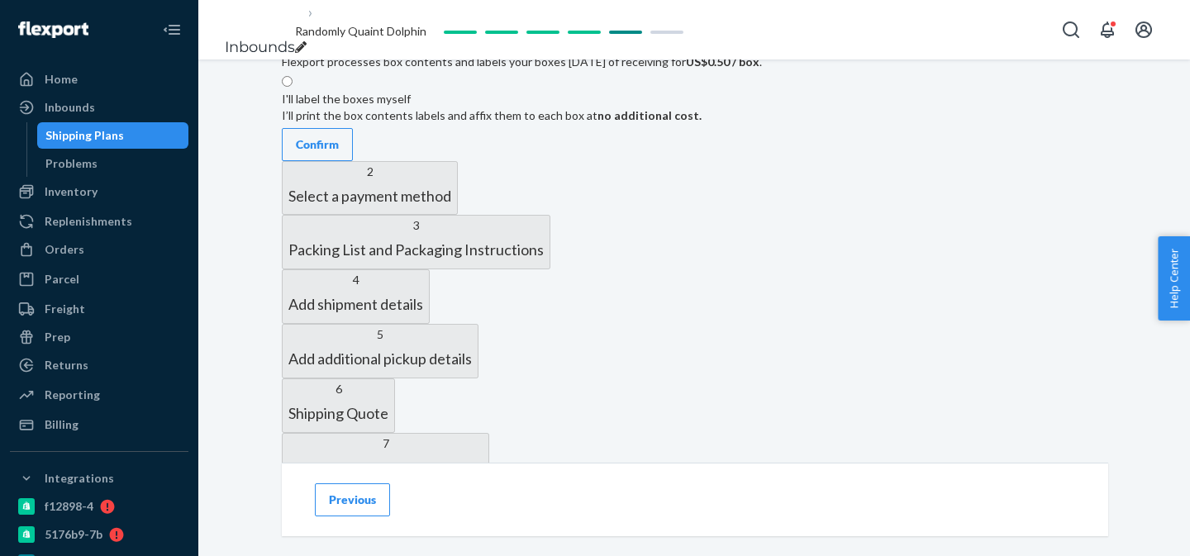
click at [702, 124] on label "I'll label the boxes myself I’ll print the box contents labels and affix them t…" at bounding box center [492, 99] width 420 height 50
click at [293, 87] on input "I'll label the boxes myself I’ll print the box contents labels and affix them t…" at bounding box center [287, 81] width 11 height 11
radio input "true"
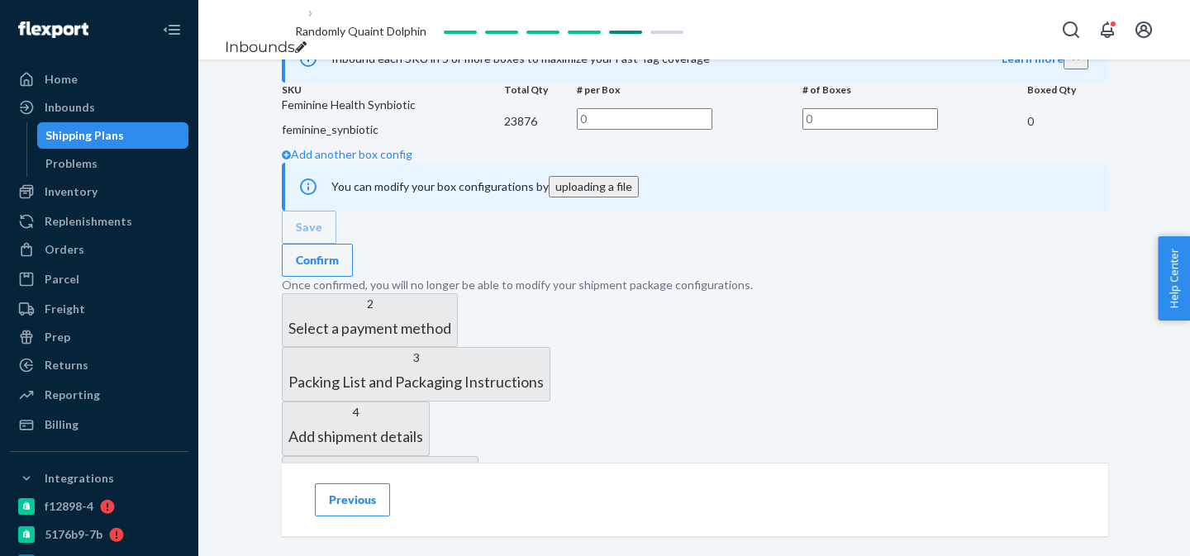
scroll to position [713, 0]
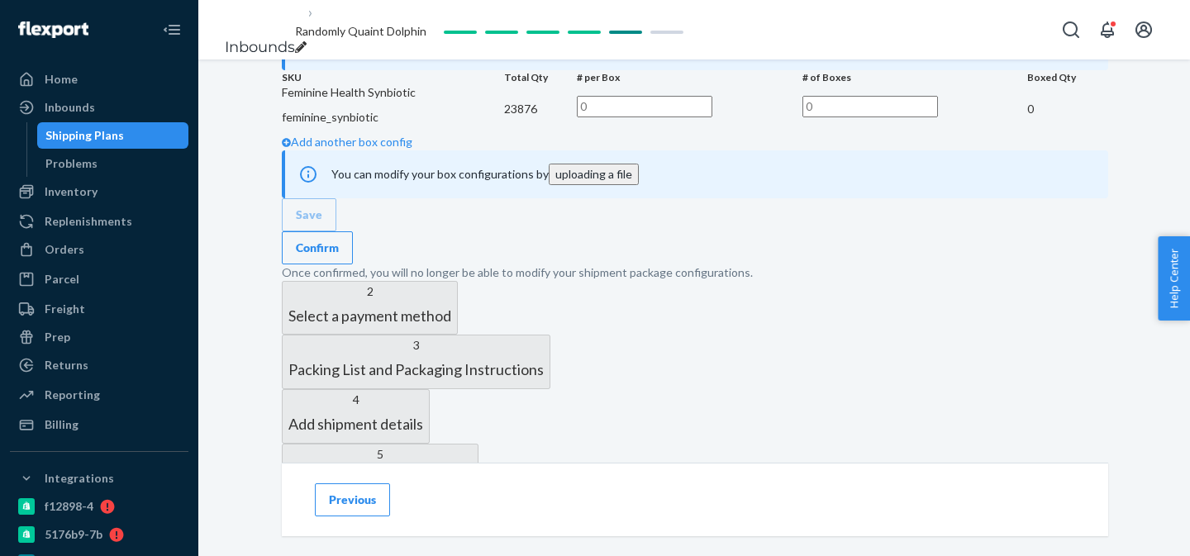
click at [938, 117] on input "text" at bounding box center [871, 106] width 136 height 21
type input "4"
click at [713, 117] on input "text" at bounding box center [645, 106] width 136 height 21
type input "4836"
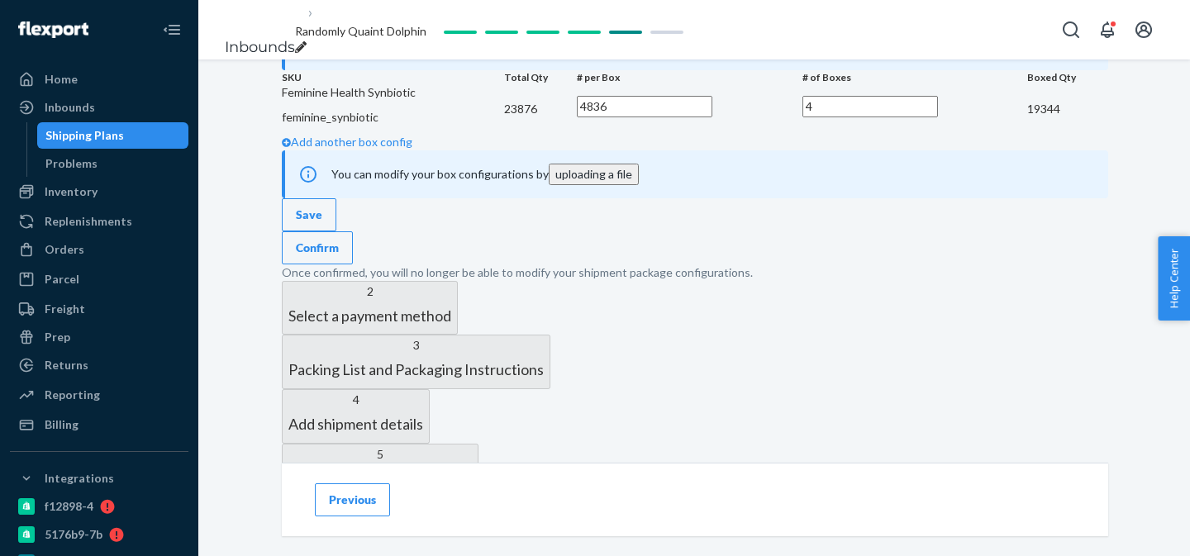
scroll to position [0, 0]
click at [466, 150] on td "Add another box config" at bounding box center [695, 142] width 827 height 17
click at [412, 149] on link "Add another box config" at bounding box center [347, 142] width 131 height 14
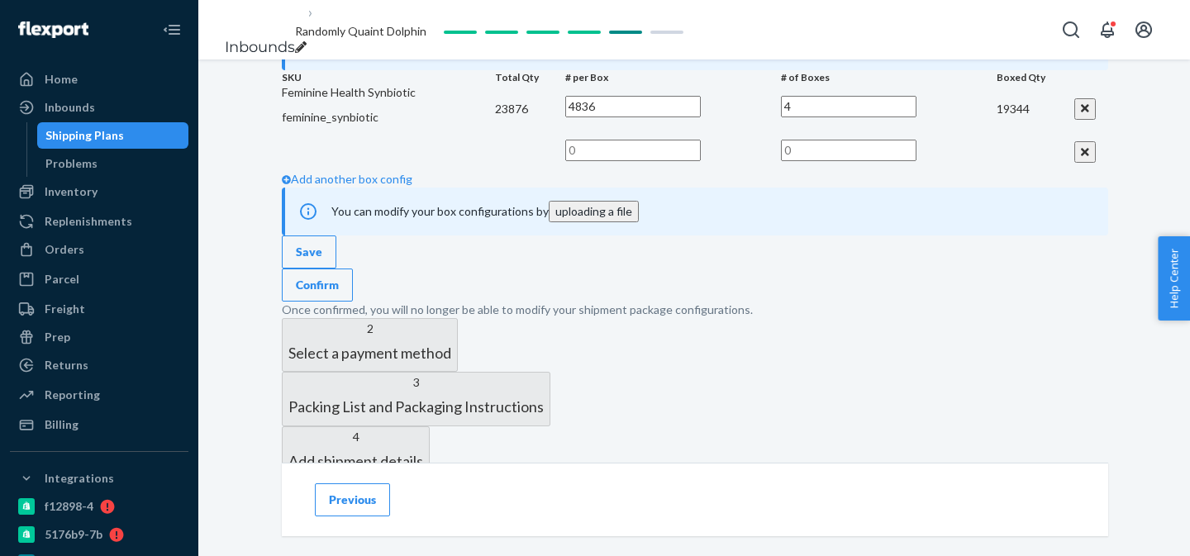
click at [911, 161] on input "text" at bounding box center [849, 150] width 136 height 21
type input "1"
click at [781, 171] on td at bounding box center [673, 152] width 216 height 37
click at [701, 161] on input "text" at bounding box center [633, 150] width 136 height 21
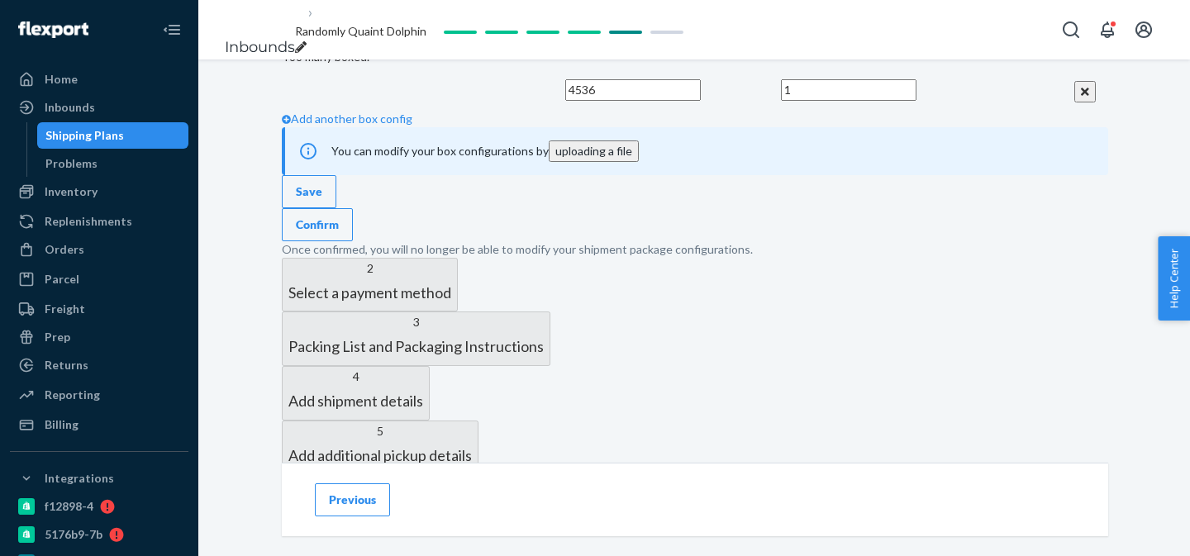
scroll to position [814, 0]
click at [701, 102] on input "4536" at bounding box center [633, 90] width 136 height 21
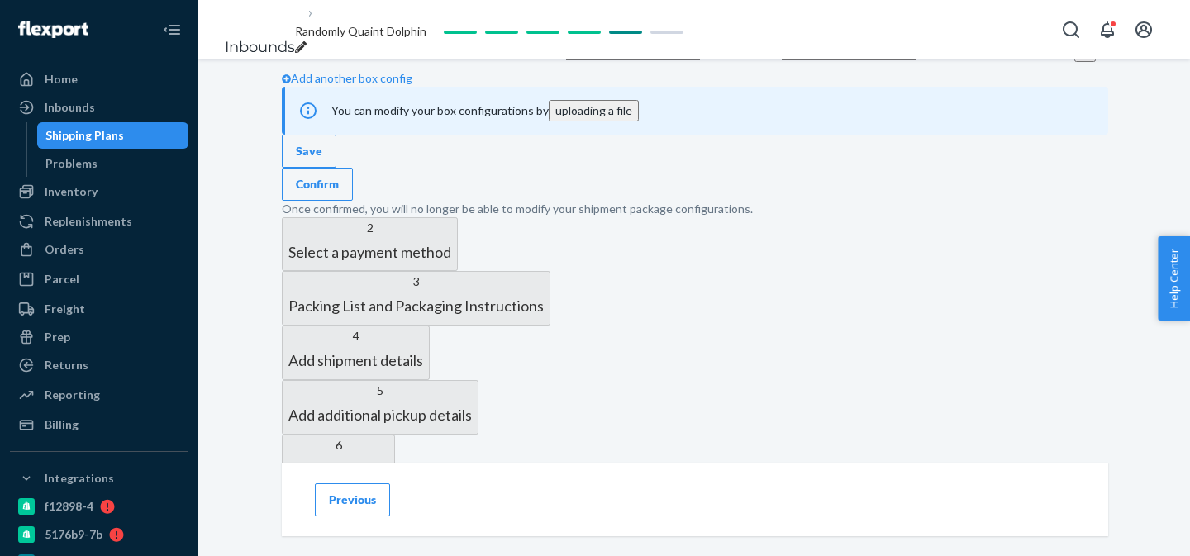
scroll to position [0, 7]
type input "4532"
click at [495, 70] on td at bounding box center [388, 51] width 213 height 37
click at [339, 193] on div "Confirm" at bounding box center [317, 184] width 43 height 17
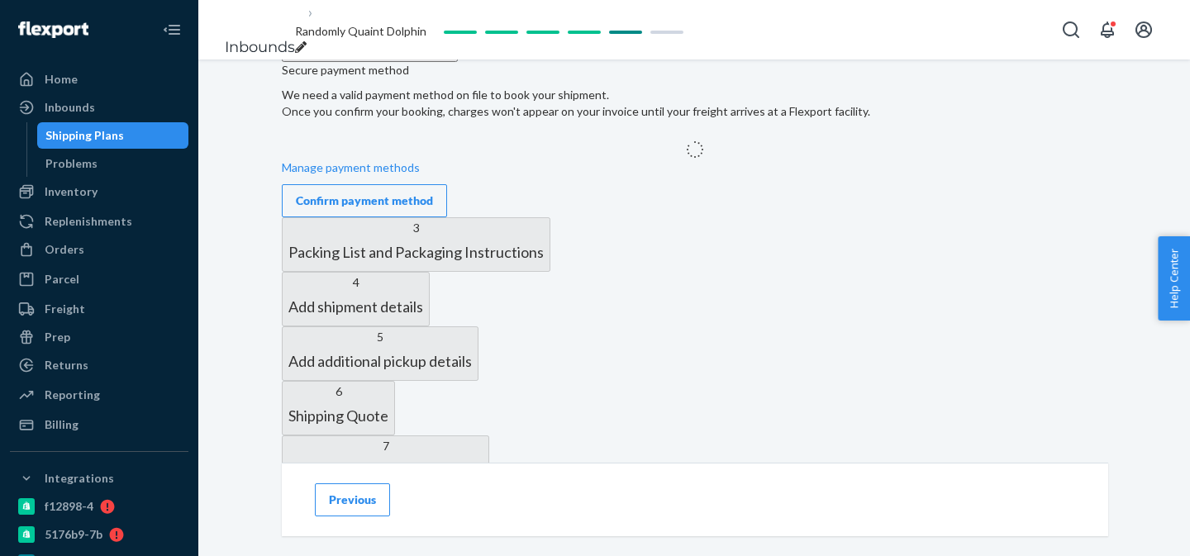
scroll to position [618, 0]
click at [879, 218] on div "Secure payment method We need a valid payment method on file to book your shipm…" at bounding box center [695, 135] width 827 height 165
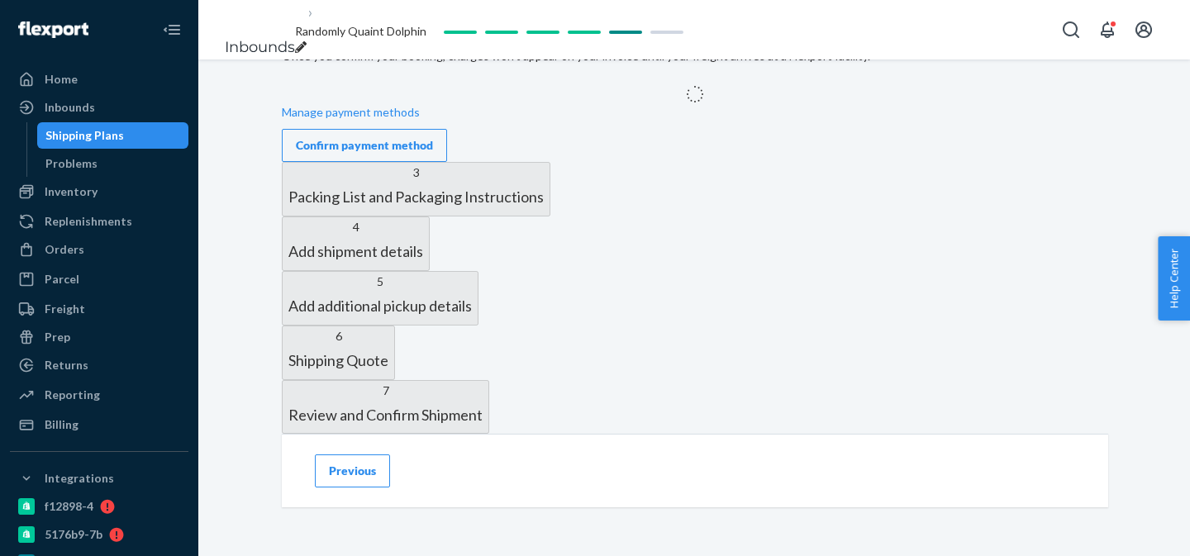
scroll to position [690, 0]
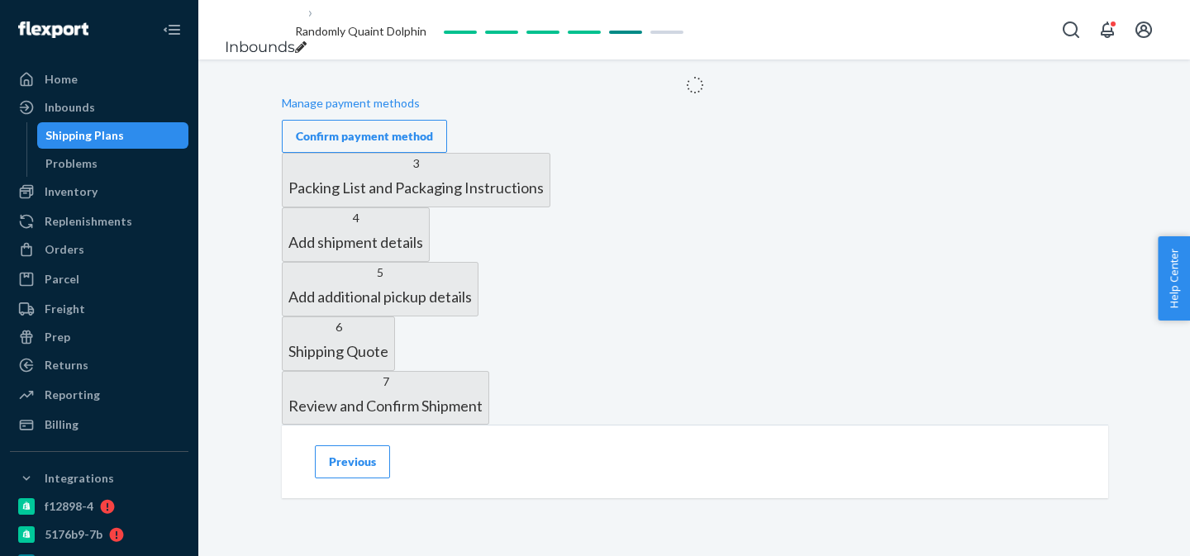
click at [862, 498] on div "Previous" at bounding box center [695, 462] width 827 height 74
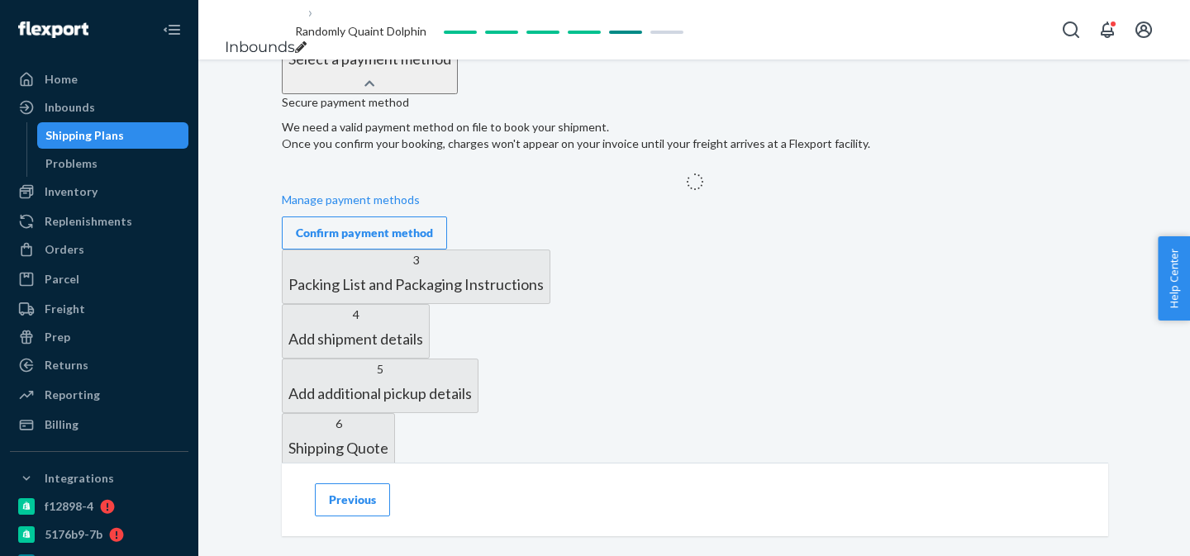
scroll to position [579, 0]
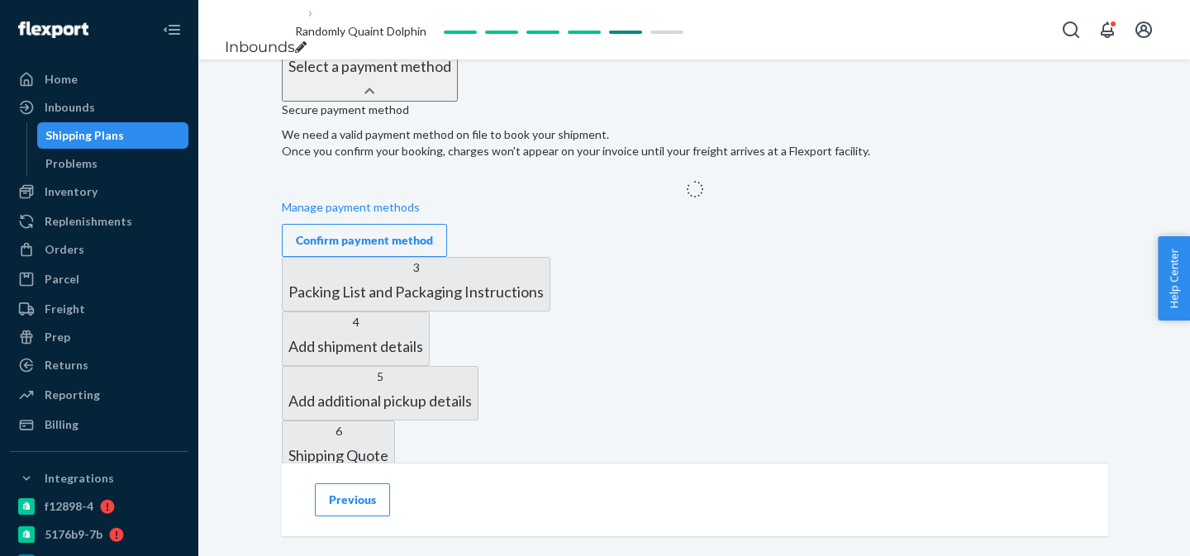
click at [780, 257] on div "Secure payment method We need a valid payment method on file to book your shipm…" at bounding box center [695, 174] width 827 height 165
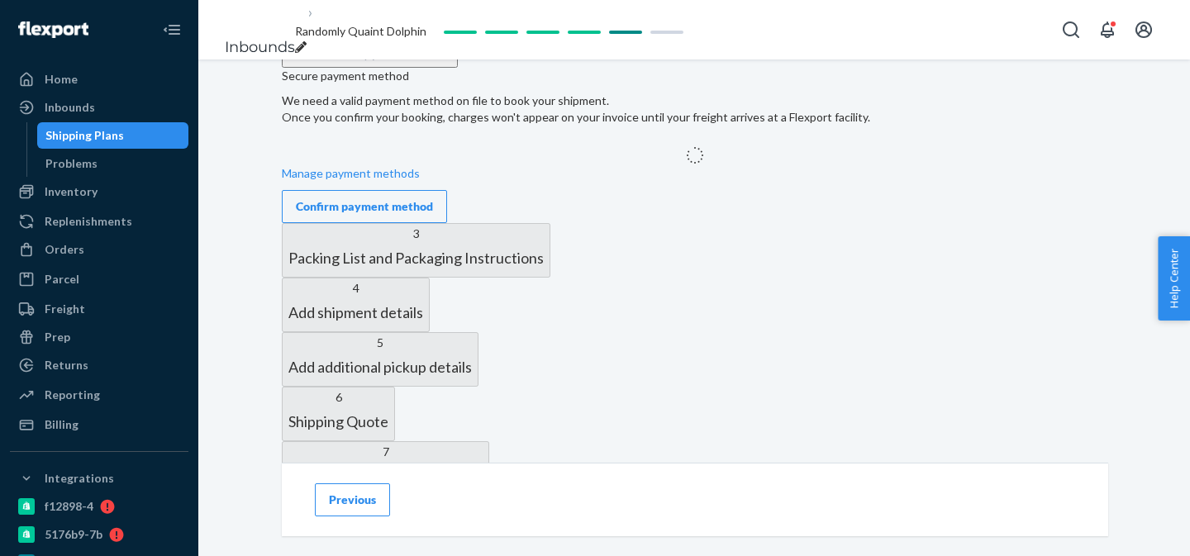
click at [447, 223] on button "Confirm payment method" at bounding box center [364, 206] width 165 height 33
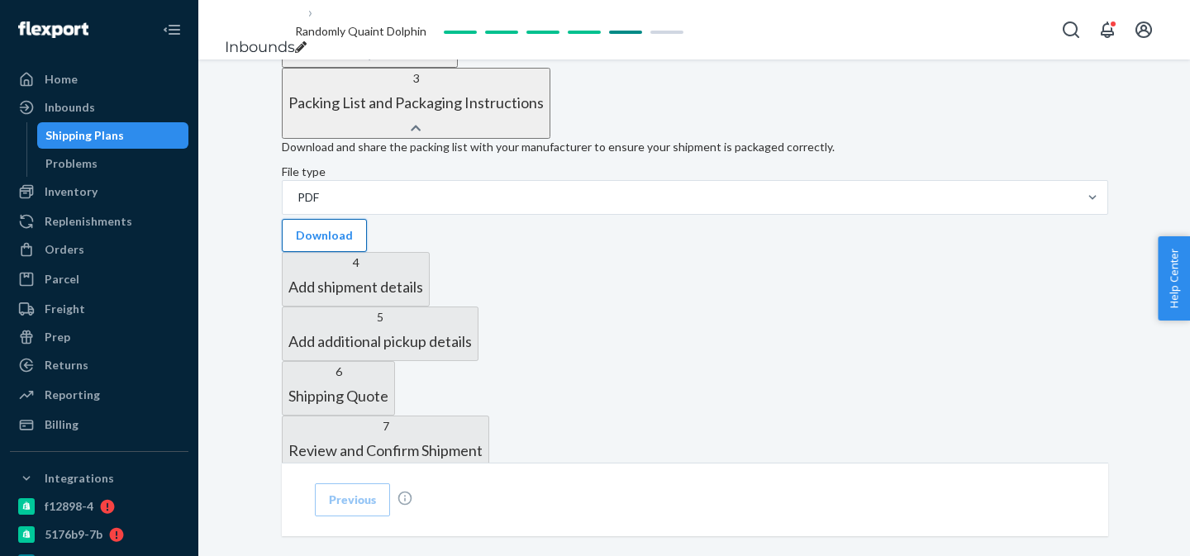
click at [367, 252] on button "Download" at bounding box center [324, 235] width 85 height 33
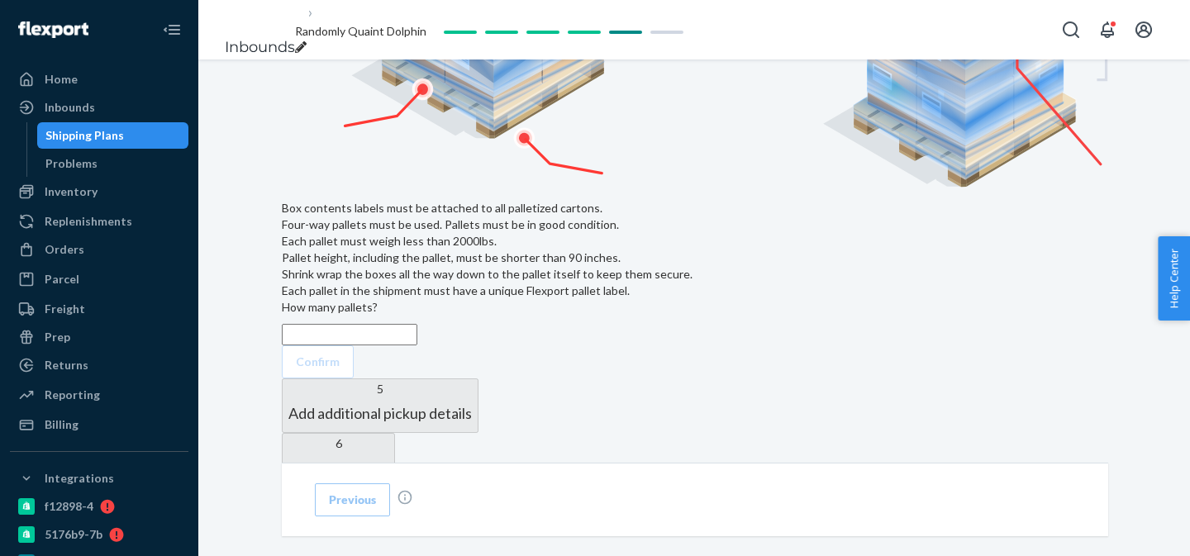
scroll to position [1167, 0]
click at [378, 322] on input "text" at bounding box center [350, 332] width 136 height 21
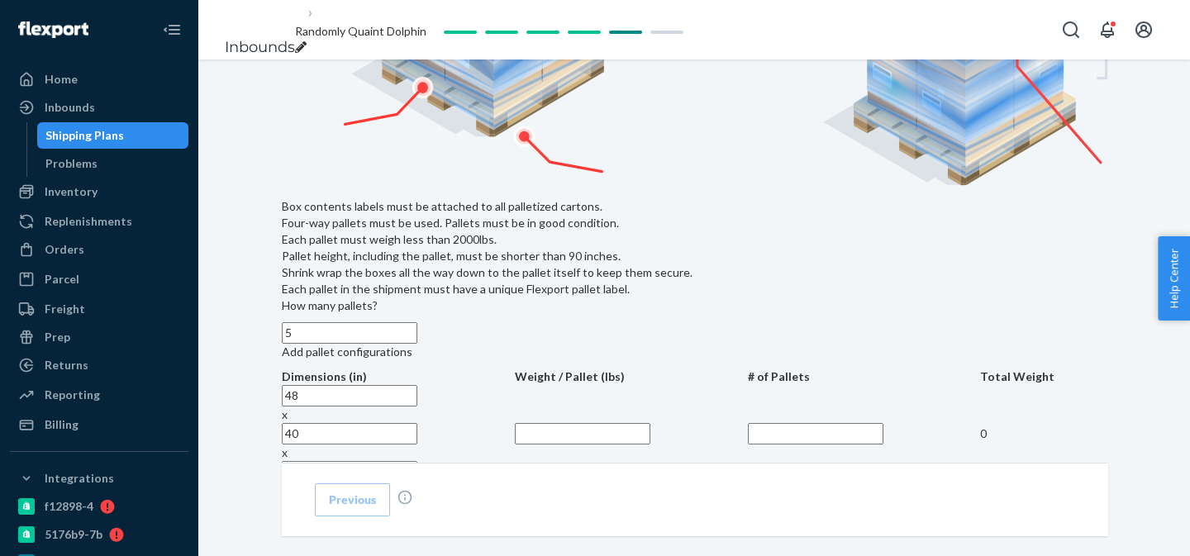
type input "5"
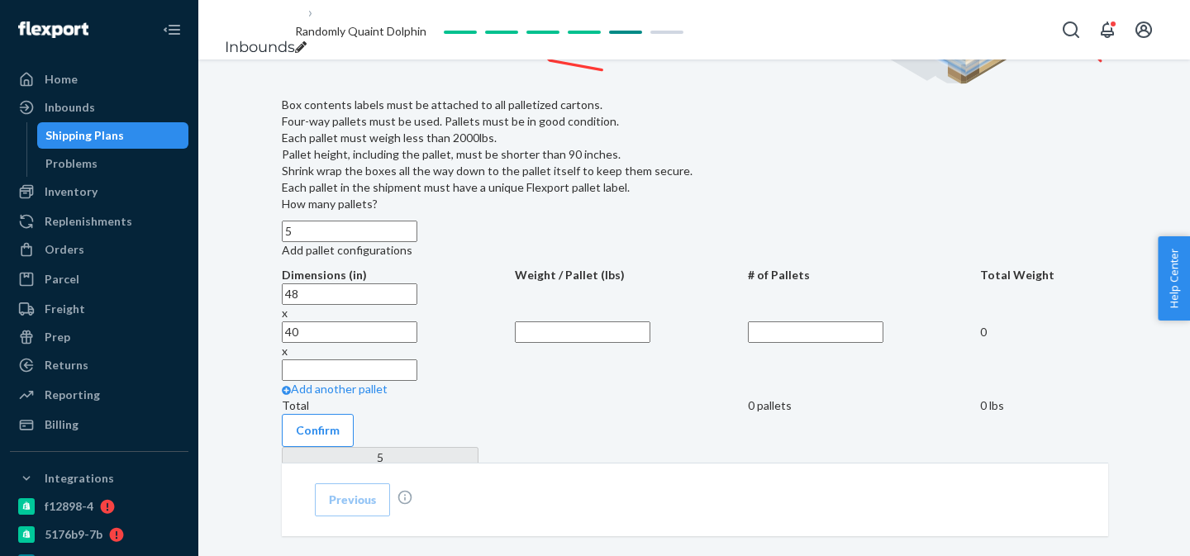
scroll to position [1306, 0]
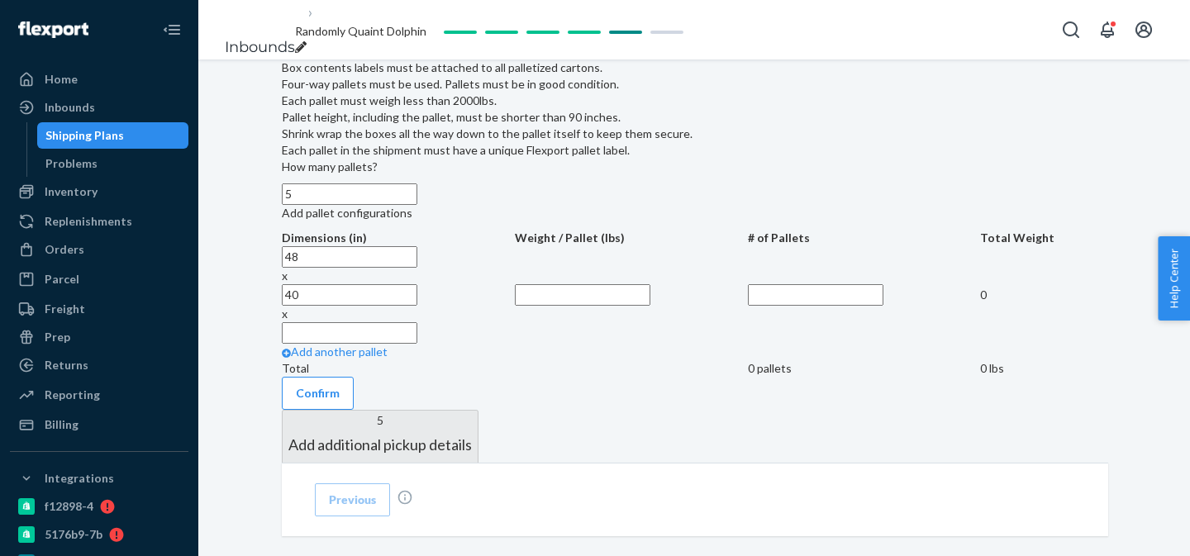
click at [417, 322] on input "text" at bounding box center [350, 332] width 136 height 21
type input "60"
click at [615, 303] on input "text" at bounding box center [583, 294] width 136 height 21
click at [748, 306] on input "text" at bounding box center [816, 294] width 136 height 21
type input "5"
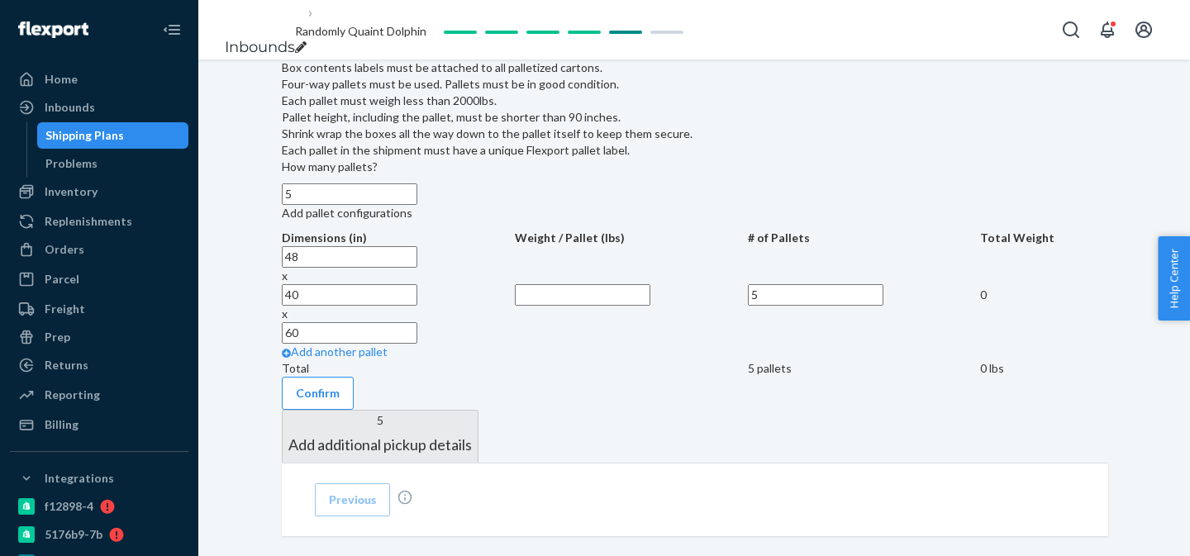
click at [605, 306] on input "text" at bounding box center [583, 294] width 136 height 21
type input "1600"
click at [1075, 523] on div "Previous" at bounding box center [695, 500] width 827 height 74
click at [958, 322] on tr "48 x 40 x 60 1600 5 8000" at bounding box center [695, 295] width 827 height 98
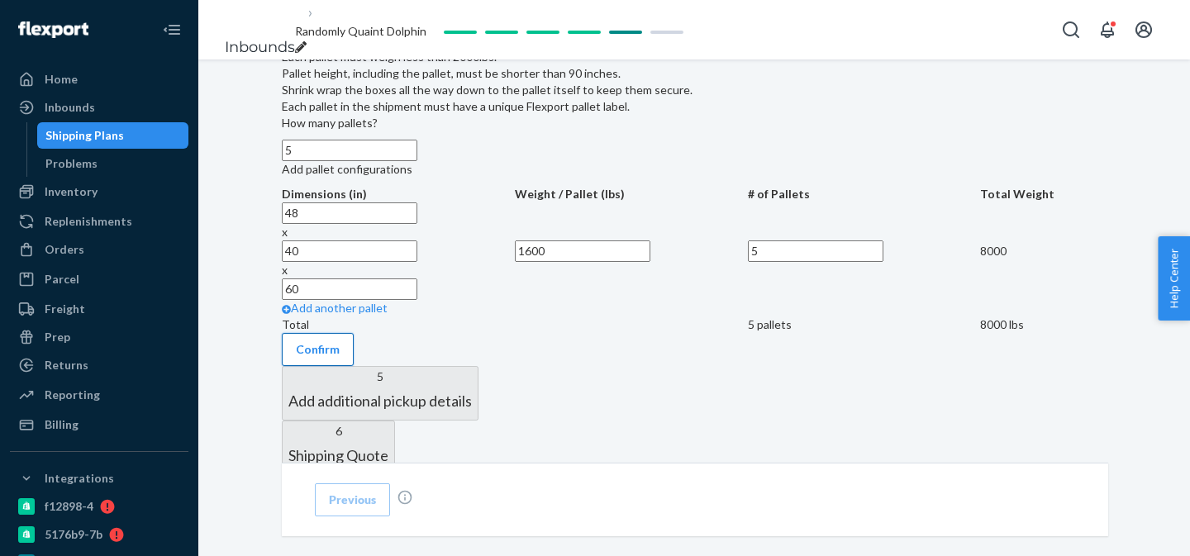
click at [354, 366] on button "Confirm" at bounding box center [318, 349] width 72 height 33
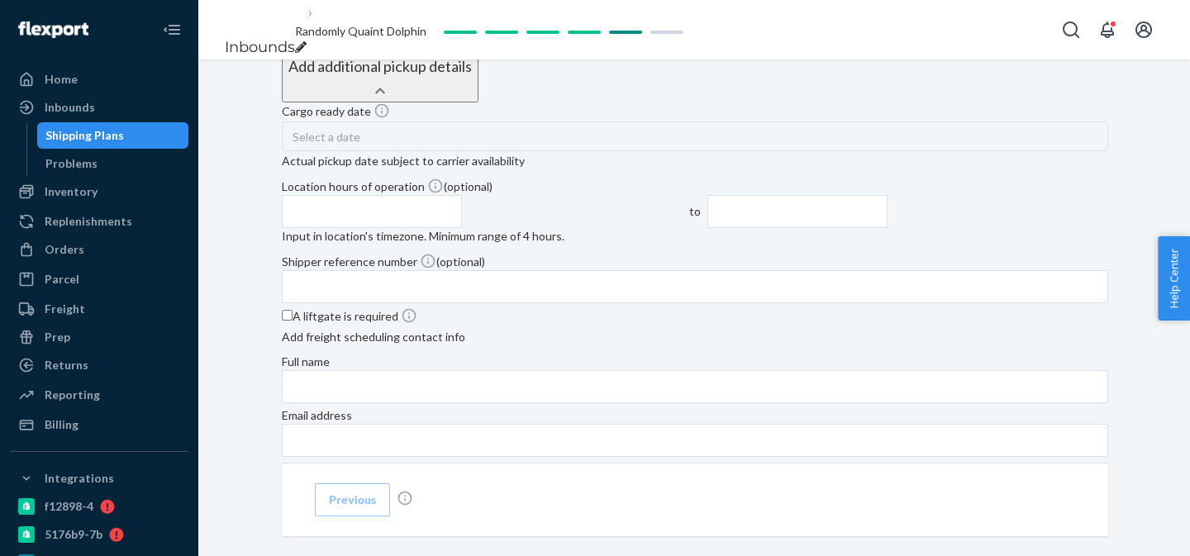
scroll to position [789, 0]
click at [602, 123] on div "Cargo ready date" at bounding box center [695, 114] width 827 height 17
click at [604, 155] on div "Select a date" at bounding box center [695, 140] width 827 height 30
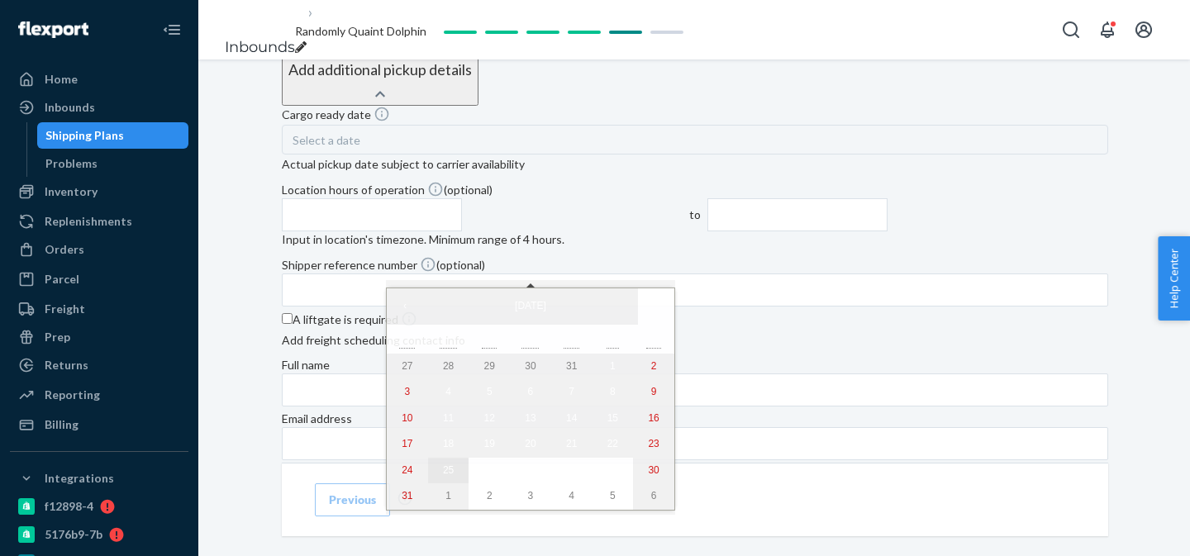
click at [443, 474] on abbr "25" at bounding box center [448, 471] width 11 height 12
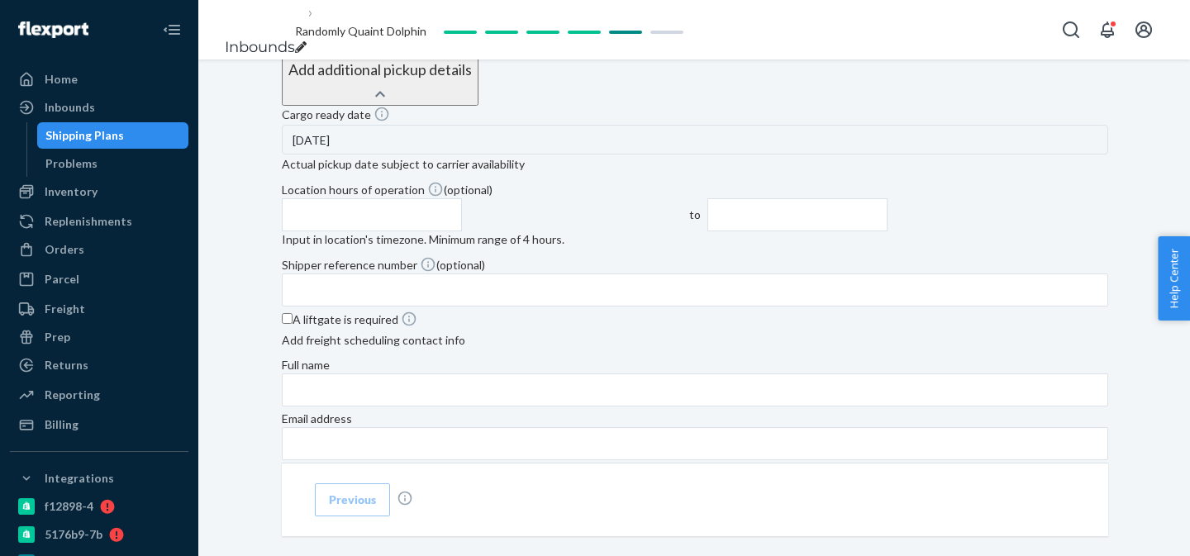
click at [462, 231] on input "text" at bounding box center [372, 214] width 180 height 33
click at [345, 288] on li "7:00 AM" at bounding box center [314, 276] width 62 height 25
click at [888, 231] on input "text" at bounding box center [798, 214] width 180 height 33
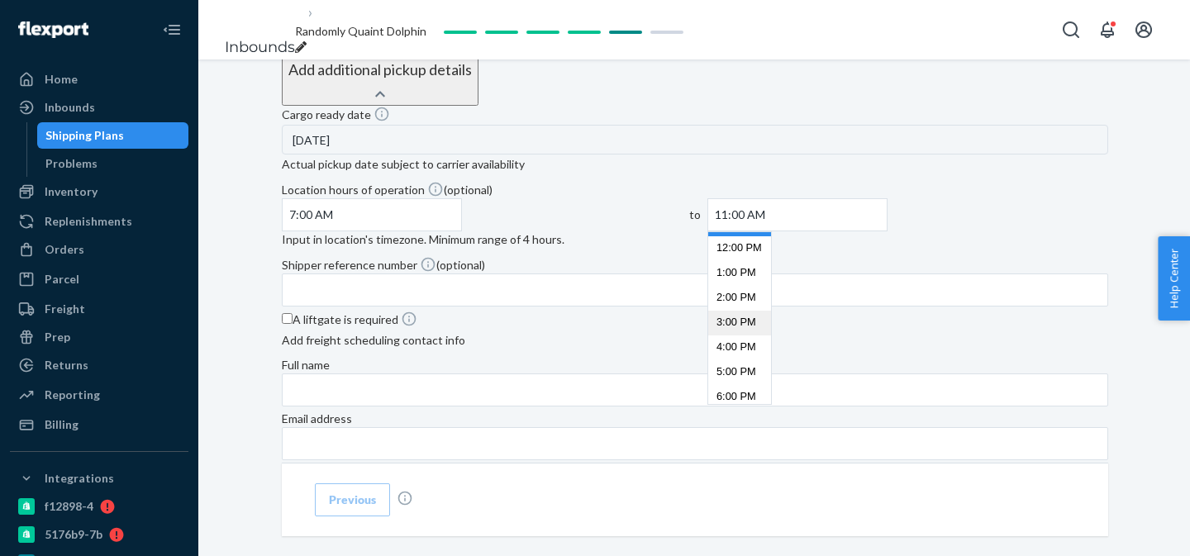
click at [771, 336] on li "3:00 PM" at bounding box center [739, 323] width 63 height 25
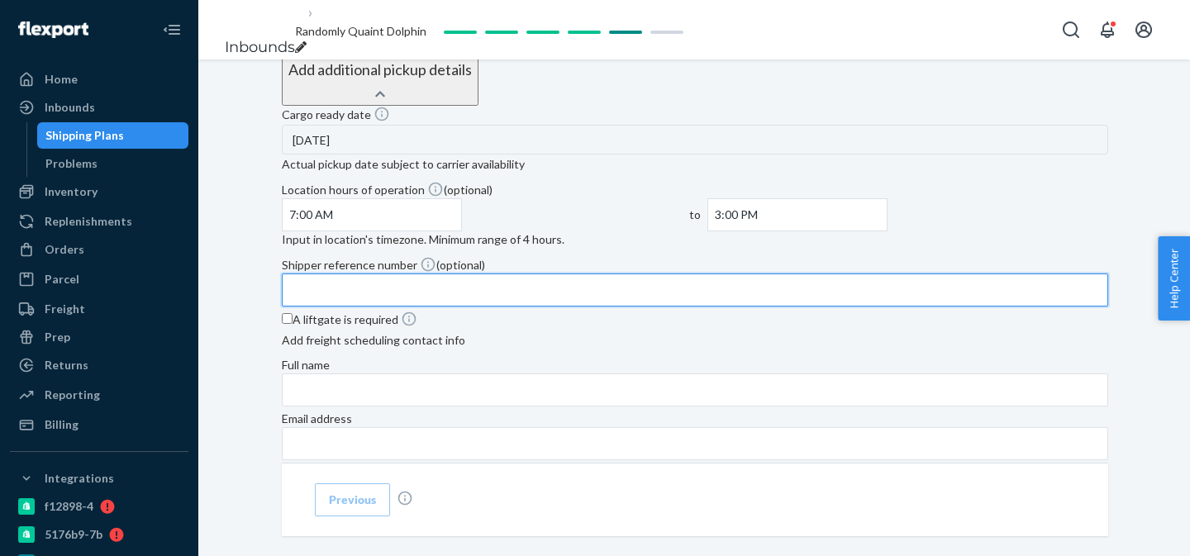
click at [554, 307] on input "Shipper reference number (optional)" at bounding box center [695, 290] width 827 height 33
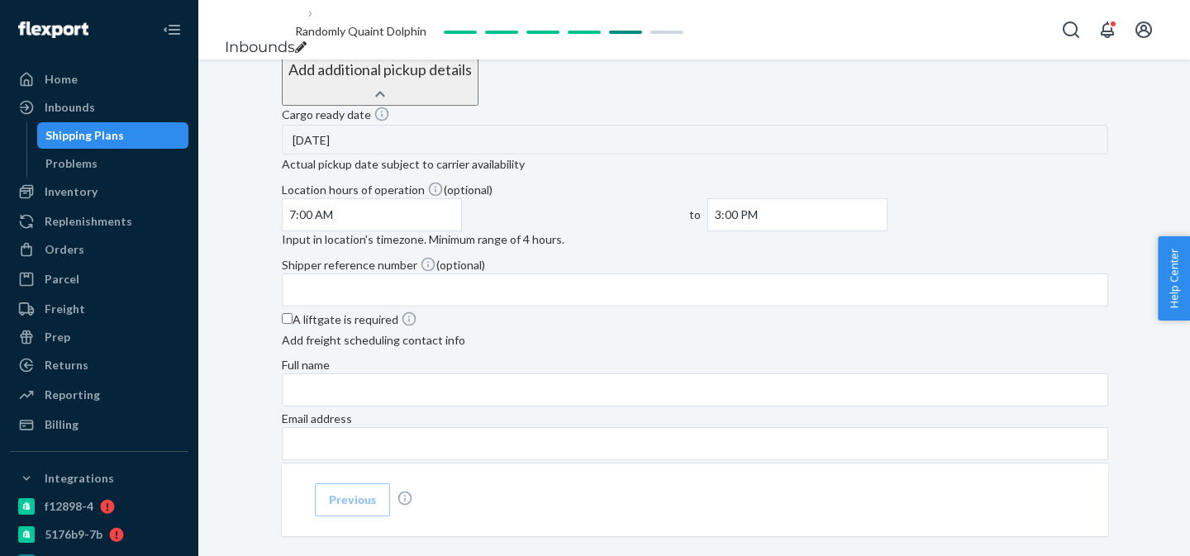
click at [769, 307] on div "Cargo ready date [DATE] Actual pickup date subject to carrier availability Loca…" at bounding box center [695, 206] width 827 height 201
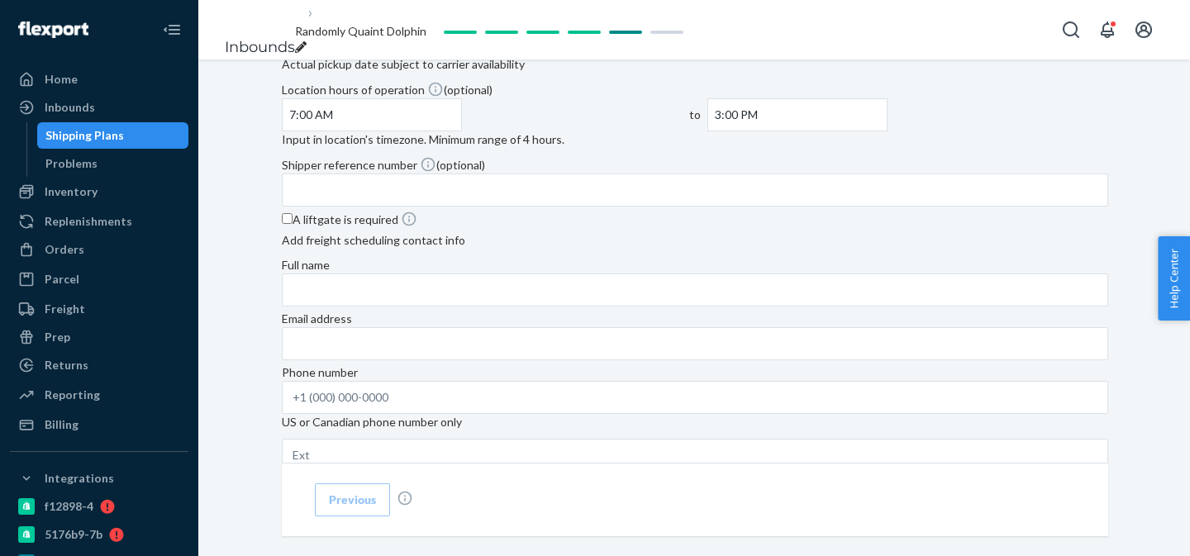
scroll to position [907, 0]
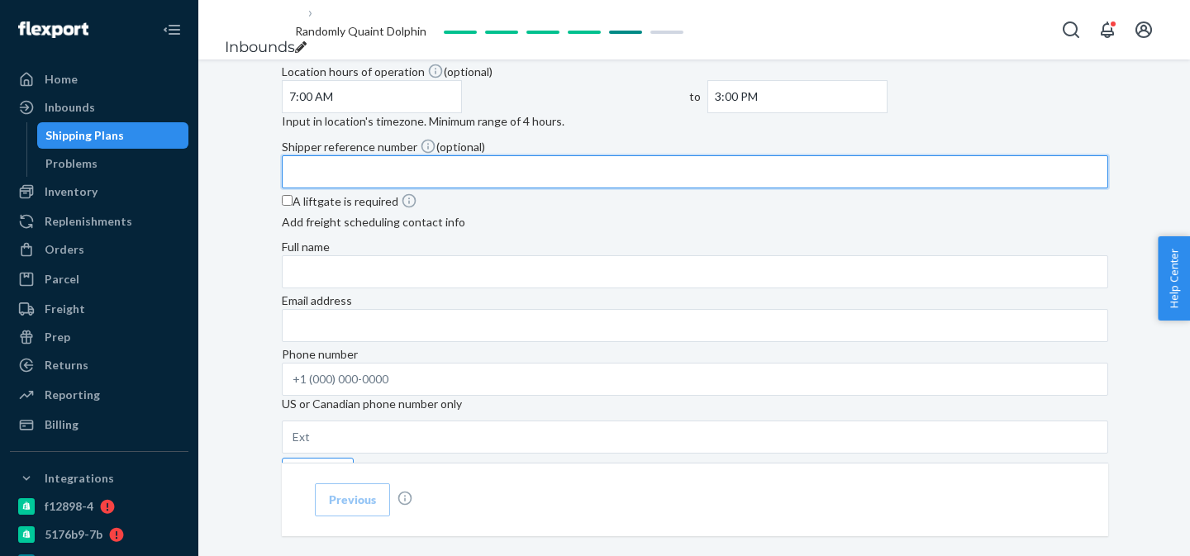
click at [510, 188] on input "Shipper reference number (optional)" at bounding box center [695, 171] width 827 height 33
paste input "Order Number: CT002409"
type input "Order Number: CT002409"
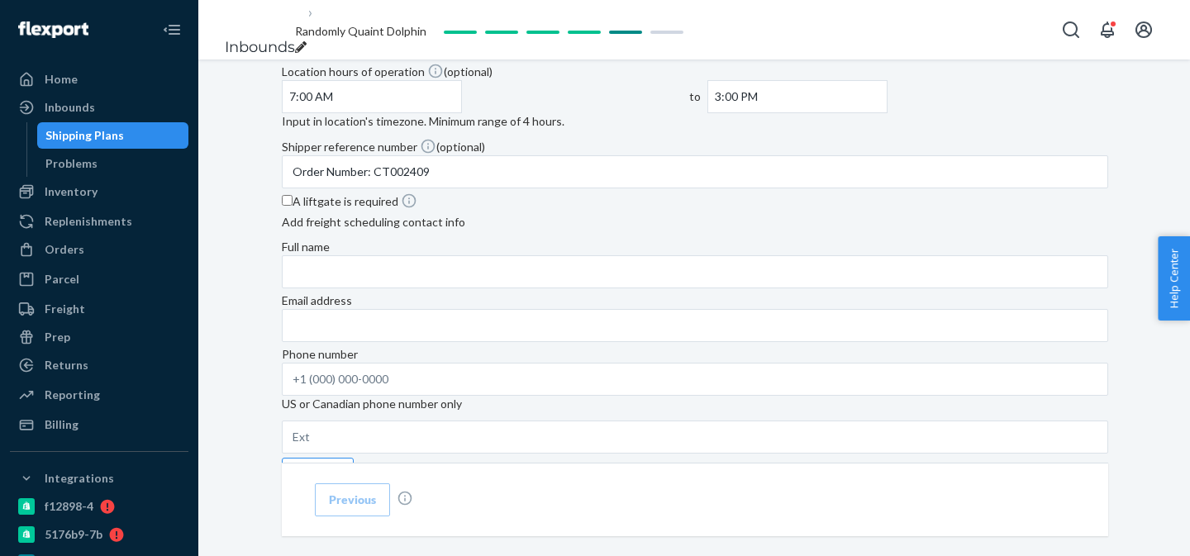
click at [954, 352] on div "Cargo ready date [DATE] Actual pickup date subject to carrier availability Loca…" at bounding box center [695, 239] width 827 height 503
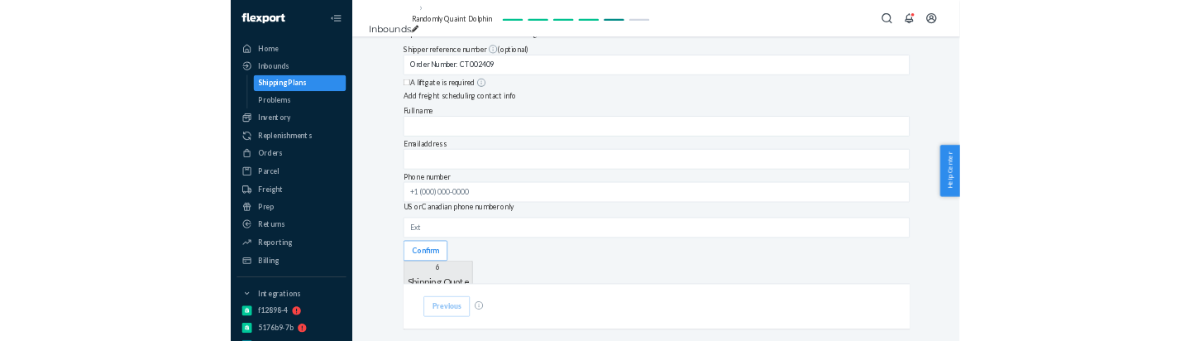
scroll to position [978, 0]
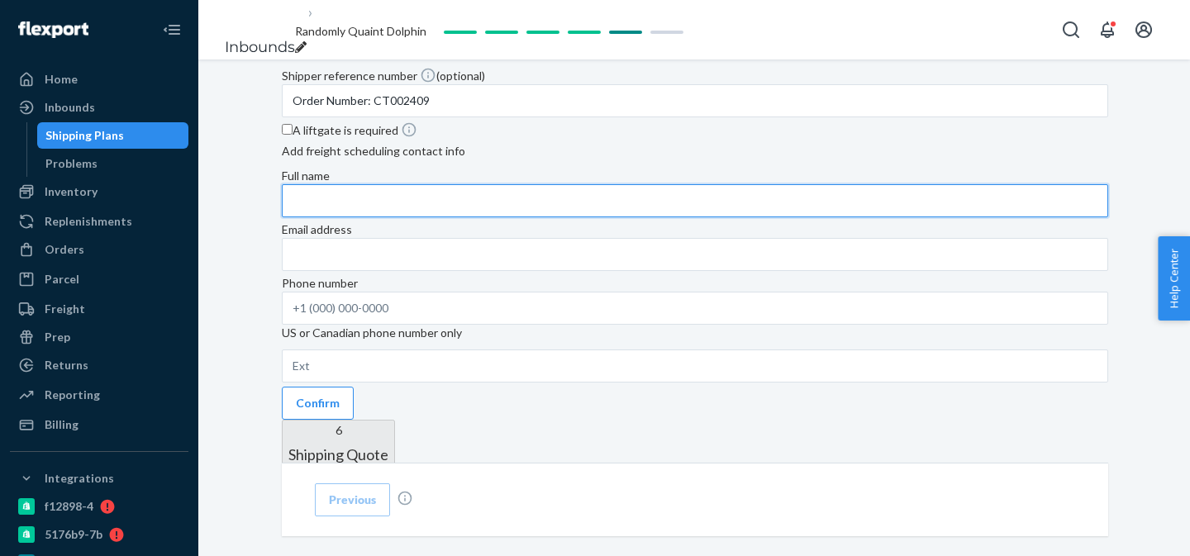
click at [613, 217] on input "Full name" at bounding box center [695, 200] width 827 height 33
paste input "[PERSON_NAME]"
type input "[PERSON_NAME]"
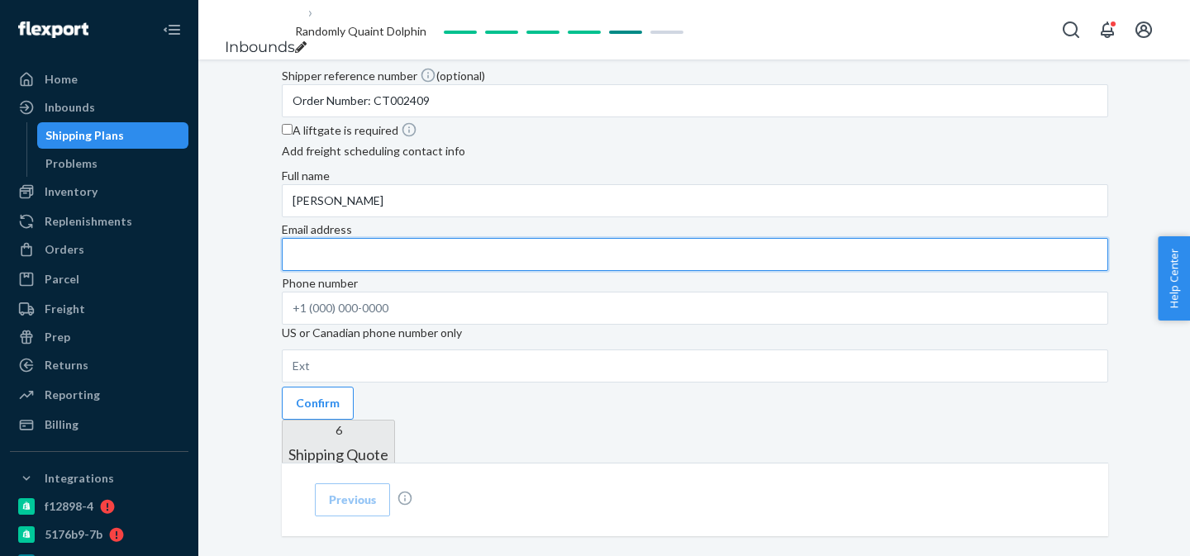
click at [743, 271] on input "Email address" at bounding box center [695, 254] width 827 height 33
paste input "[EMAIL_ADDRESS][DOMAIN_NAME]"
type input "[EMAIL_ADDRESS][DOMAIN_NAME]"
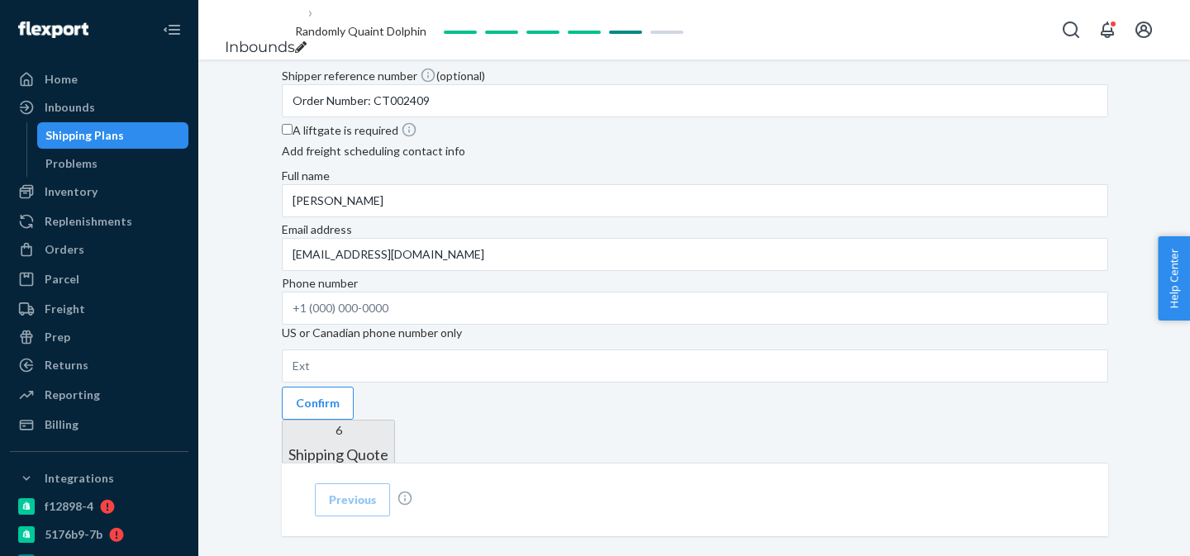
click at [847, 143] on div "A liftgate is required" at bounding box center [695, 132] width 827 height 21
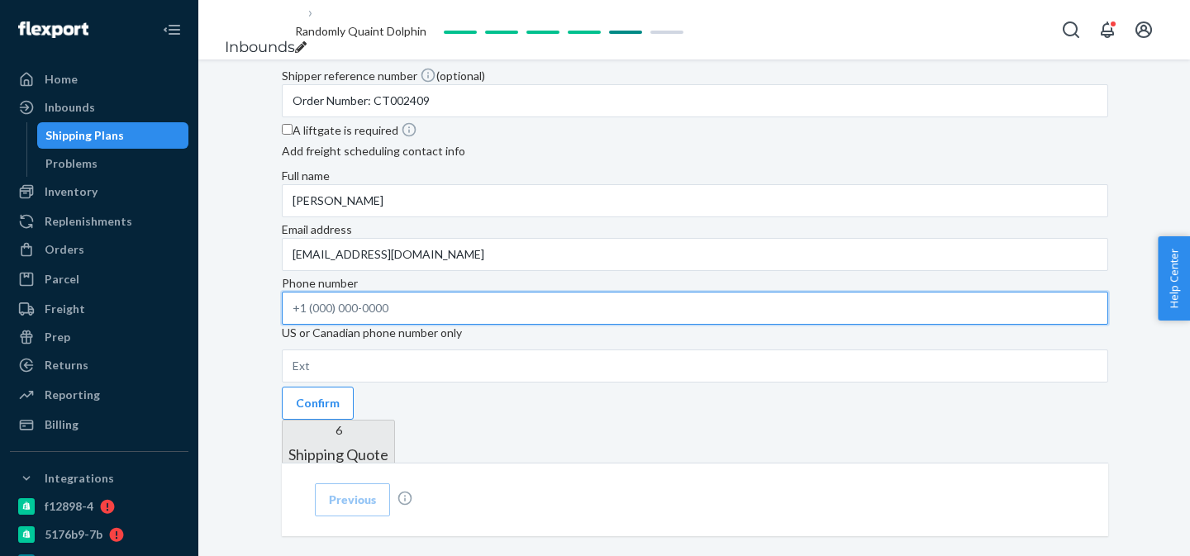
click at [470, 325] on input "Phone number US or Canadian phone number only" at bounding box center [695, 308] width 827 height 33
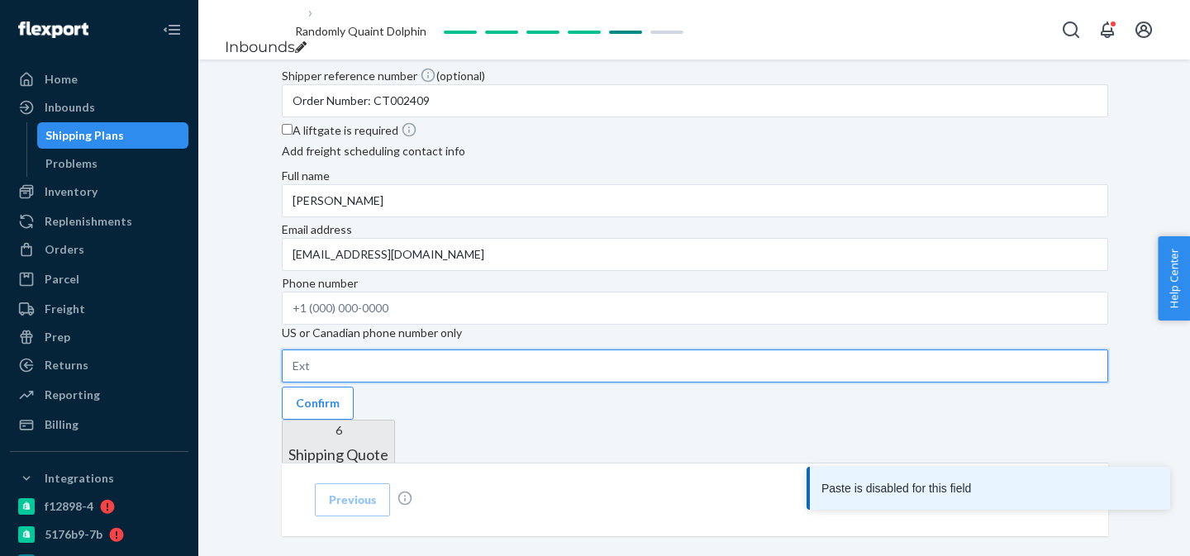
click at [637, 383] on input "text" at bounding box center [695, 366] width 827 height 33
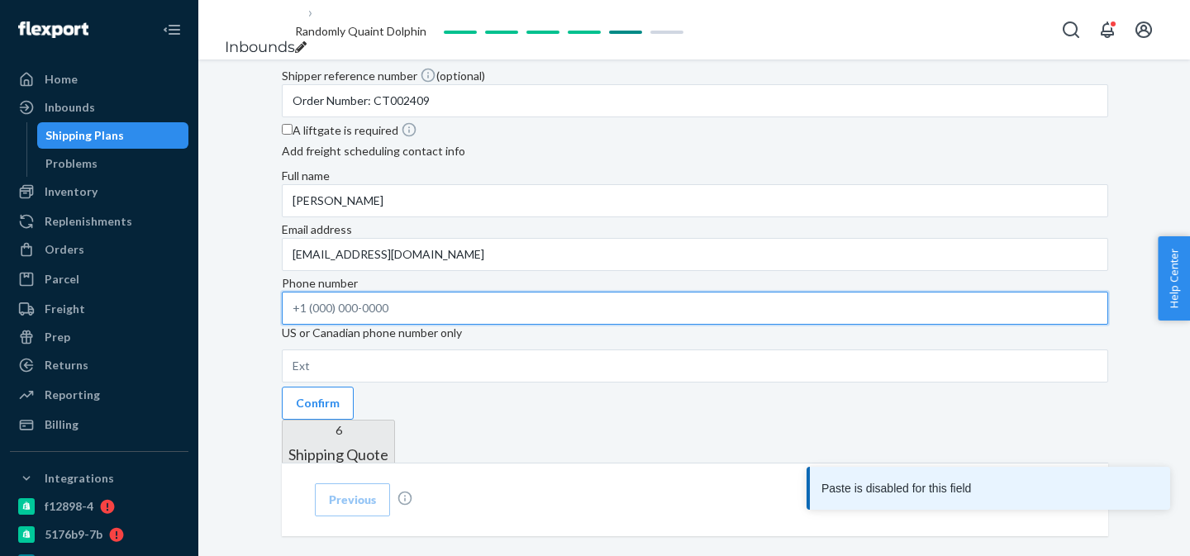
click at [503, 325] on input "Phone number US or Canadian phone number only" at bounding box center [695, 308] width 827 height 33
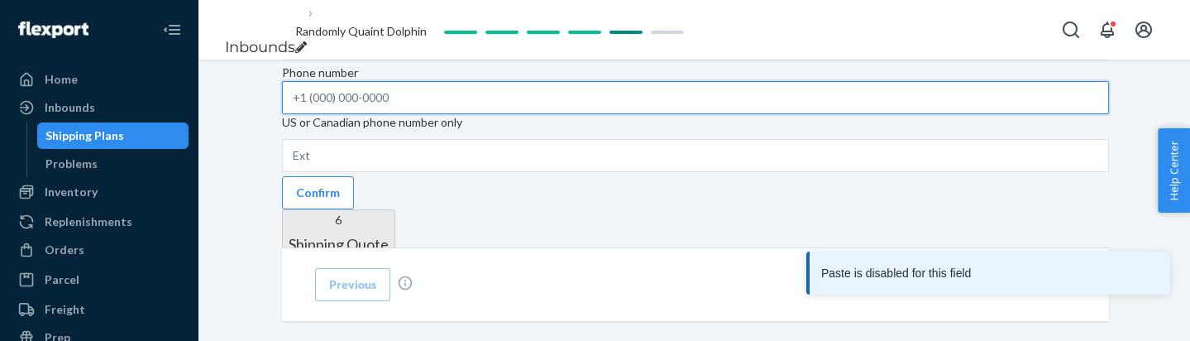
scroll to position [1190, 0]
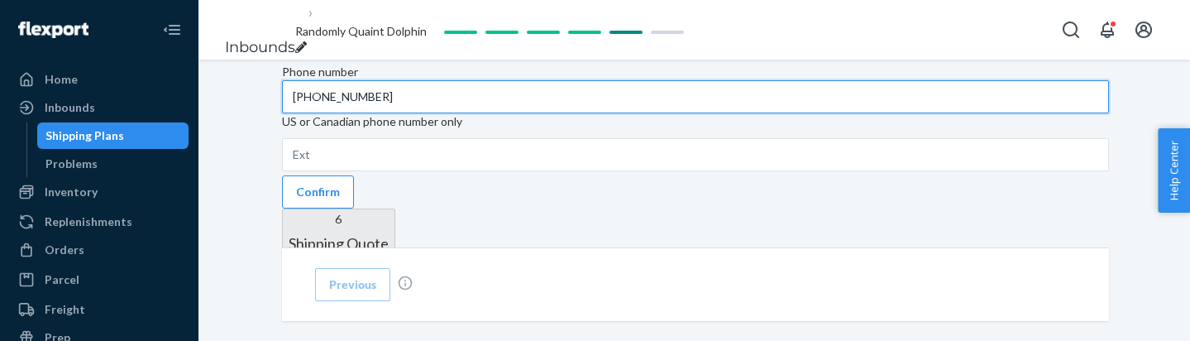
type input "[PHONE_NUMBER]"
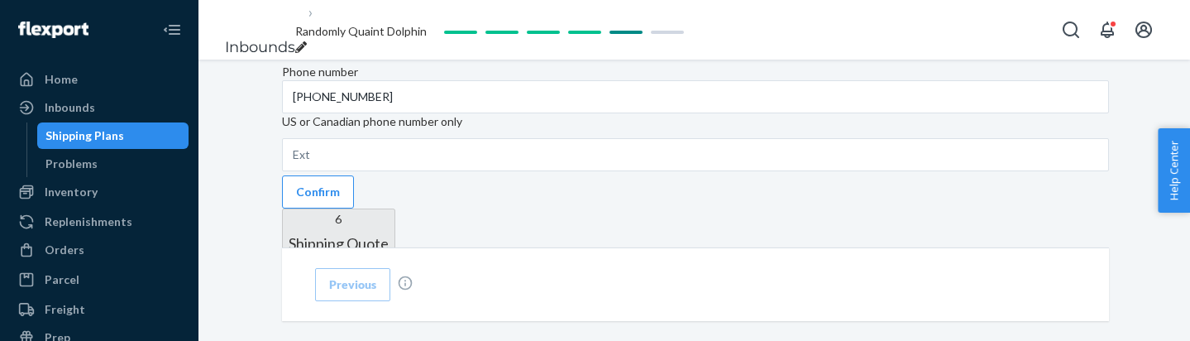
click at [914, 171] on div "Phone number [PHONE_NUMBER] US or Canadian phone number only" at bounding box center [695, 117] width 827 height 107
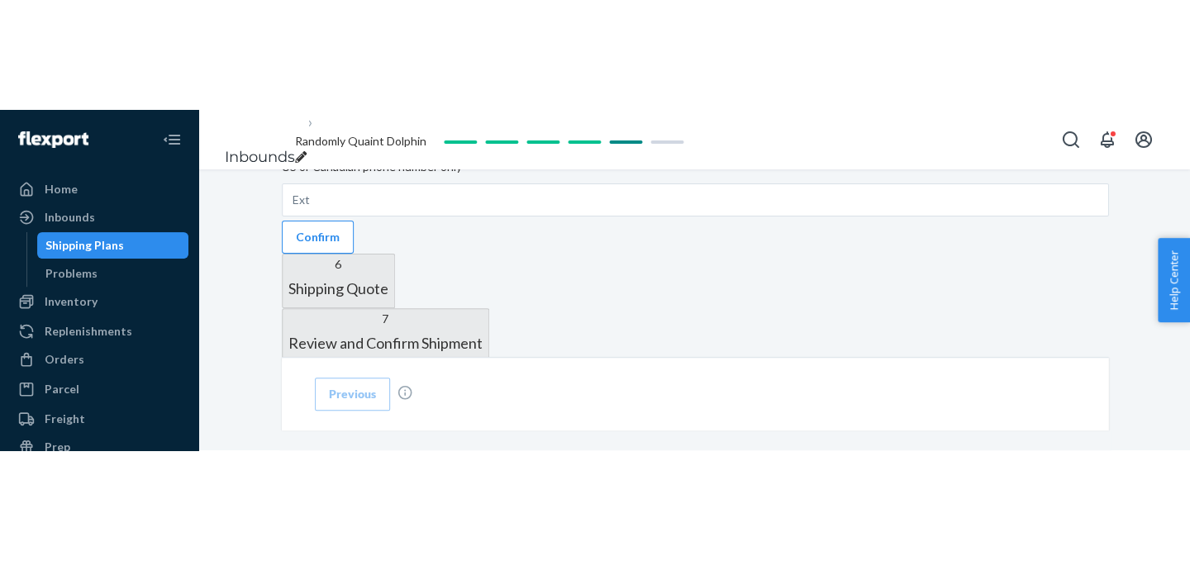
scroll to position [1265, 0]
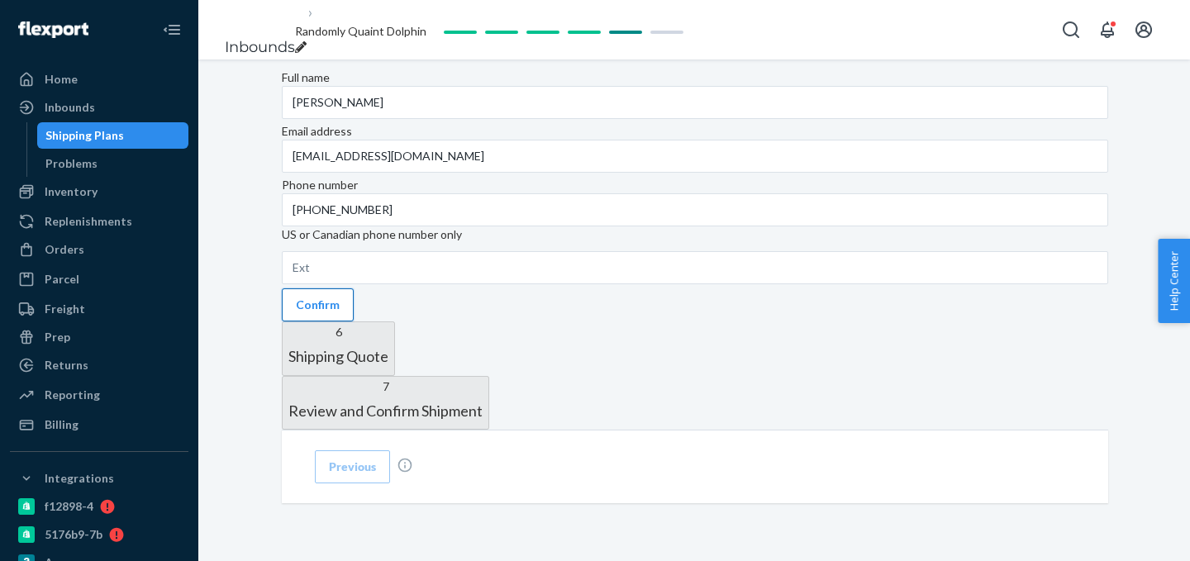
click at [354, 288] on button "Confirm" at bounding box center [318, 304] width 72 height 33
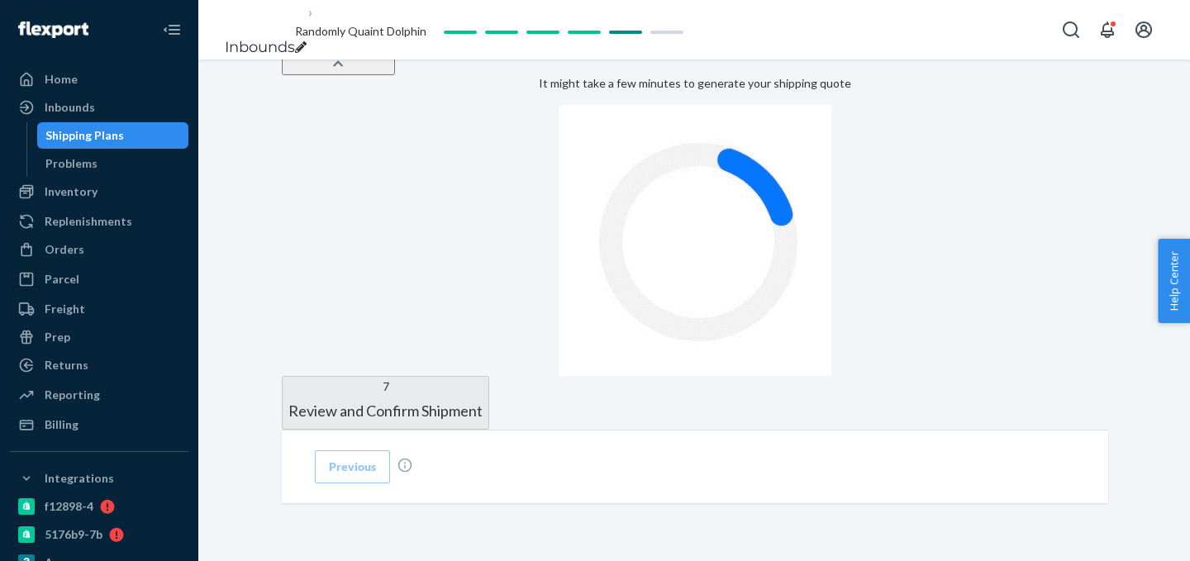
scroll to position [966, 0]
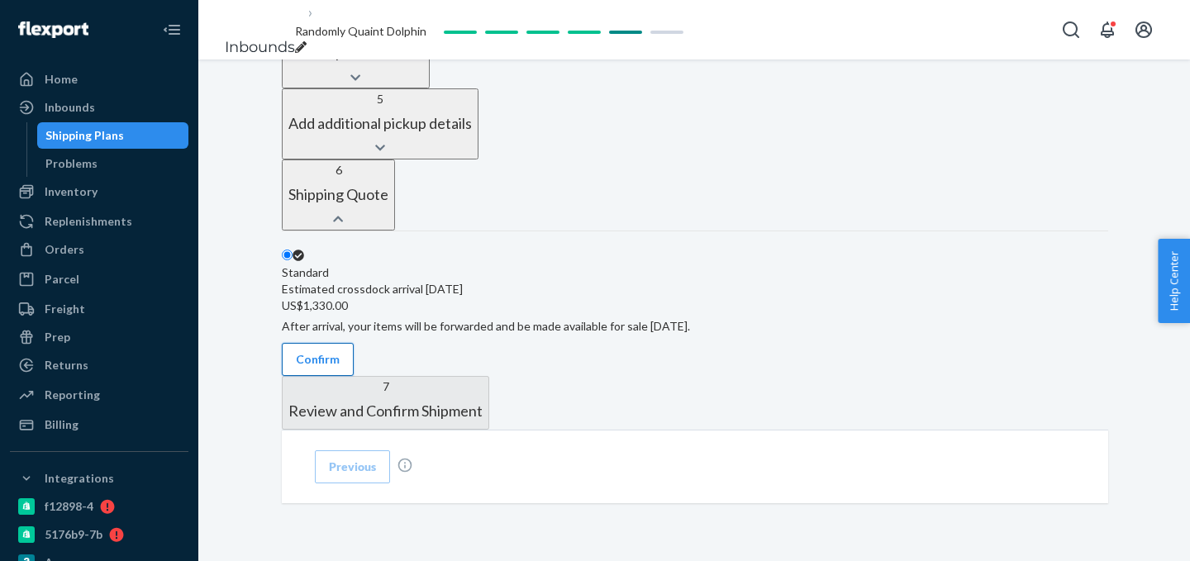
click at [354, 343] on button "Confirm" at bounding box center [318, 359] width 72 height 33
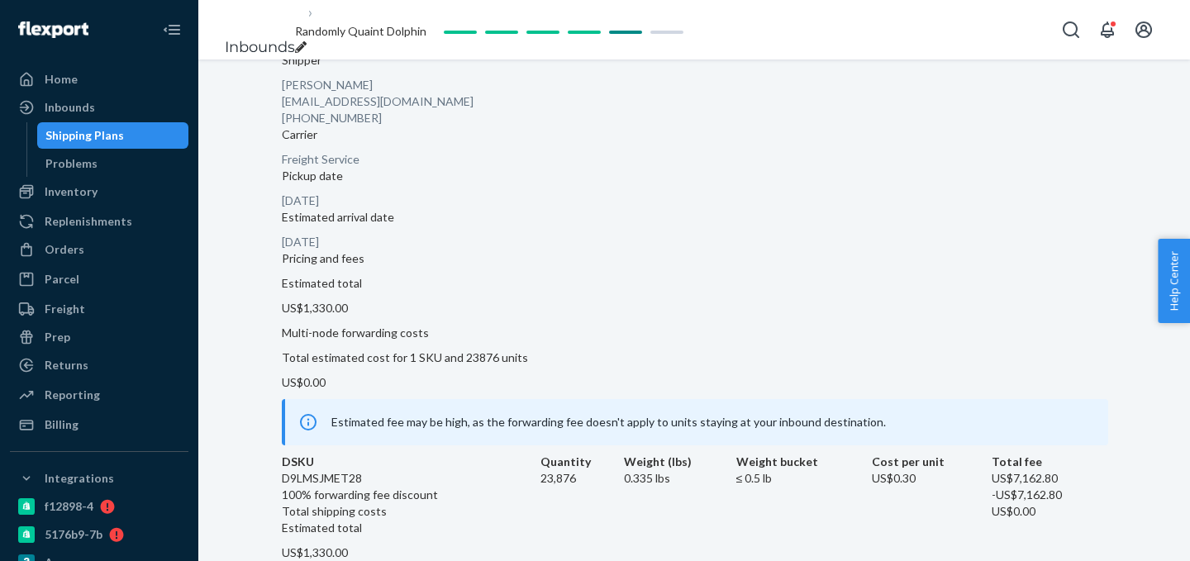
scroll to position [1061, 0]
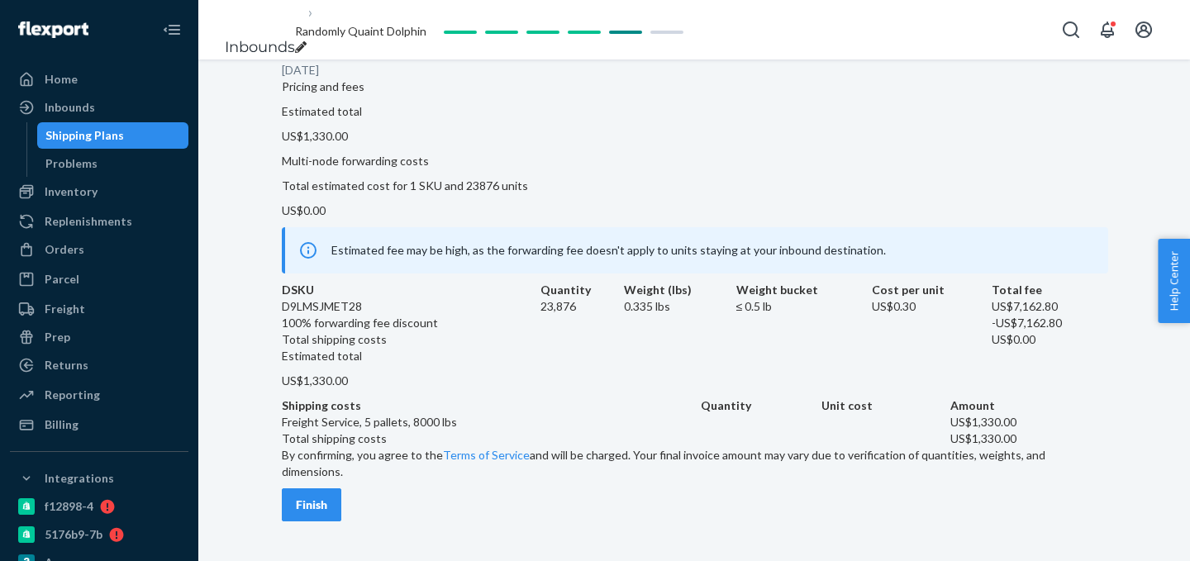
click at [341, 489] on button "Finish" at bounding box center [312, 505] width 60 height 33
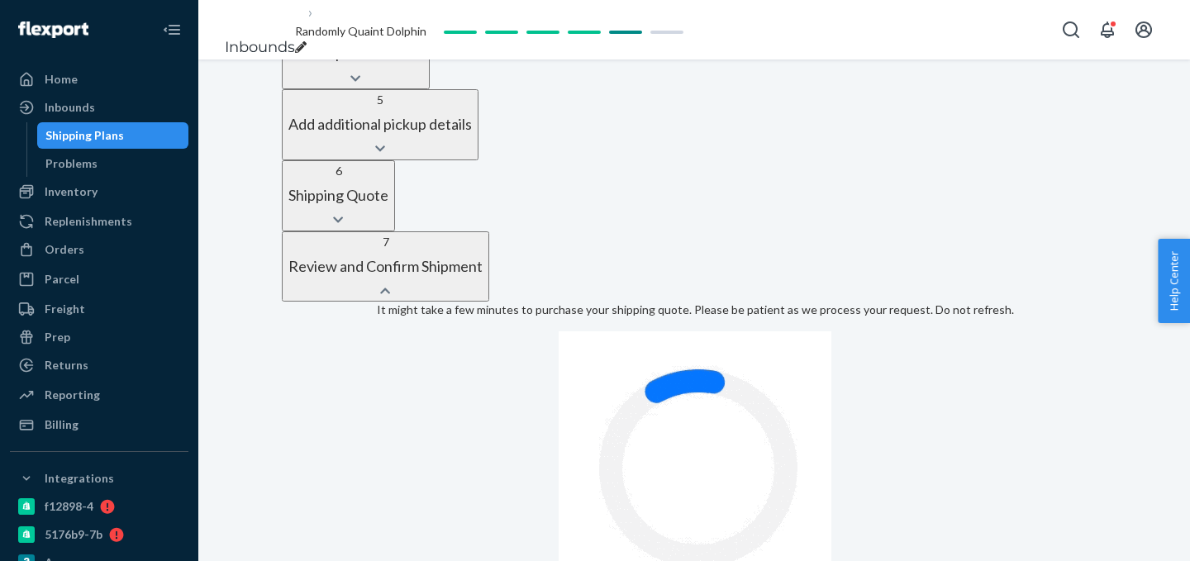
scroll to position [831, 0]
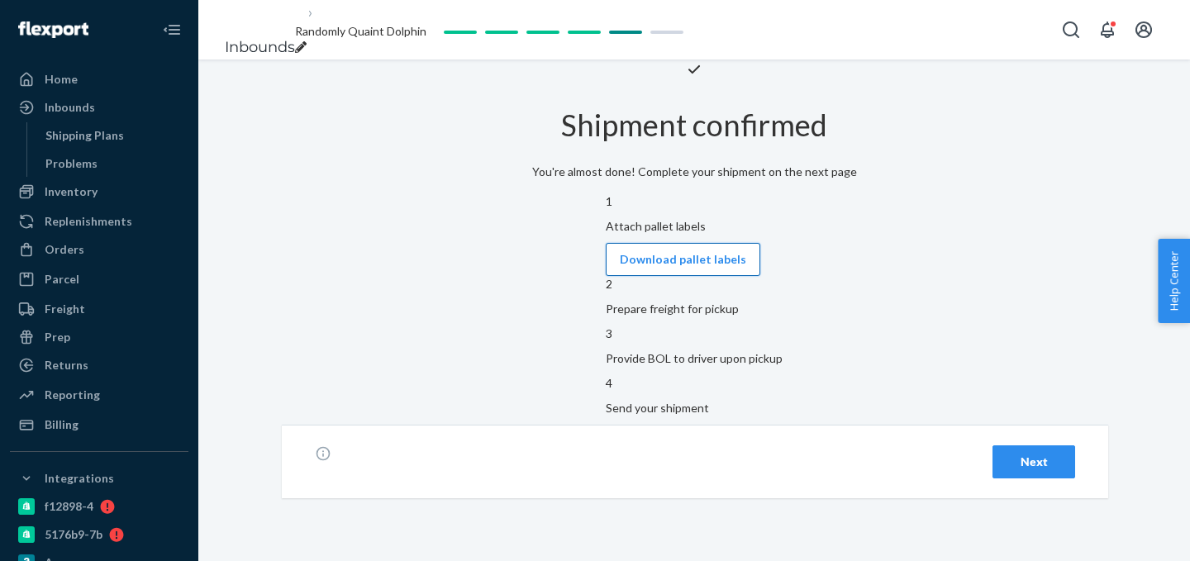
click at [703, 276] on button "Download pallet labels" at bounding box center [683, 259] width 155 height 33
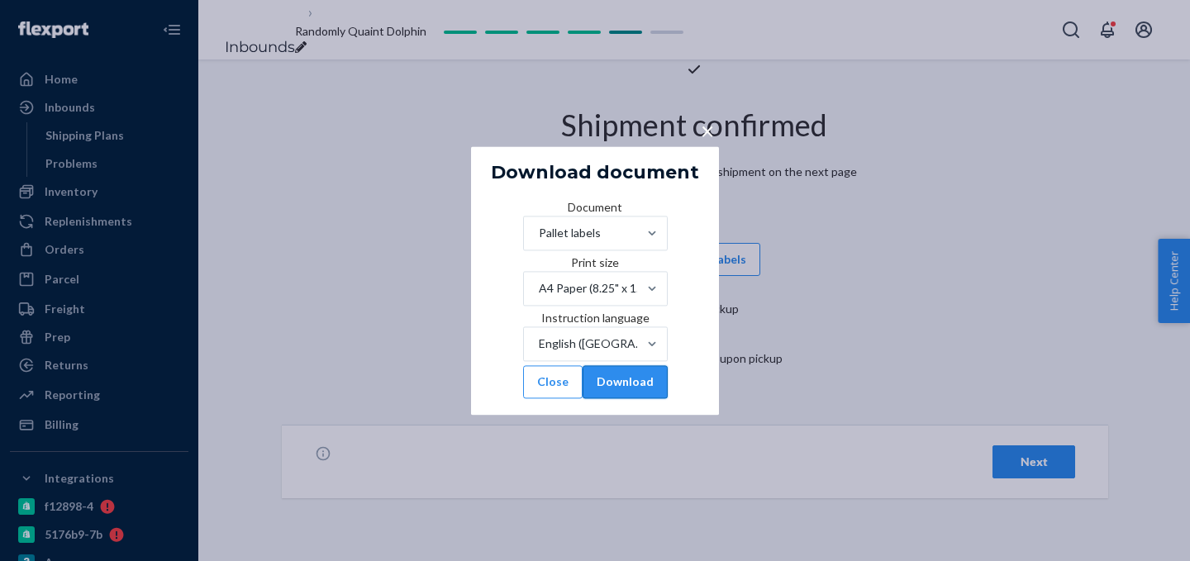
click at [668, 398] on button "Download" at bounding box center [625, 381] width 85 height 33
click at [667, 224] on div at bounding box center [652, 233] width 30 height 33
click at [539, 225] on input "Document Pallet labels" at bounding box center [538, 233] width 2 height 17
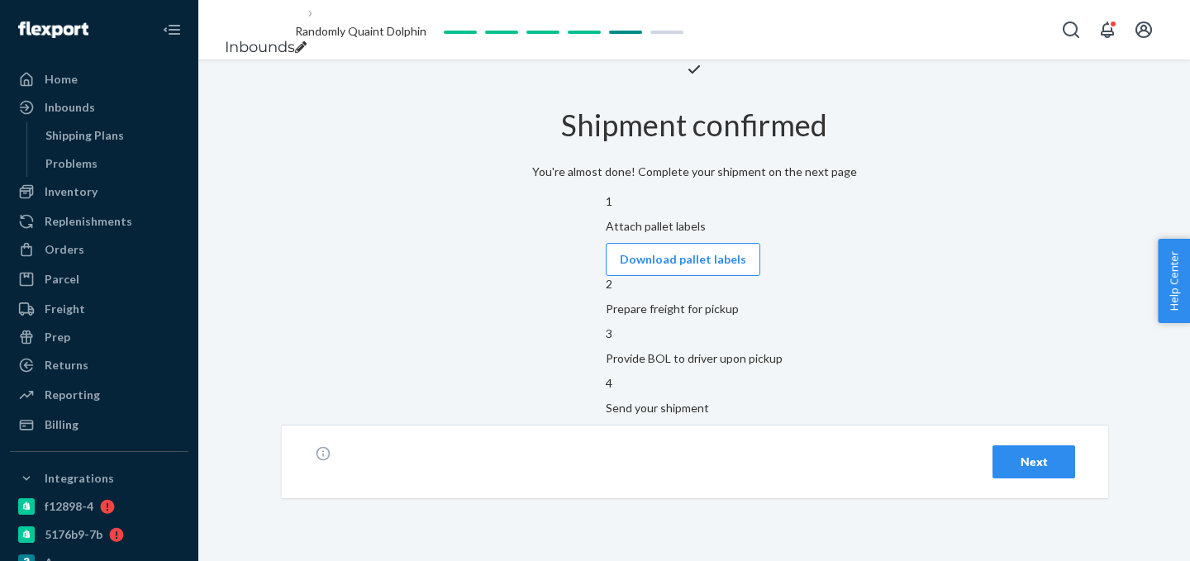
scroll to position [96, 0]
click at [1066, 479] on button "Next" at bounding box center [1034, 462] width 83 height 33
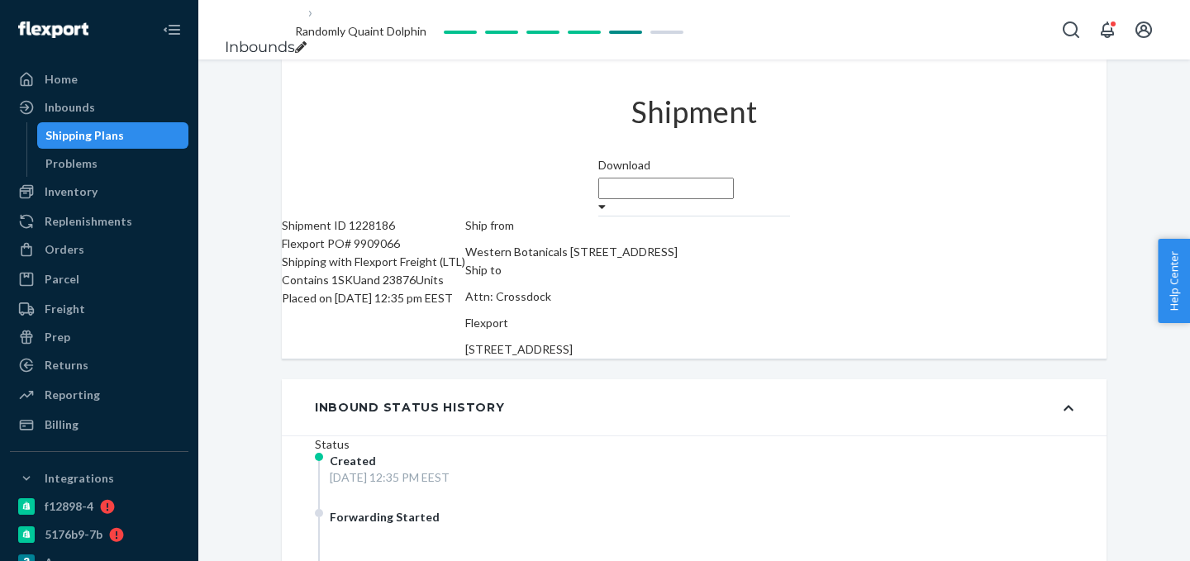
click at [790, 157] on div "Download" at bounding box center [694, 186] width 192 height 59
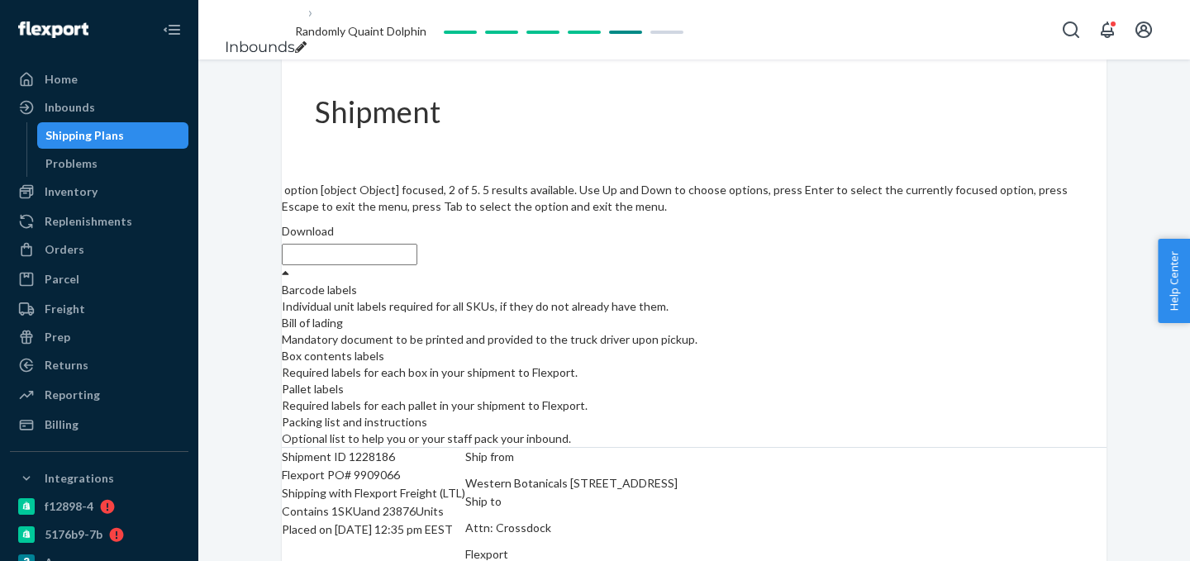
click at [1054, 331] on div "Mandatory document to be printed and provided to the truck driver upon pickup." at bounding box center [694, 339] width 825 height 17
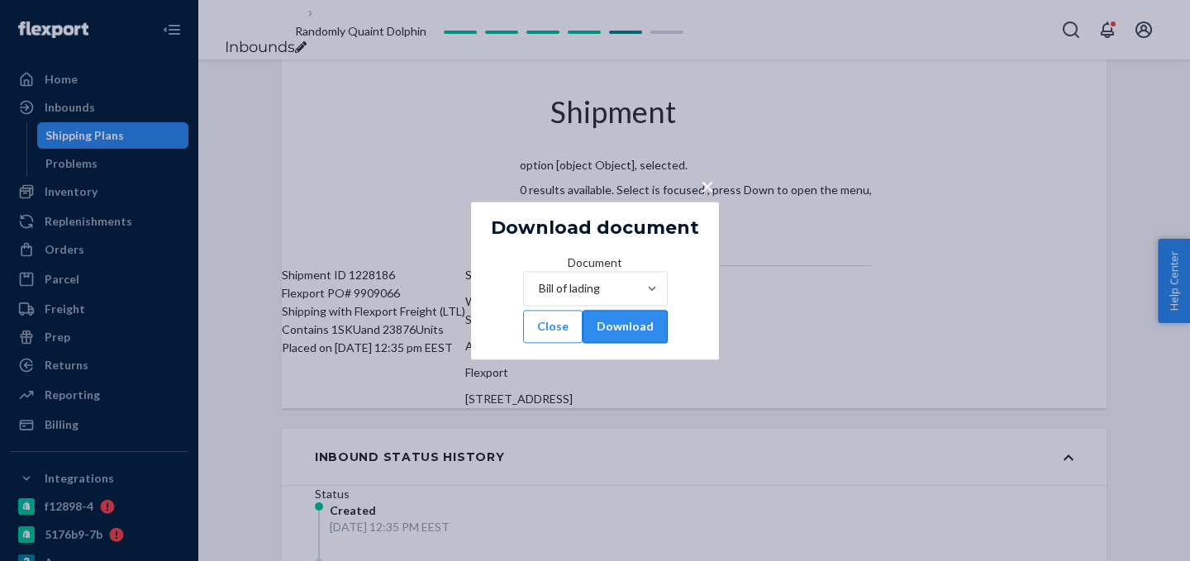
click at [668, 334] on button "Download" at bounding box center [625, 326] width 85 height 33
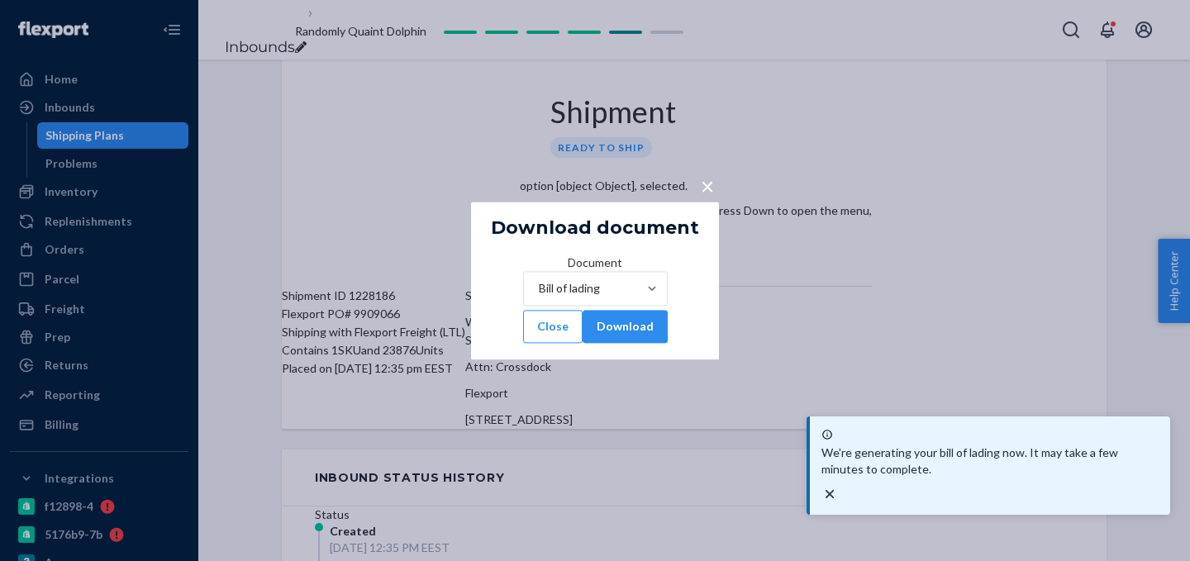
click at [697, 169] on button "×" at bounding box center [707, 183] width 23 height 29
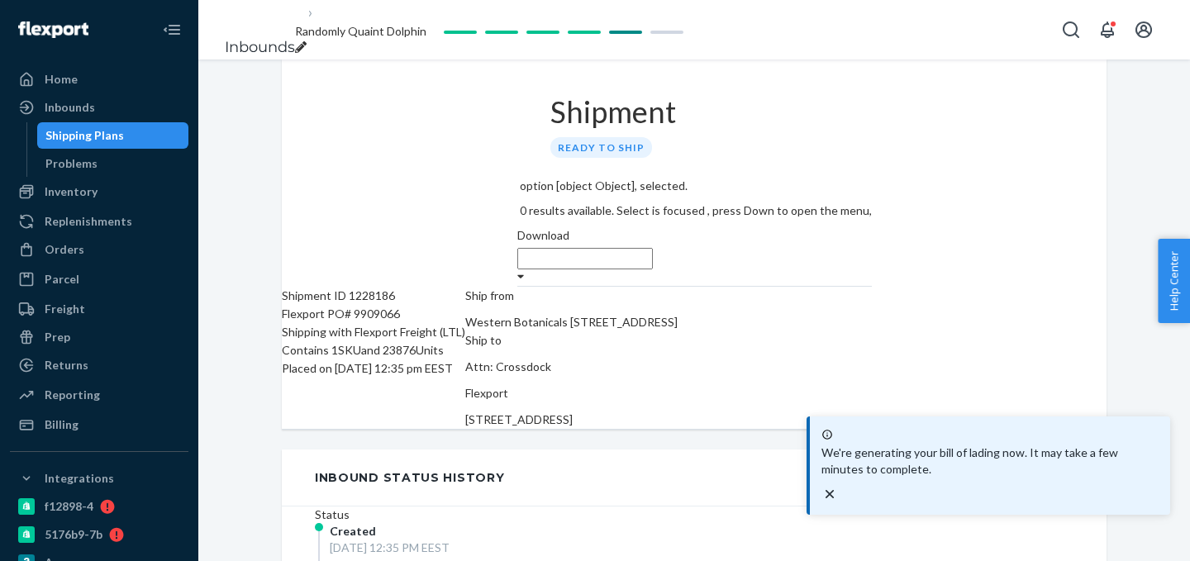
click at [410, 323] on div "Shipping with Flexport Freight (LTL)" at bounding box center [374, 332] width 184 height 18
click at [408, 305] on div "Flexport PO# 9909066" at bounding box center [374, 314] width 184 height 18
copy div "9909066"
